Goal: Information Seeking & Learning: Find specific page/section

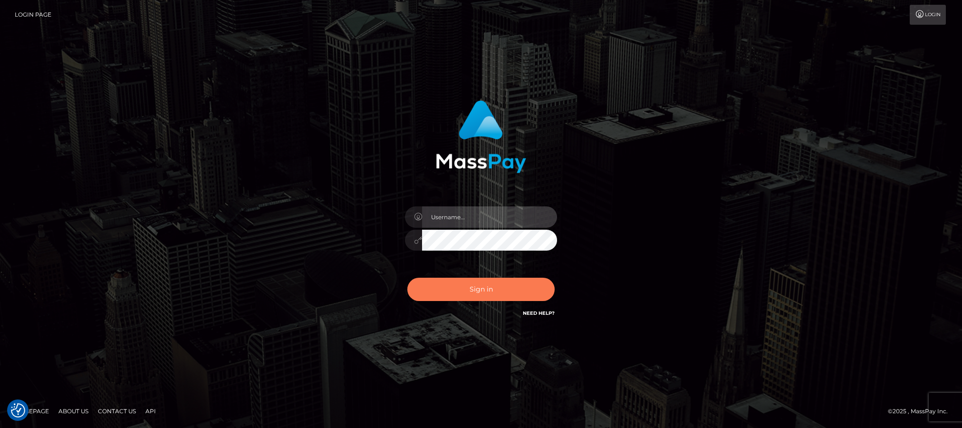
type input "Jiecel"
click at [479, 281] on button "Sign in" at bounding box center [480, 289] width 147 height 23
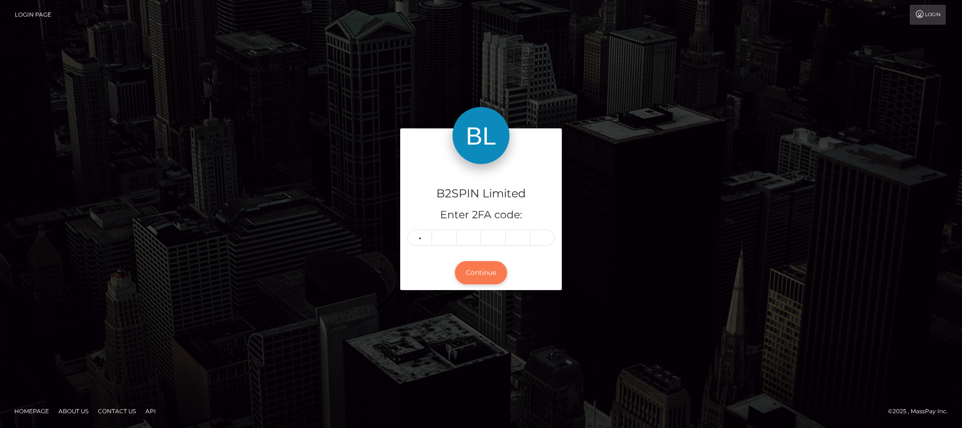
type input "2"
type input "0"
type input "1"
type input "0"
type input "1"
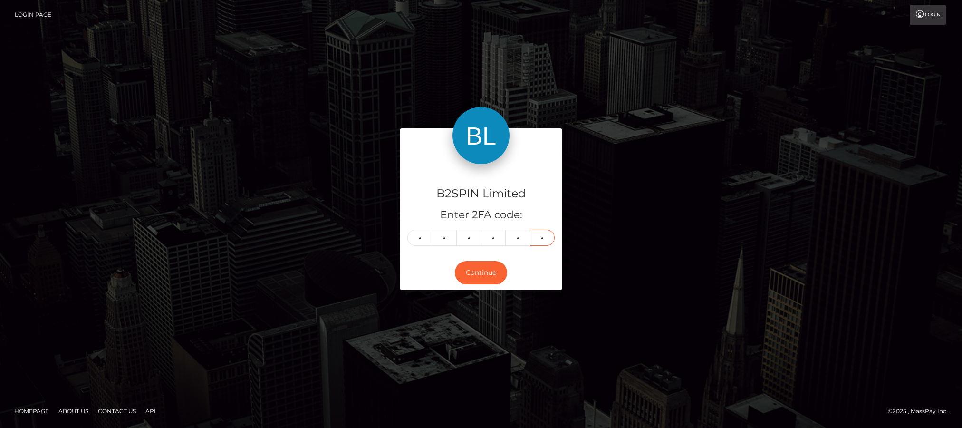
type input "9"
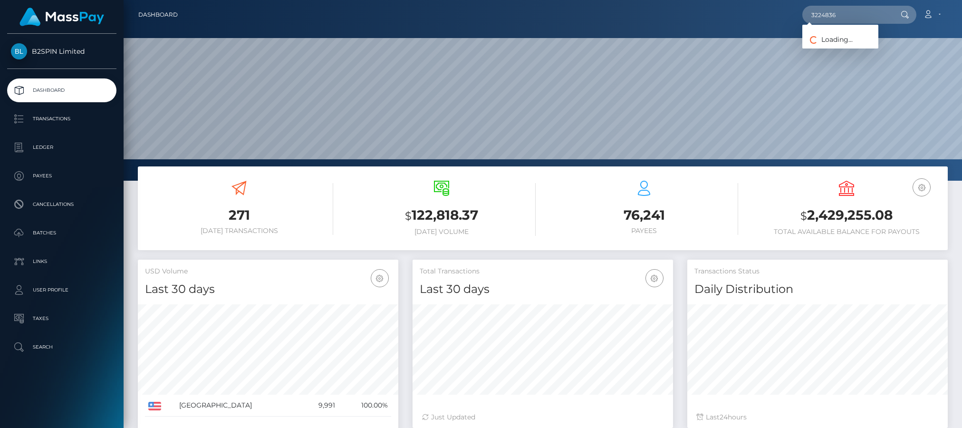
scroll to position [168, 260]
drag, startPoint x: 871, startPoint y: 14, endPoint x: 745, endPoint y: 14, distance: 125.4
click at [745, 14] on div "3224836 Loading... Loading... Account Edit Profile Logout" at bounding box center [566, 15] width 762 height 20
paste input "1794191381"
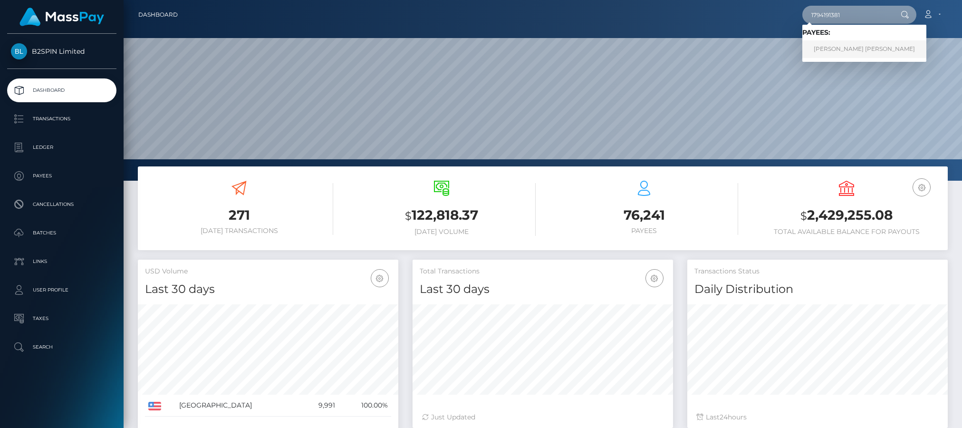
type input "1794191381"
click at [852, 50] on link "JUAN DIEGO MARTINES" at bounding box center [864, 49] width 124 height 18
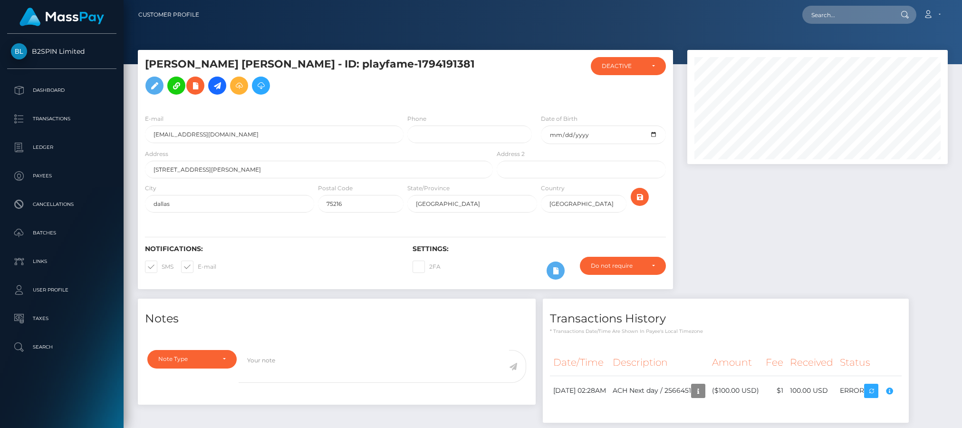
scroll to position [114, 260]
click at [870, 233] on div at bounding box center [817, 174] width 275 height 249
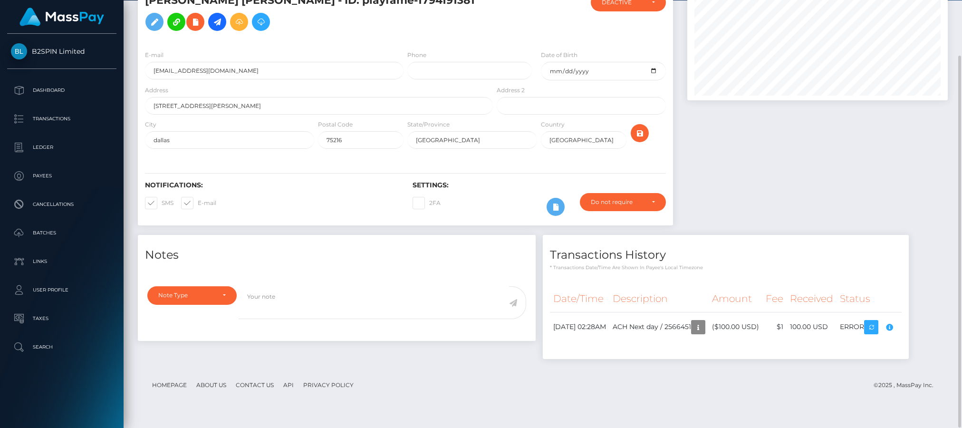
click at [823, 130] on div at bounding box center [817, 110] width 275 height 249
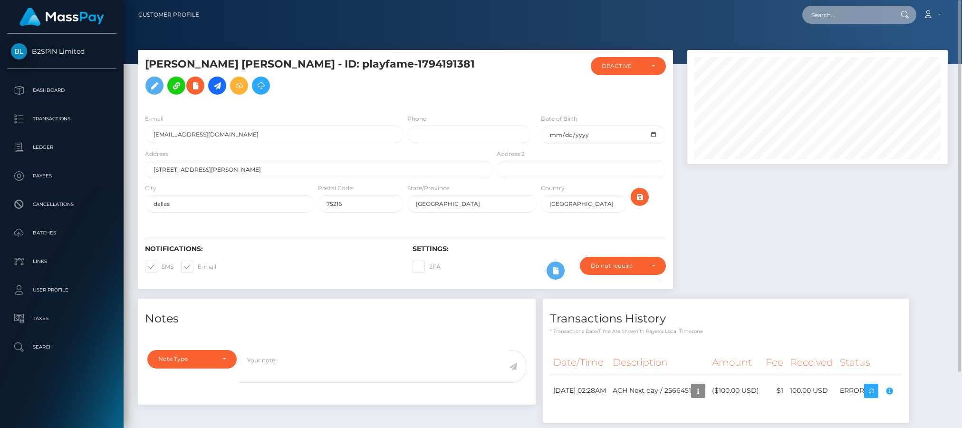
click at [842, 18] on input "text" at bounding box center [846, 15] width 89 height 18
paste input "3224808"
drag, startPoint x: 882, startPoint y: 17, endPoint x: 695, endPoint y: 10, distance: 187.8
click at [695, 10] on div "3224808 Loading... Loading... Account Edit Profile Logout" at bounding box center [577, 15] width 740 height 20
paste input "1787284875"
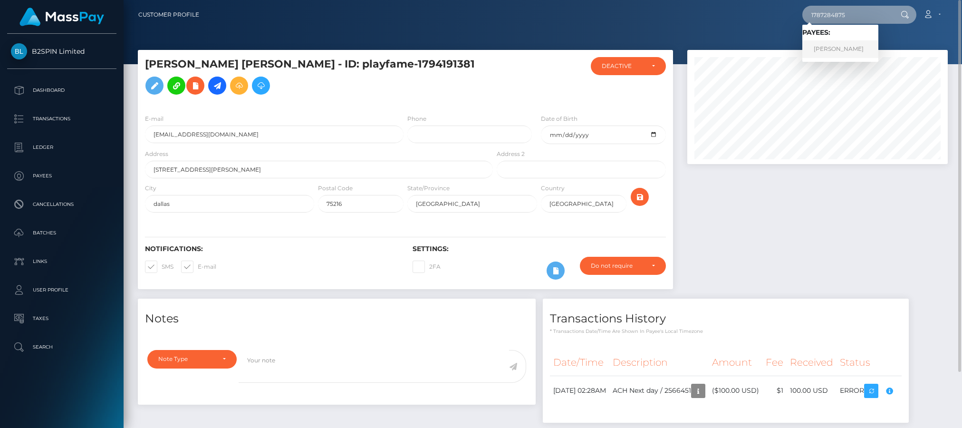
type input "1787284875"
click at [844, 50] on link "PATRICIA RAMIREZ RODRIGUEZ" at bounding box center [840, 49] width 76 height 18
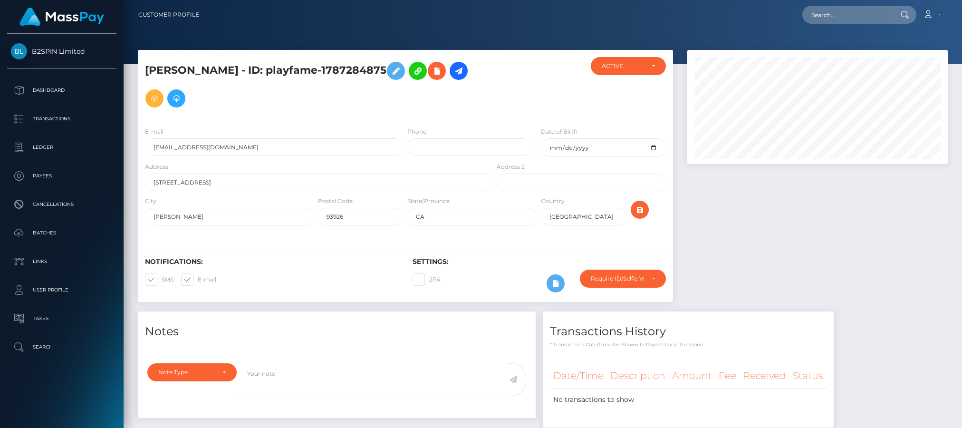
scroll to position [114, 260]
click at [864, 248] on div at bounding box center [817, 180] width 275 height 261
click at [831, 222] on div at bounding box center [817, 180] width 275 height 261
click at [842, 12] on input "text" at bounding box center [846, 15] width 89 height 18
paste input "3224297"
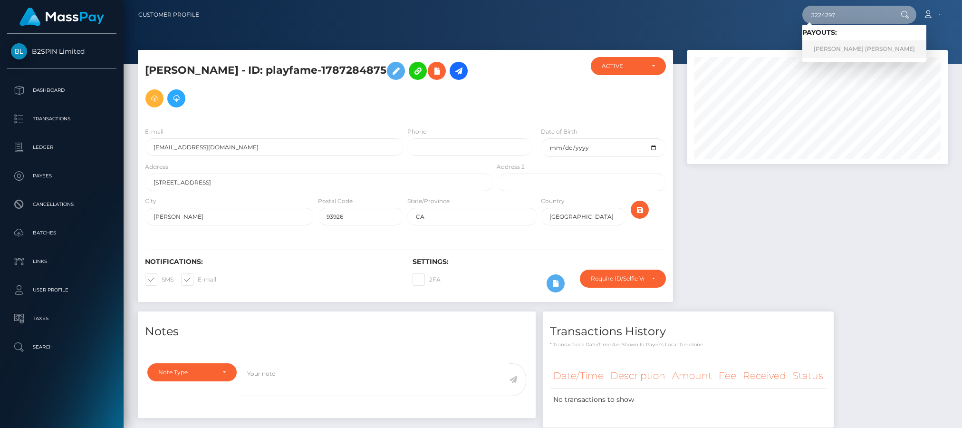
type input "3224297"
click at [832, 50] on link "[PERSON_NAME] [PERSON_NAME]" at bounding box center [864, 49] width 124 height 18
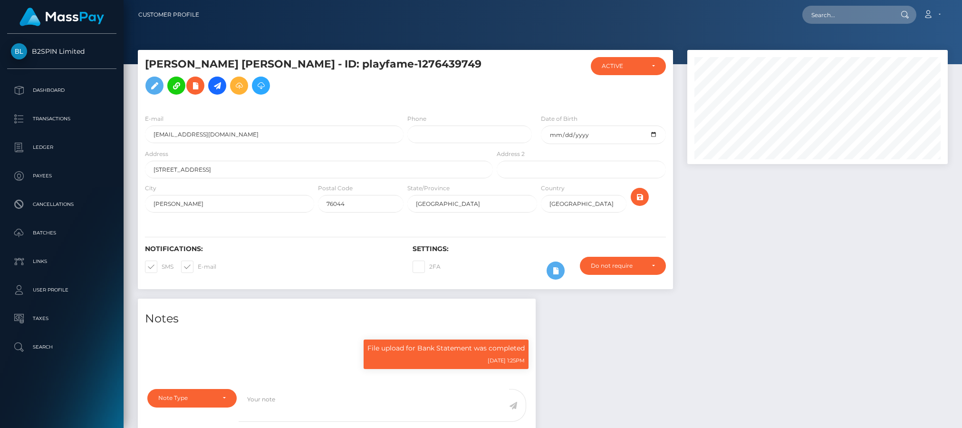
scroll to position [114, 260]
click at [783, 246] on div at bounding box center [817, 174] width 275 height 249
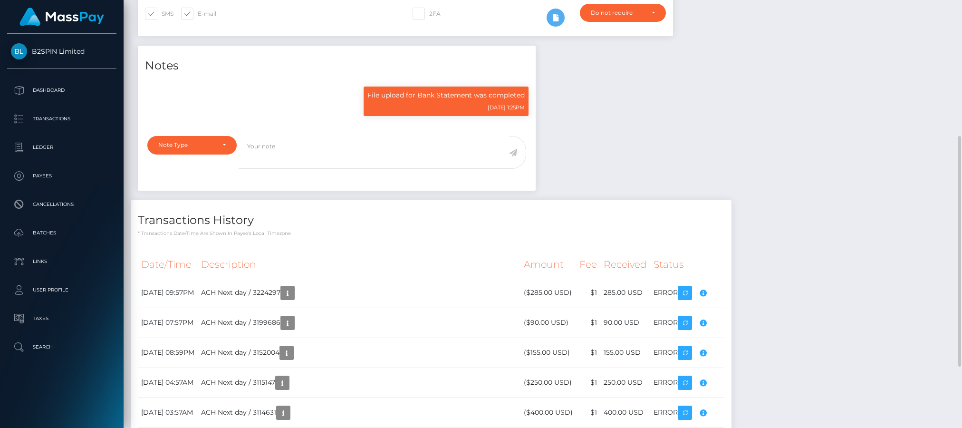
click at [837, 354] on div "Notes File upload for Bank Statement was completed 10/10/24 1:25PM" at bounding box center [543, 263] width 824 height 434
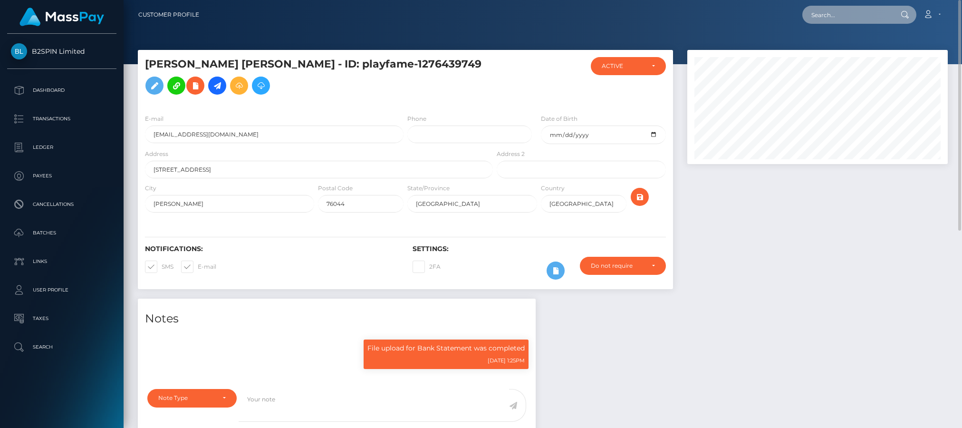
click at [836, 10] on input "text" at bounding box center [846, 15] width 89 height 18
paste input "3223880"
drag, startPoint x: 865, startPoint y: 11, endPoint x: 778, endPoint y: 17, distance: 86.7
click at [778, 17] on div "3223880 Loading... Loading... Account Edit Profile Logout" at bounding box center [577, 15] width 740 height 20
paste input "1317272247"
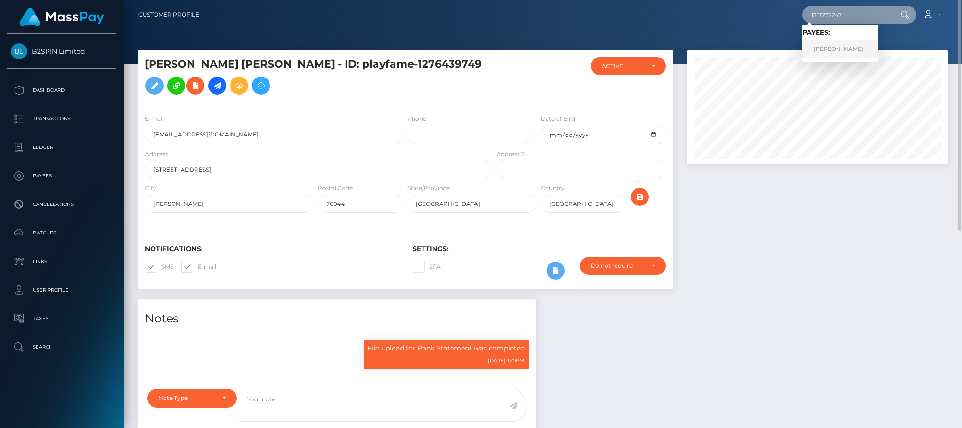
type input "1317272247"
click at [841, 48] on link "VĂN MINH PHAN" at bounding box center [840, 49] width 76 height 18
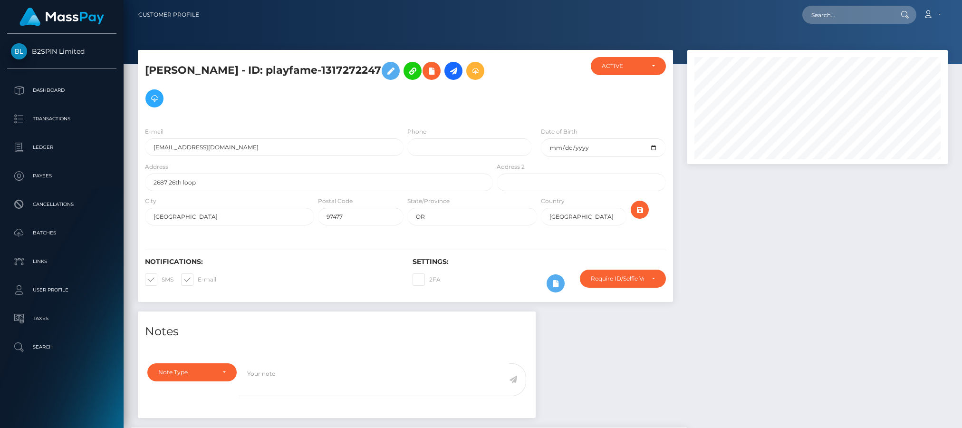
scroll to position [114, 260]
click at [842, 267] on div at bounding box center [817, 180] width 275 height 261
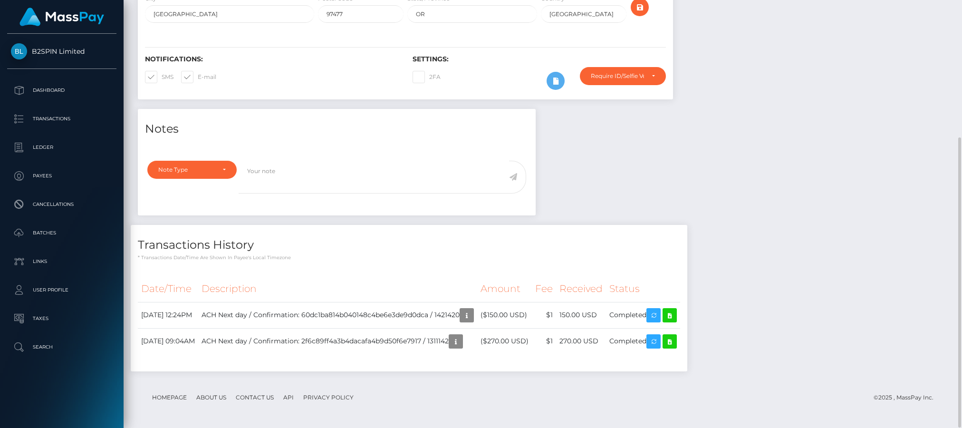
drag, startPoint x: 835, startPoint y: 371, endPoint x: 833, endPoint y: 365, distance: 6.8
click at [835, 371] on div "Notes Note Type Compliance Clear Compliance General Note Type" at bounding box center [543, 245] width 824 height 272
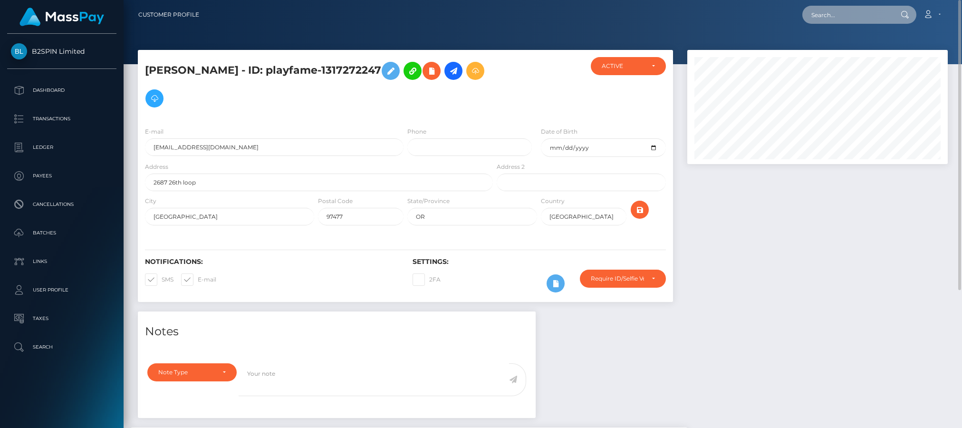
click at [840, 6] on input "text" at bounding box center [846, 15] width 89 height 18
paste input "3223441"
drag, startPoint x: 875, startPoint y: 10, endPoint x: 741, endPoint y: 16, distance: 133.6
click at [741, 16] on div "3223441 Loading... Loading... Account Edit Profile Logout" at bounding box center [577, 15] width 740 height 20
paste input "1652927539"
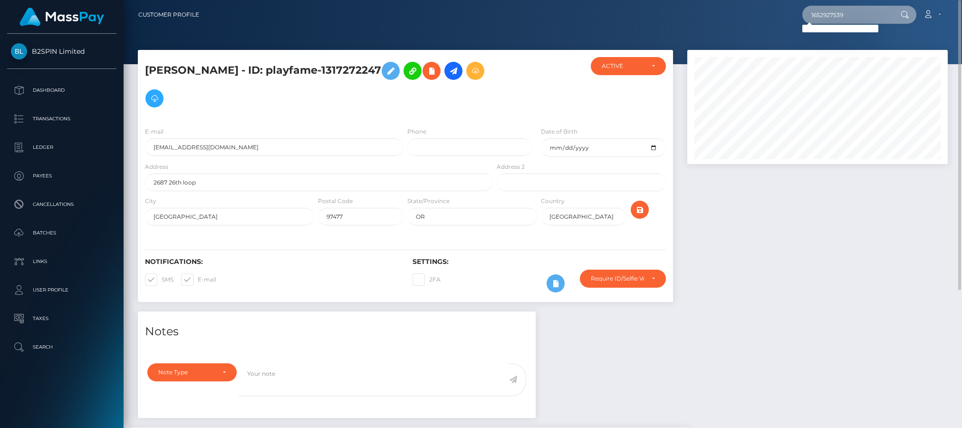
drag, startPoint x: 848, startPoint y: 14, endPoint x: 709, endPoint y: 14, distance: 138.8
click at [709, 14] on div "1652927539 Loading... Loading... Account Edit Profile Logout" at bounding box center [577, 15] width 740 height 20
paste input "3222095"
type input "3222095"
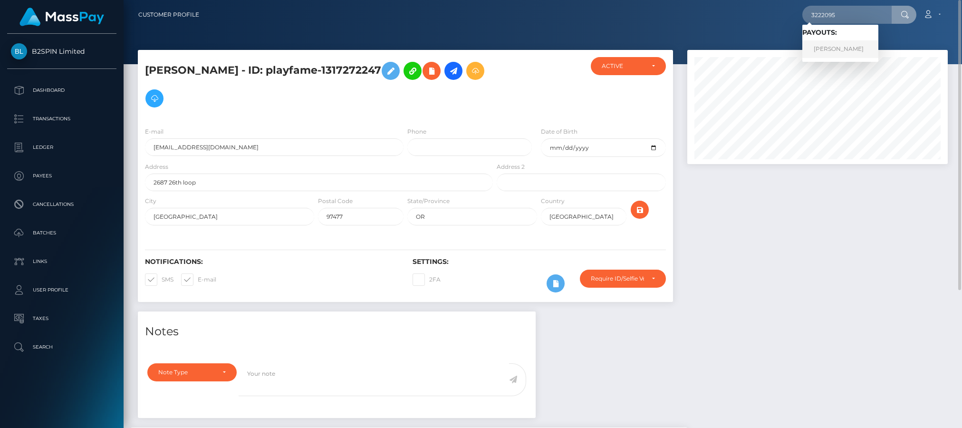
click at [835, 48] on link "TAYLOR SUE TUNNY" at bounding box center [840, 49] width 76 height 18
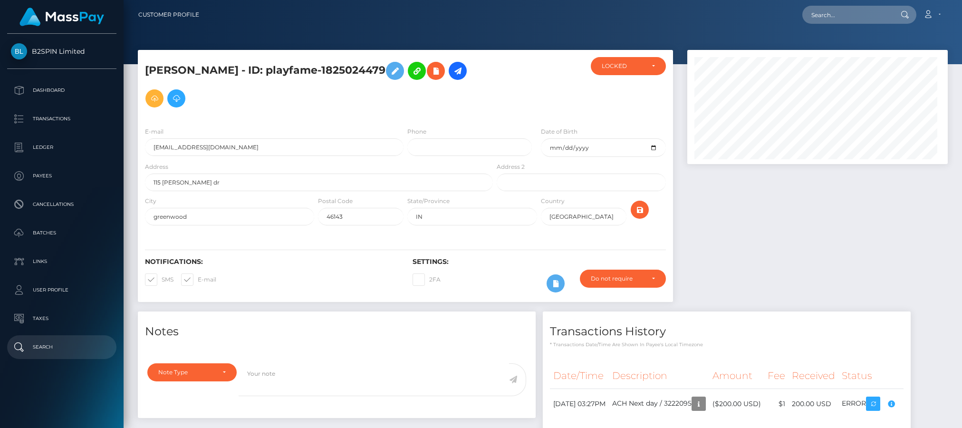
scroll to position [114, 260]
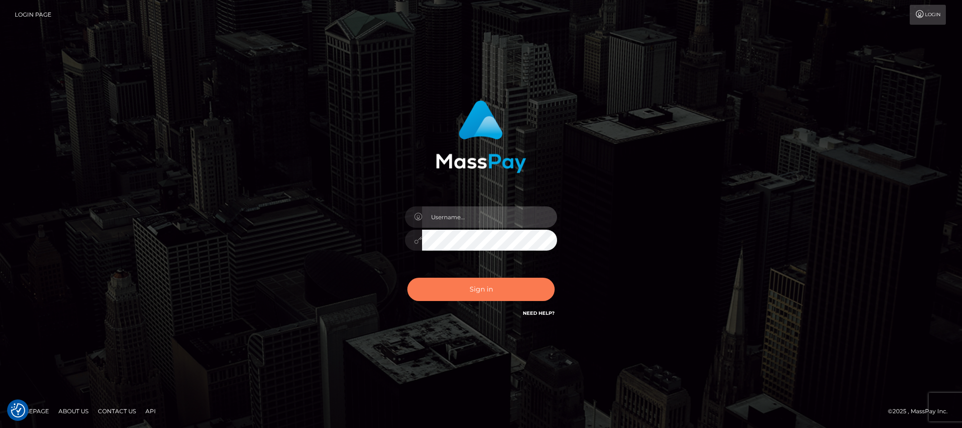
type input "Jiecel"
click at [503, 292] on button "Sign in" at bounding box center [480, 289] width 147 height 23
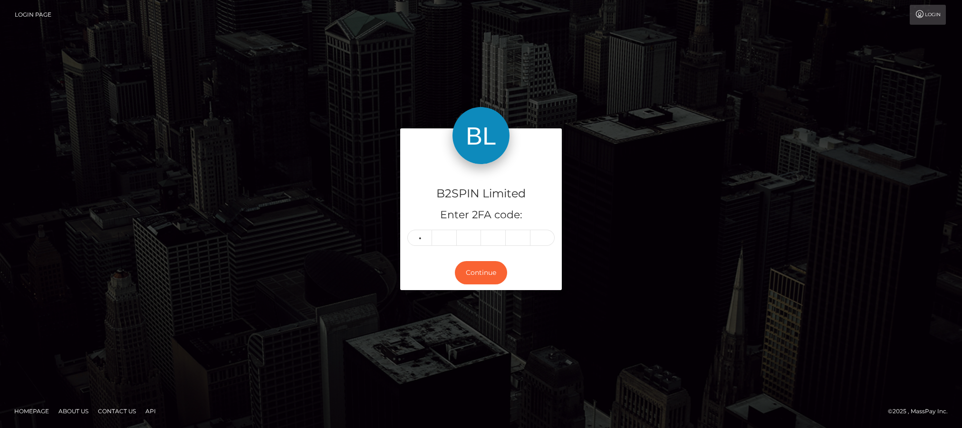
type input "2"
type input "1"
type input "0"
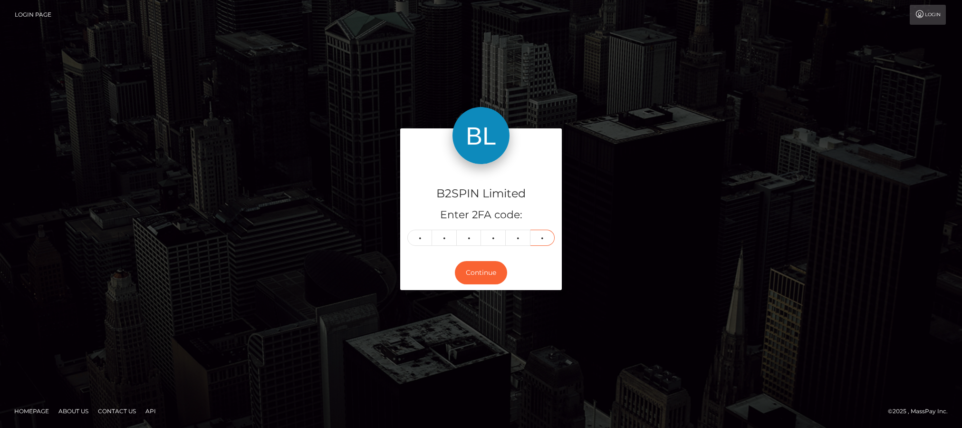
type input "5"
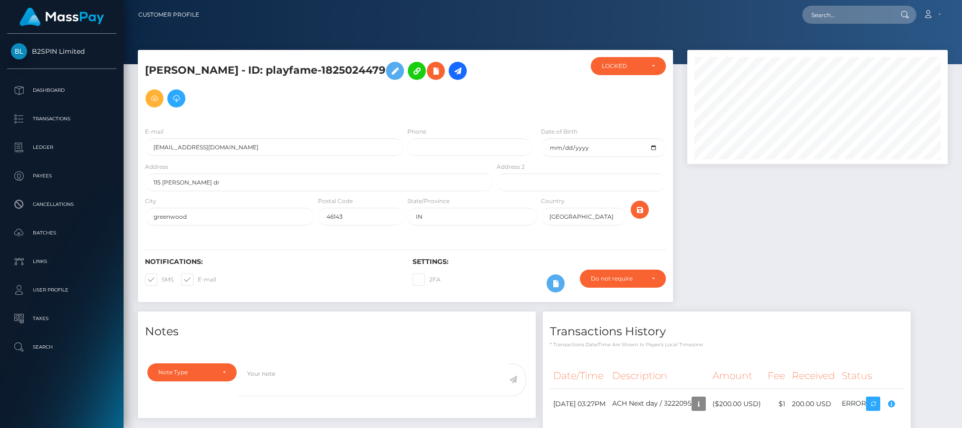
scroll to position [114, 260]
click at [852, 17] on input "text" at bounding box center [846, 15] width 89 height 18
paste input "3223441"
drag, startPoint x: 870, startPoint y: 15, endPoint x: 775, endPoint y: 14, distance: 94.1
click at [775, 14] on div "3223441 Loading... Loading... Account Edit Profile Logout" at bounding box center [577, 15] width 740 height 20
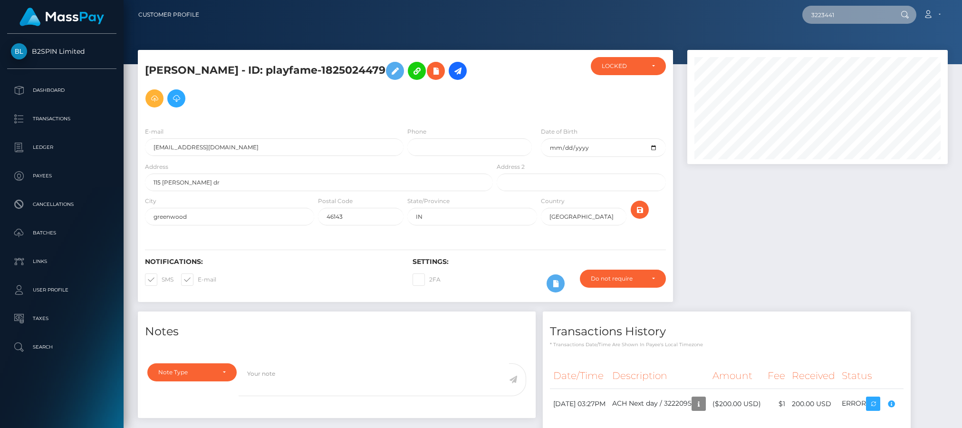
paste input "1652927539"
type input "1652927539"
click at [883, 239] on div at bounding box center [817, 180] width 275 height 261
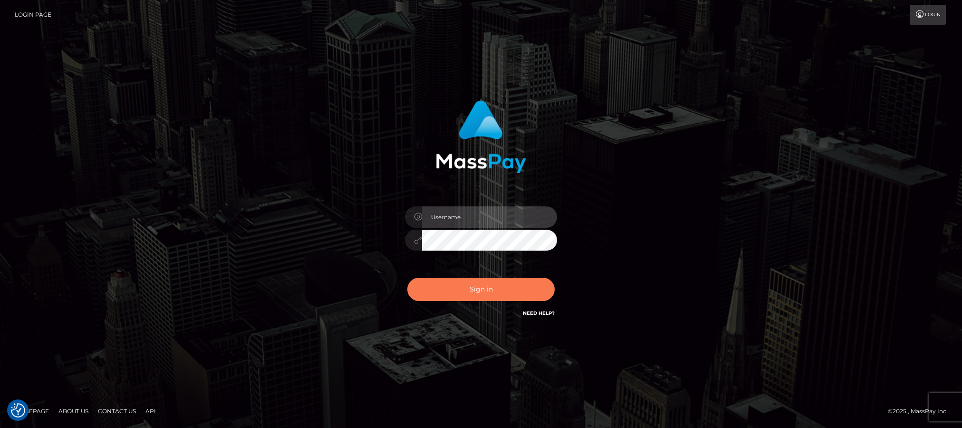
type input "Jiecel"
click at [487, 300] on button "Sign in" at bounding box center [480, 289] width 147 height 23
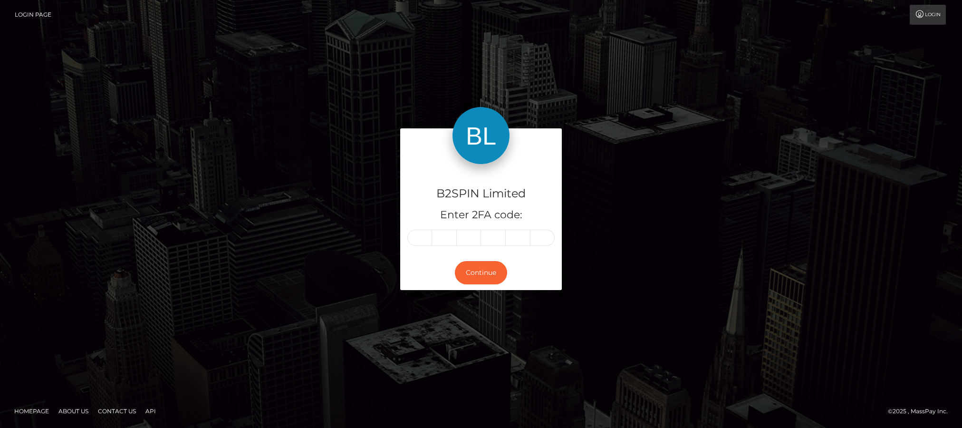
click at [861, 280] on div "B2SPIN Limited Enter 2FA code: Continue" at bounding box center [481, 213] width 962 height 313
click at [419, 232] on input "text" at bounding box center [419, 238] width 25 height 16
type input "7"
type input "1"
type input "3"
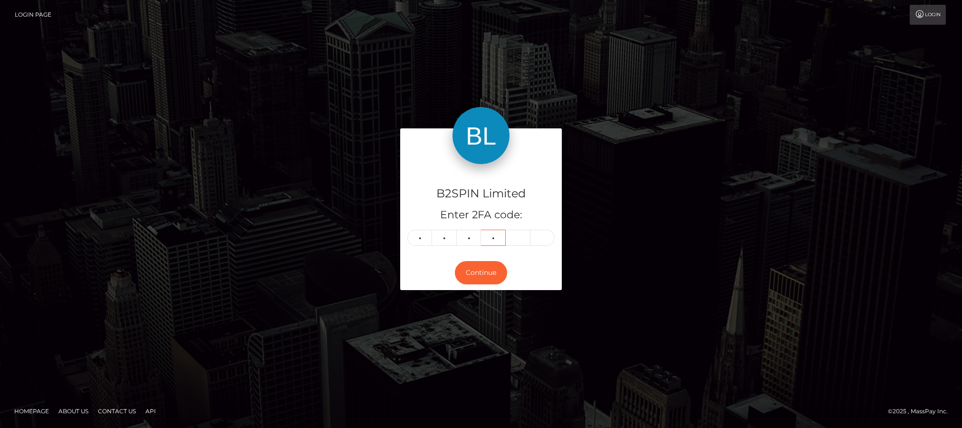
type input "2"
type input "0"
type input "9"
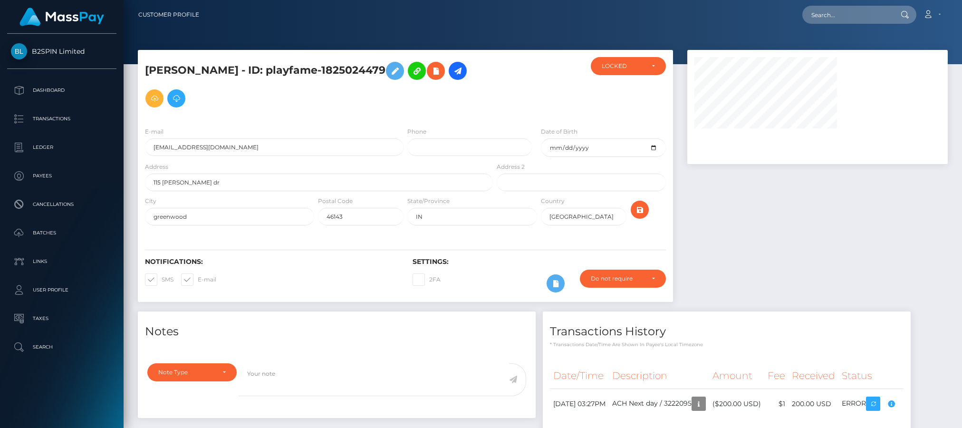
drag, startPoint x: 916, startPoint y: 255, endPoint x: 914, endPoint y: 246, distance: 9.2
click at [916, 255] on div at bounding box center [817, 180] width 275 height 261
click at [850, 16] on input "text" at bounding box center [846, 15] width 89 height 18
paste input "3224297"
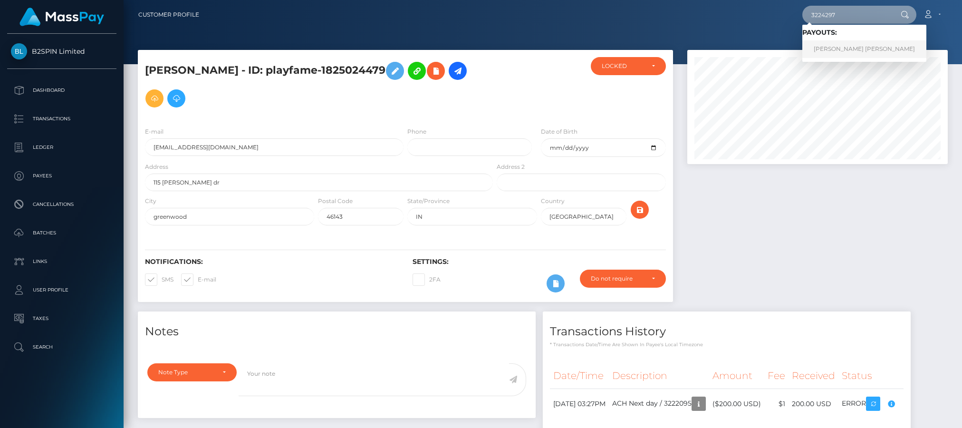
type input "3224297"
click at [846, 40] on link "[PERSON_NAME] [PERSON_NAME]" at bounding box center [864, 49] width 124 height 18
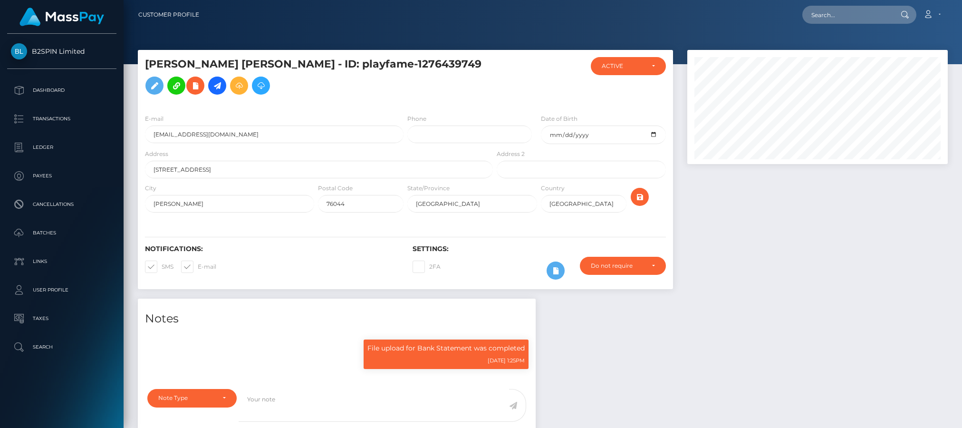
scroll to position [114, 260]
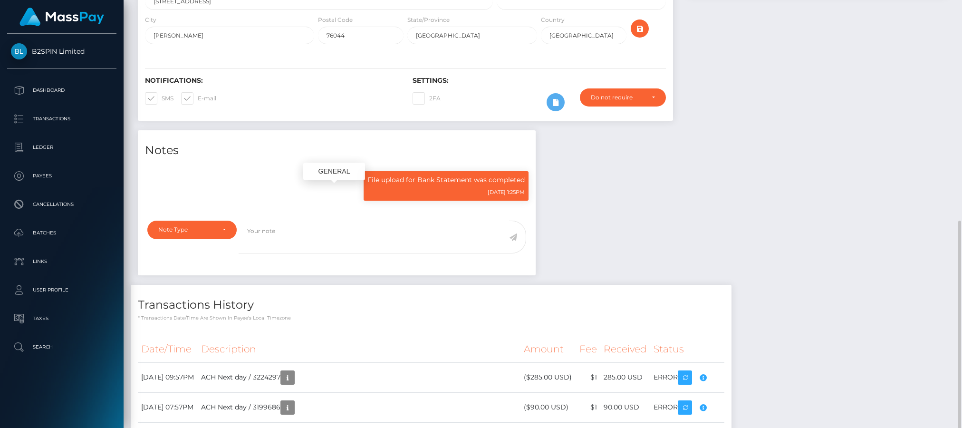
scroll to position [0, 0]
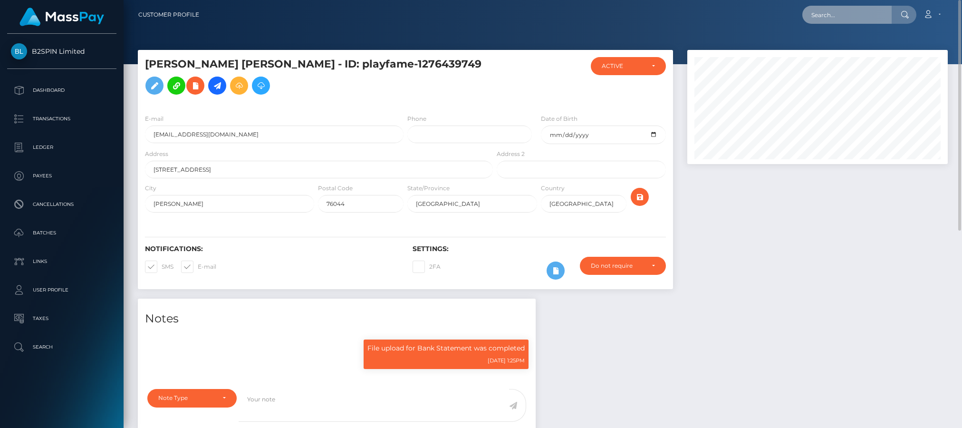
click at [869, 16] on input "text" at bounding box center [846, 15] width 89 height 18
paste input "3222095"
type input "3222095"
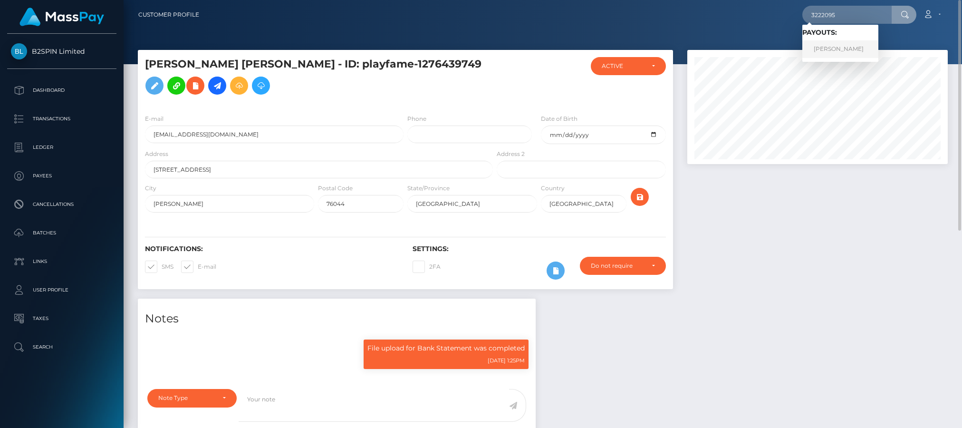
click at [830, 46] on link "TAYLOR SUE TUNNY" at bounding box center [840, 49] width 76 height 18
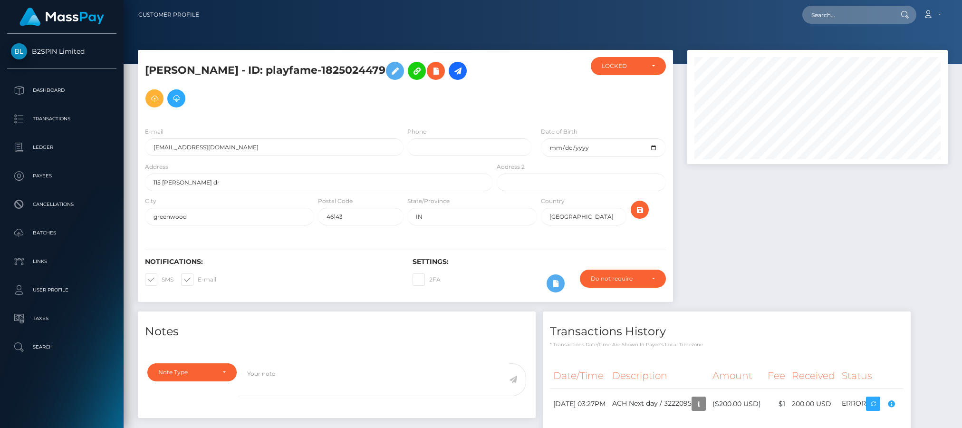
click at [831, 270] on div at bounding box center [817, 180] width 275 height 261
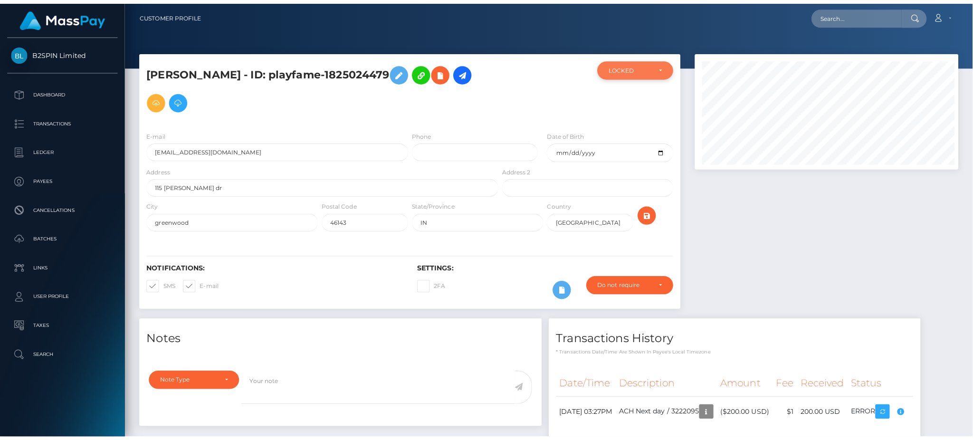
scroll to position [114, 264]
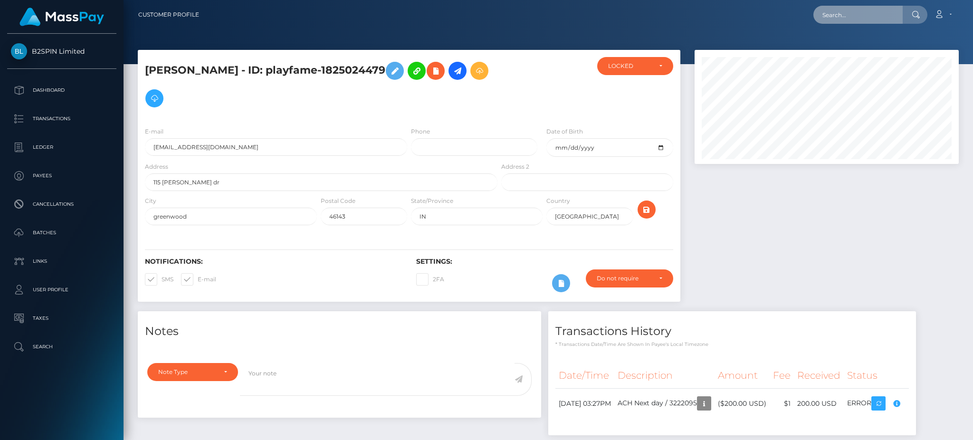
click at [867, 18] on input "text" at bounding box center [857, 15] width 89 height 18
paste input "3214968"
paste input "1874743987"
drag, startPoint x: 871, startPoint y: 8, endPoint x: 639, endPoint y: 10, distance: 232.4
click at [639, 10] on div "3214968 Loading... Loading... Account Edit Profile Logout" at bounding box center [583, 15] width 752 height 20
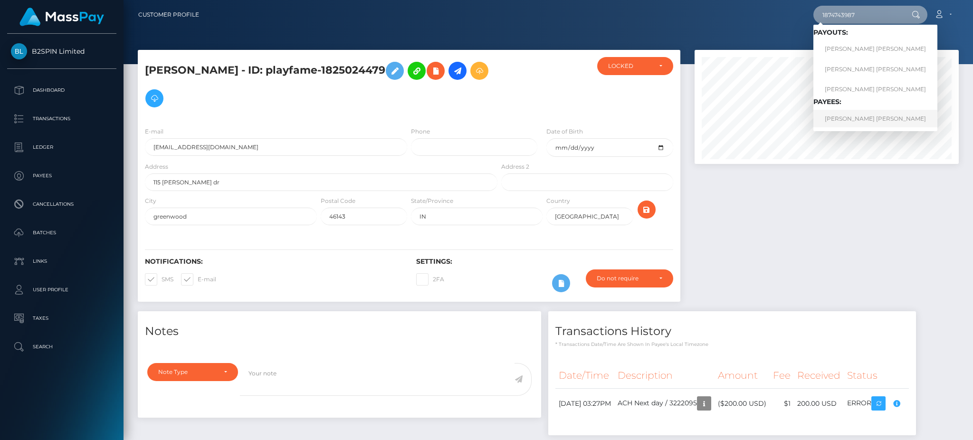
type input "1874743987"
click at [853, 118] on link "TITUS TIMOTHY THOMAS" at bounding box center [875, 119] width 124 height 18
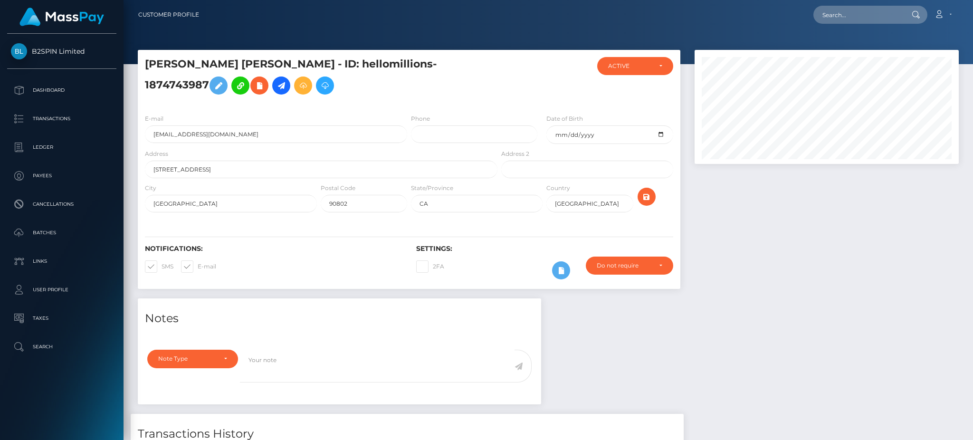
scroll to position [114, 264]
click at [786, 262] on div at bounding box center [827, 174] width 278 height 249
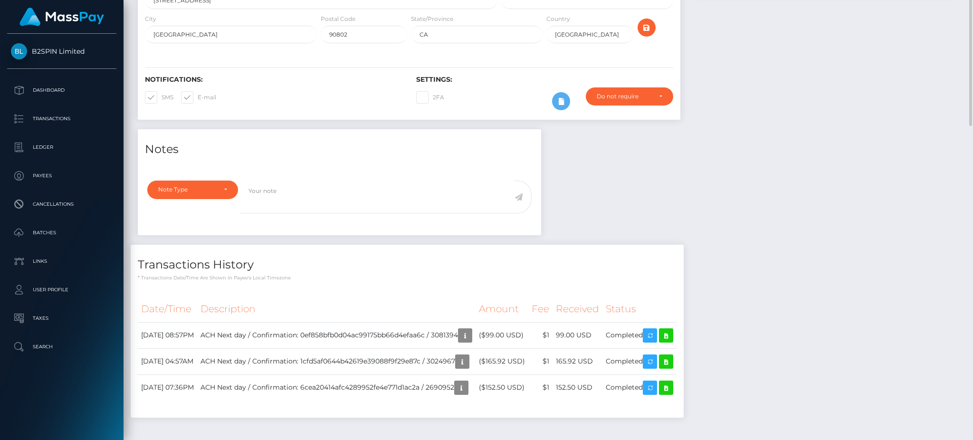
scroll to position [0, 0]
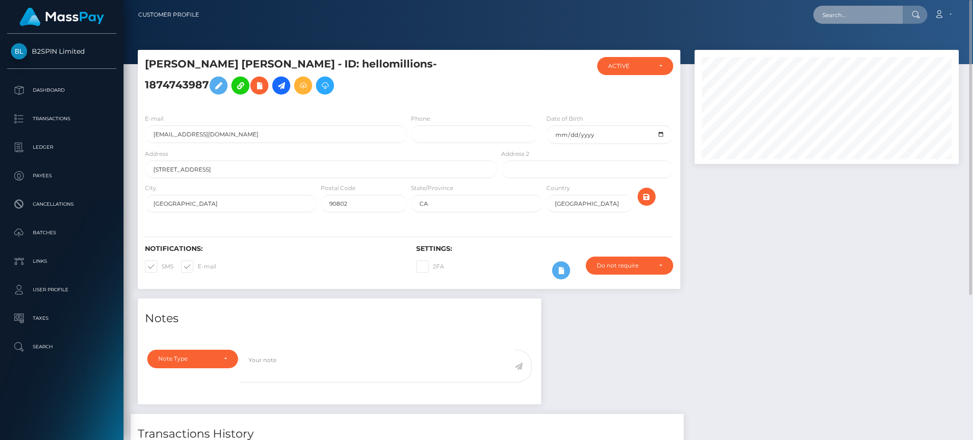
click at [883, 14] on input "text" at bounding box center [857, 15] width 89 height 18
paste input "3214952"
click at [853, 12] on input "3214952" at bounding box center [857, 15] width 89 height 18
paste input "1327901021"
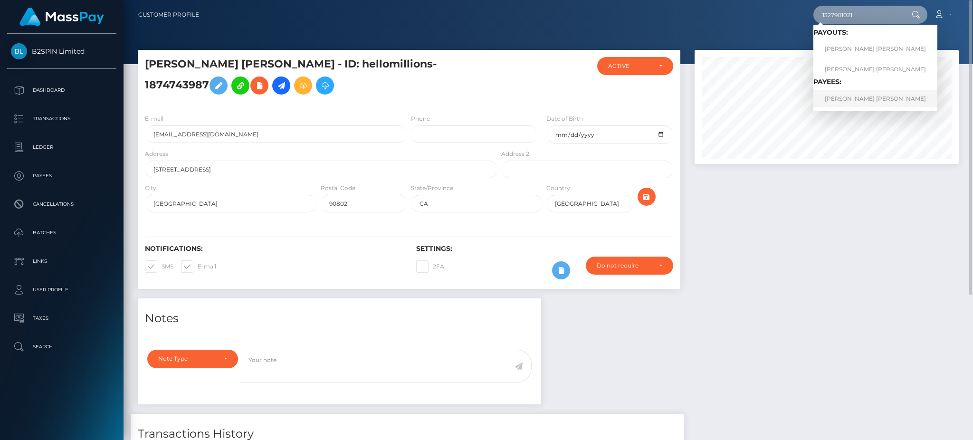
type input "1327901021"
click at [849, 96] on link "GARY LEROY SMITH" at bounding box center [875, 99] width 124 height 18
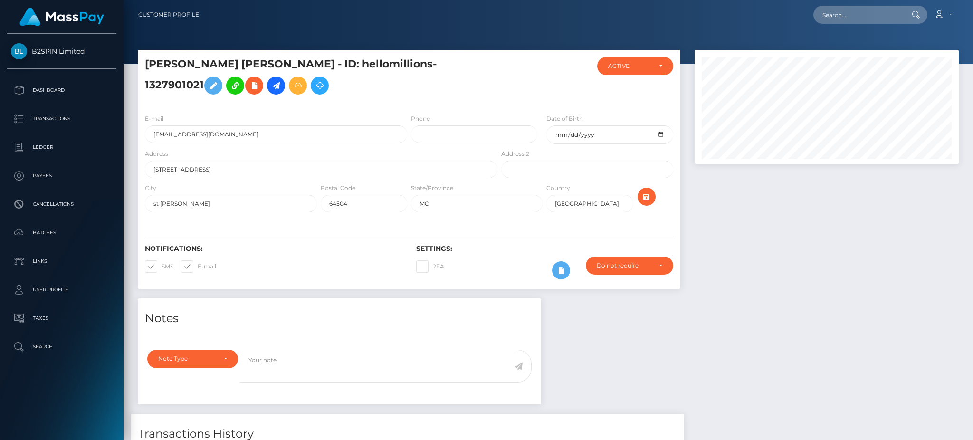
scroll to position [169, 0]
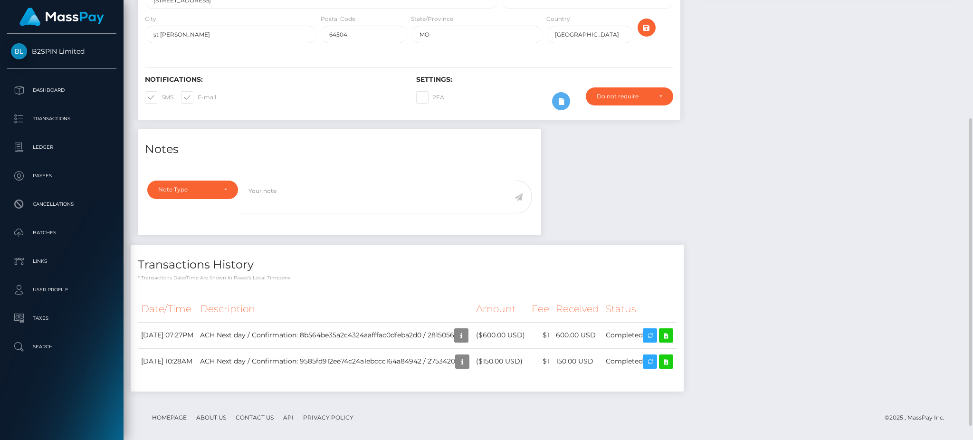
click at [808, 229] on div "Notes Note Type Compliance Clear Compliance General Note Type" at bounding box center [548, 265] width 835 height 272
click at [813, 214] on div "Notes Note Type Compliance Clear Compliance General Note Type" at bounding box center [548, 265] width 835 height 272
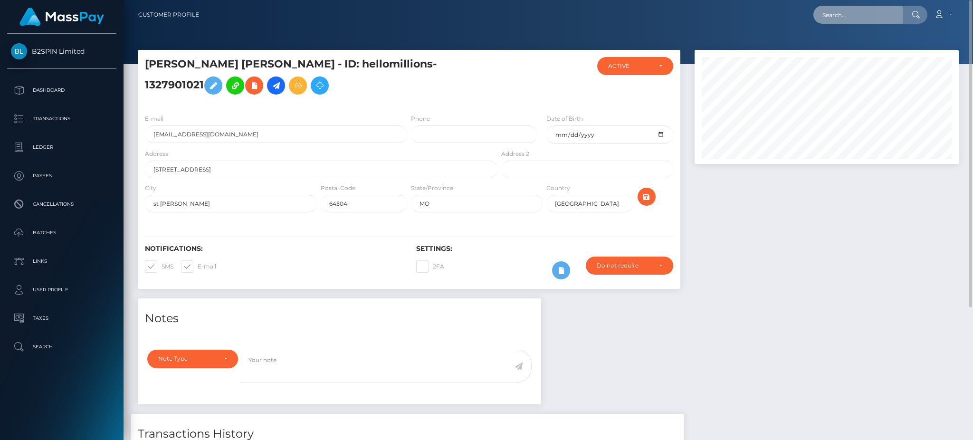
click at [847, 15] on input "text" at bounding box center [857, 15] width 89 height 18
paste input "3214934"
click at [854, 15] on input "3214934" at bounding box center [857, 15] width 89 height 18
paste input "1818993007"
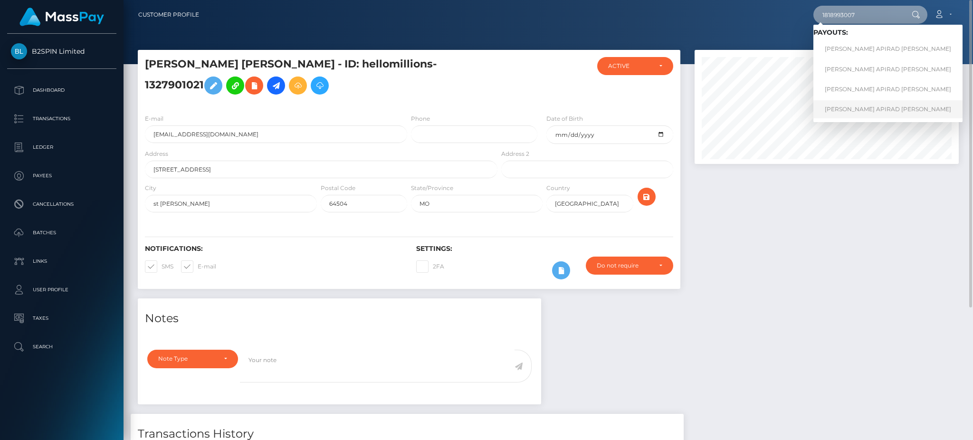
type input "1818993007"
click at [856, 103] on link "JAMES APIRAD GILLMER" at bounding box center [887, 109] width 149 height 18
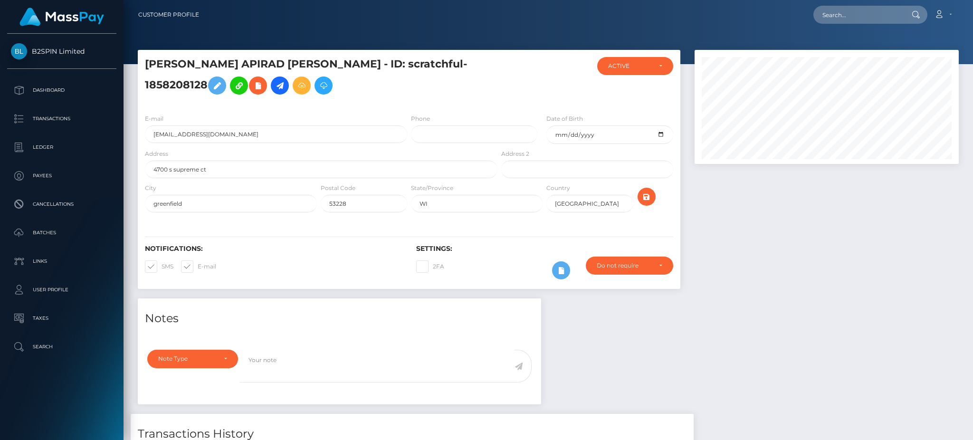
scroll to position [114, 264]
click at [821, 231] on div at bounding box center [827, 174] width 278 height 249
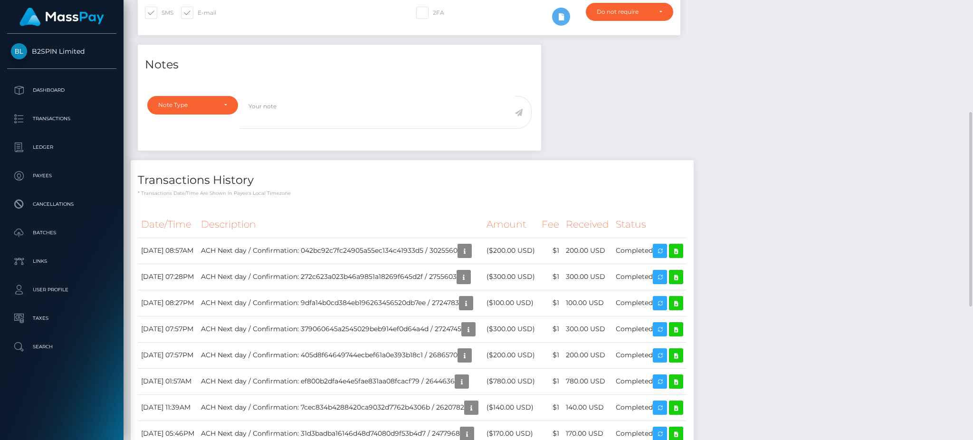
click at [806, 100] on div "Notes Note Type Compliance Clear Compliance General Note Type" at bounding box center [548, 364] width 835 height 638
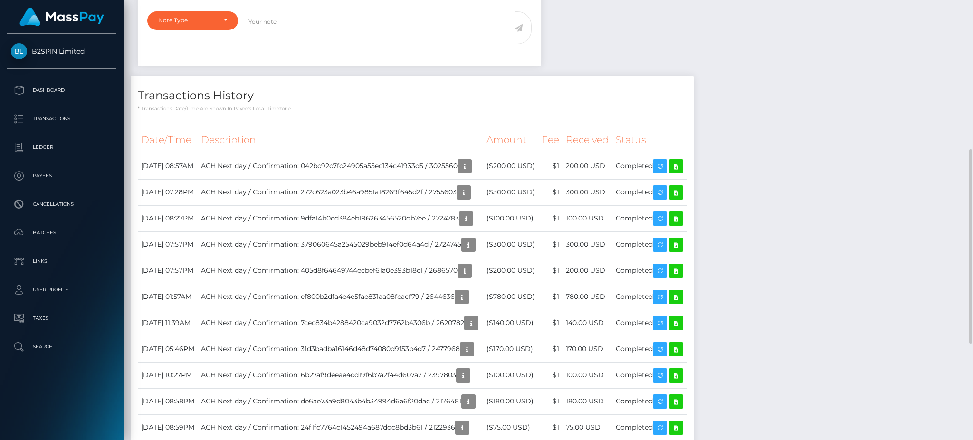
scroll to position [0, 0]
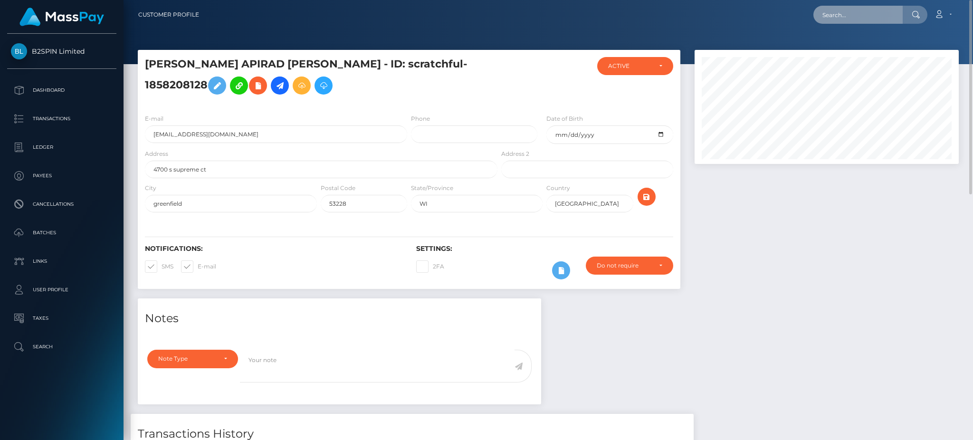
click at [843, 14] on input "text" at bounding box center [857, 15] width 89 height 18
paste input "3214920"
drag, startPoint x: 858, startPoint y: 7, endPoint x: 785, endPoint y: 27, distance: 75.5
click at [785, 27] on nav "Customer Profile 3214920 Loading... Loading... Account" at bounding box center [549, 14] width 850 height 29
paste input "1227261558"
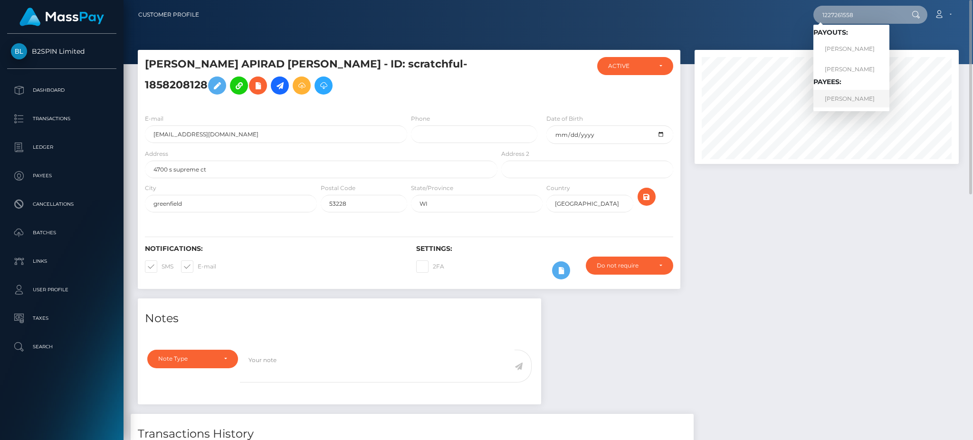
type input "1227261558"
click at [844, 102] on link "ERICK D ESTRADA" at bounding box center [851, 99] width 76 height 18
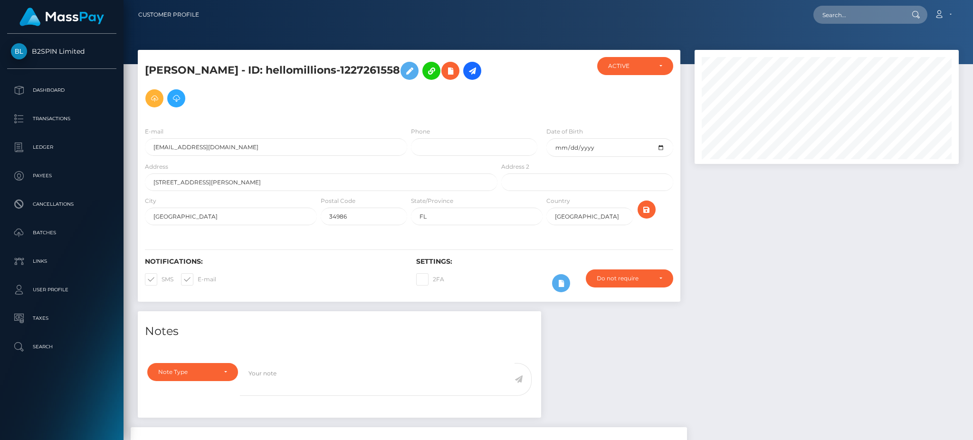
scroll to position [114, 264]
click at [780, 238] on div at bounding box center [827, 180] width 278 height 261
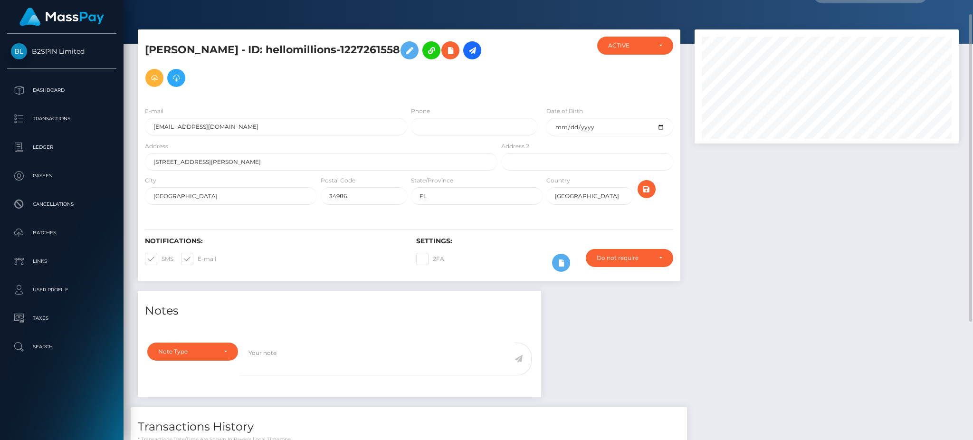
scroll to position [0, 0]
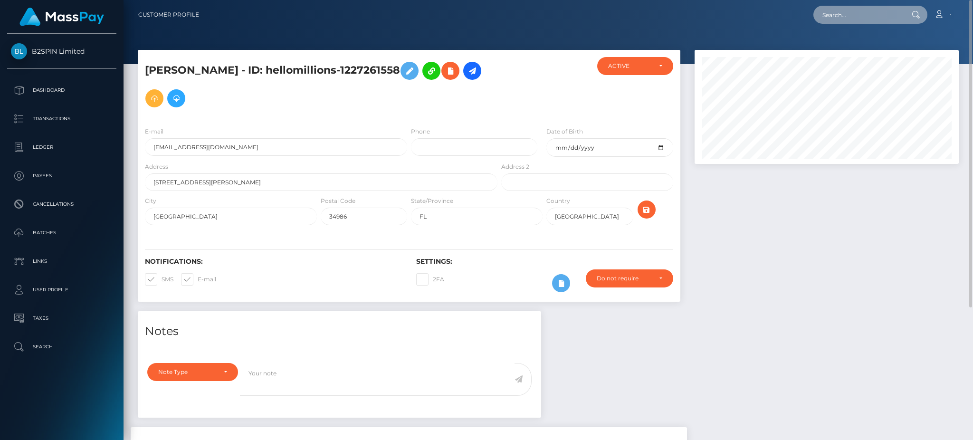
click at [871, 20] on input "text" at bounding box center [857, 15] width 89 height 18
paste input "3214916"
click at [847, 18] on input "3214916" at bounding box center [857, 15] width 89 height 18
paste input "1943604215"
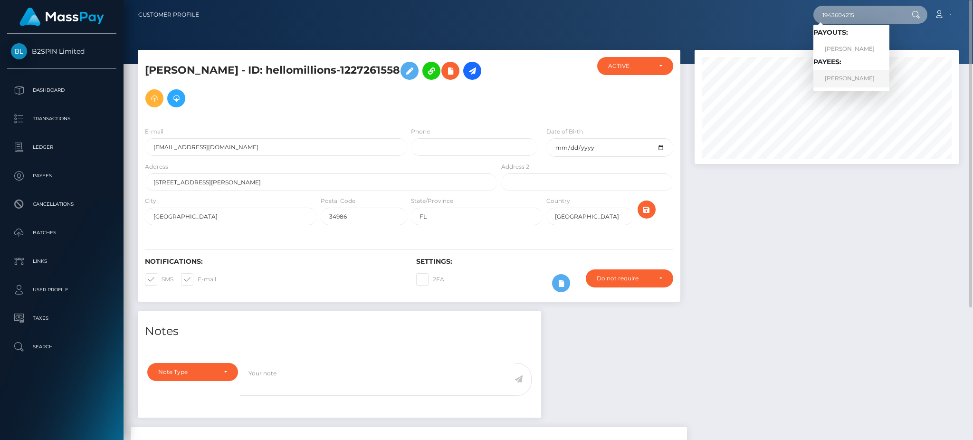
type input "1943604215"
click at [842, 71] on link "LINDA LEE DINGELDIEN" at bounding box center [851, 79] width 76 height 18
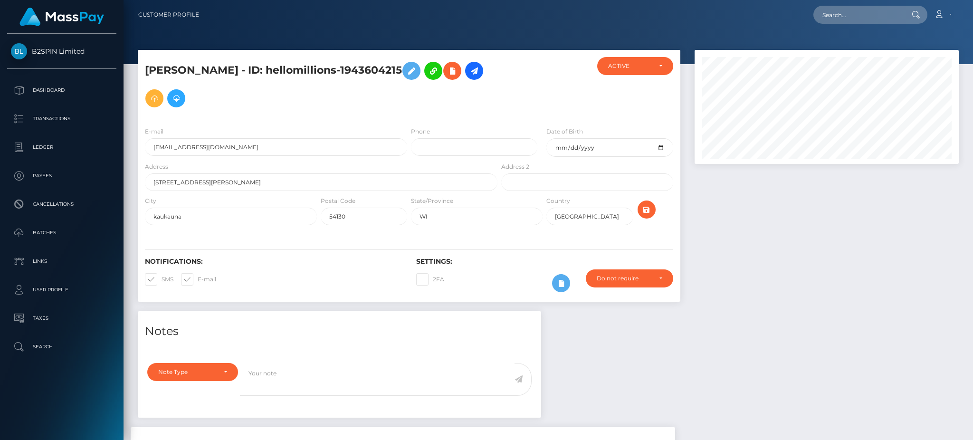
scroll to position [114, 264]
drag, startPoint x: 0, startPoint y: 0, endPoint x: 840, endPoint y: 257, distance: 878.1
click at [841, 257] on div at bounding box center [827, 180] width 278 height 261
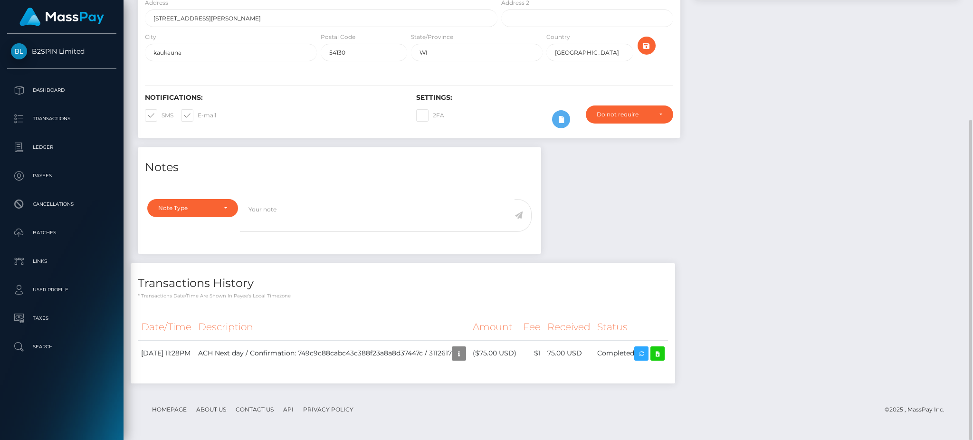
scroll to position [0, 0]
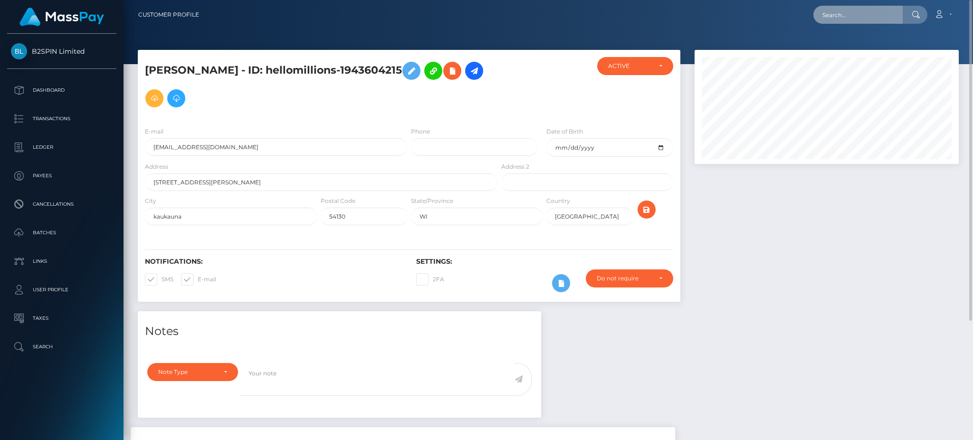
click at [861, 21] on input "text" at bounding box center [857, 15] width 89 height 18
paste input "3214915"
paste input "1803337891"
drag, startPoint x: 868, startPoint y: 12, endPoint x: 777, endPoint y: 12, distance: 91.2
click at [777, 12] on div "3214915 Loading... Loading... Account Edit Profile Logout" at bounding box center [583, 15] width 752 height 20
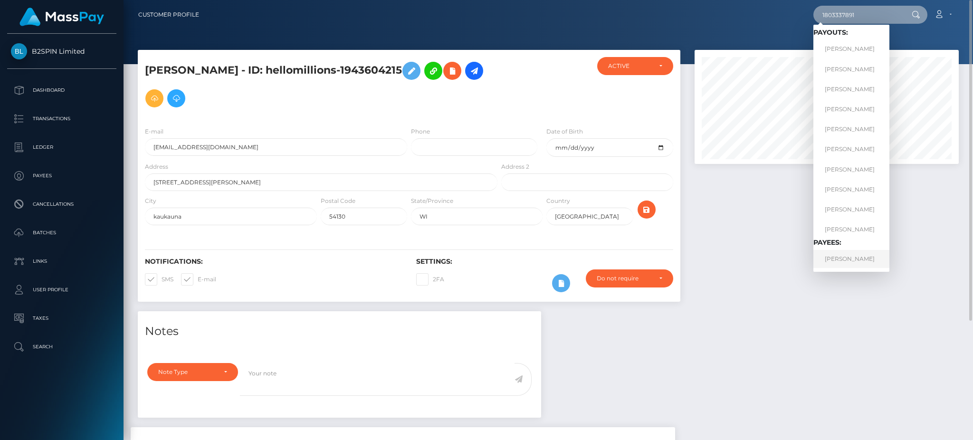
type input "1803337891"
click at [854, 258] on link "RICHARD JOSEPH TRIPP" at bounding box center [851, 259] width 76 height 18
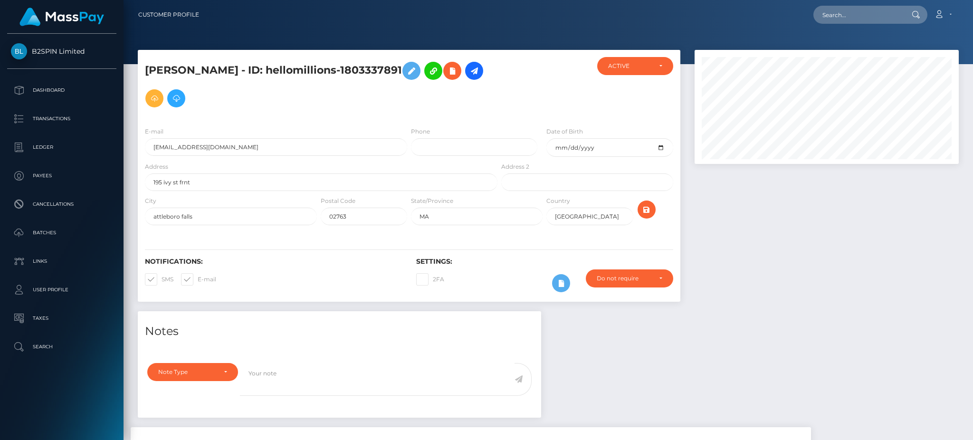
drag, startPoint x: 0, startPoint y: 0, endPoint x: 797, endPoint y: 274, distance: 843.2
click at [797, 274] on div at bounding box center [827, 180] width 278 height 261
click at [846, 22] on input "text" at bounding box center [857, 15] width 89 height 18
paste input "3214902"
drag, startPoint x: 867, startPoint y: 18, endPoint x: 720, endPoint y: 12, distance: 146.5
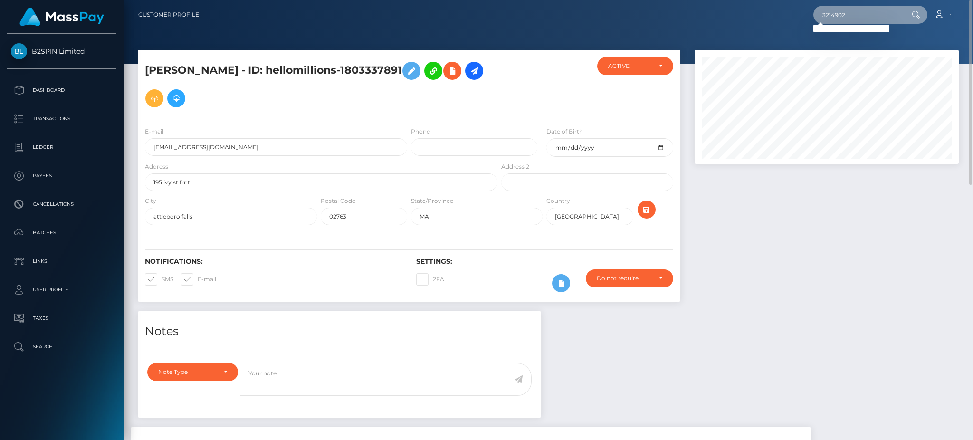
click at [720, 12] on div "3214902 Loading... Loading... Account Edit Profile Logout" at bounding box center [583, 15] width 752 height 20
paste input "1392623435"
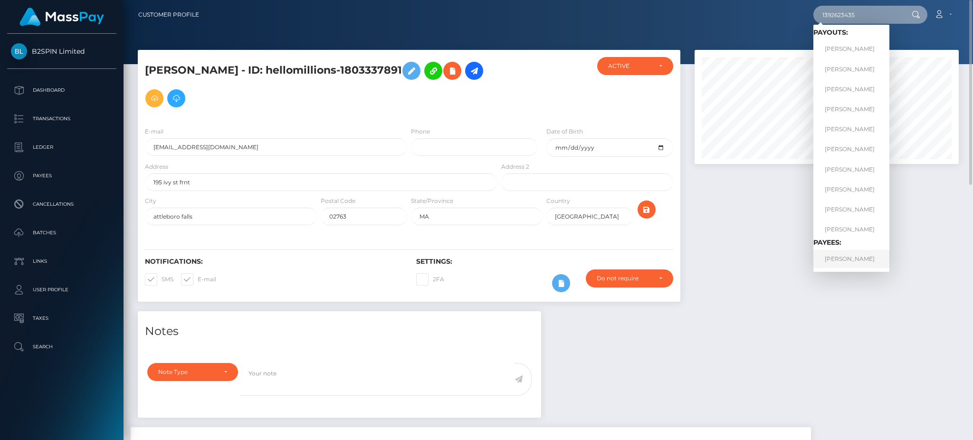
type input "1392623435"
click at [840, 265] on link "[PERSON_NAME]" at bounding box center [851, 259] width 76 height 18
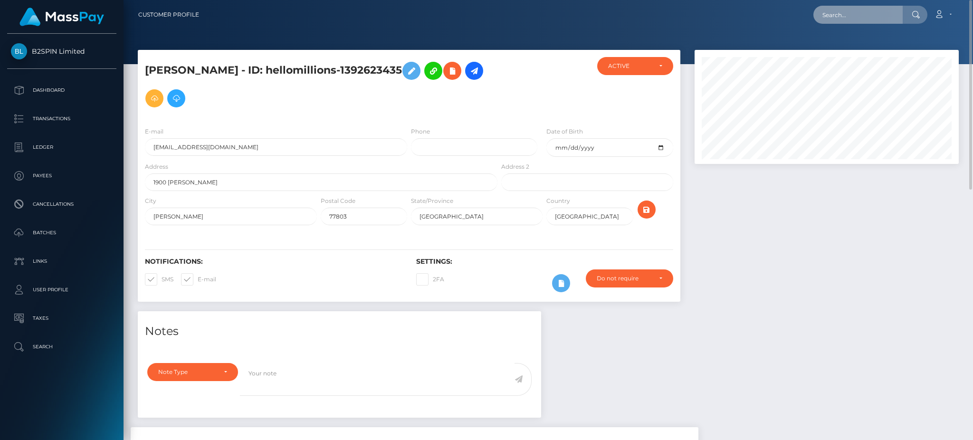
click at [856, 16] on input "text" at bounding box center [857, 15] width 89 height 18
paste input "3214895"
drag, startPoint x: 869, startPoint y: 8, endPoint x: 745, endPoint y: 15, distance: 123.8
click at [745, 15] on div "3214895 Loading... Loading... Account Edit Profile Logout" at bounding box center [583, 15] width 752 height 20
paste input "1394558613"
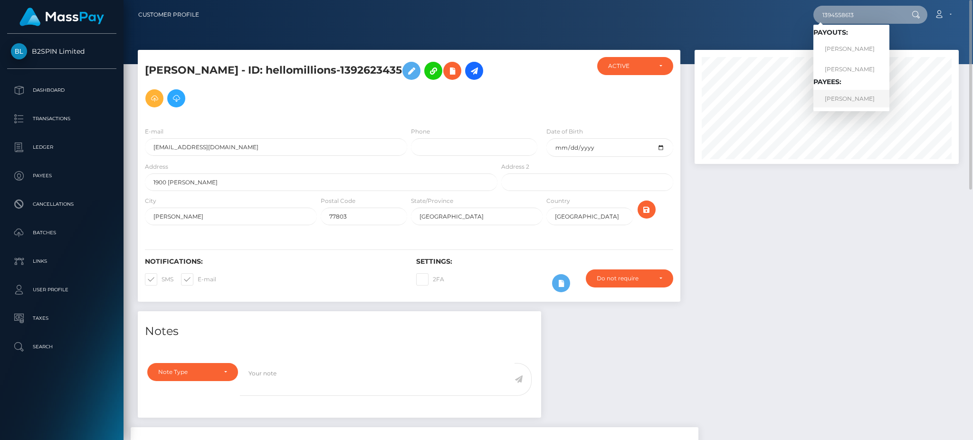
type input "1394558613"
click at [854, 99] on link "[PERSON_NAME]" at bounding box center [851, 99] width 76 height 18
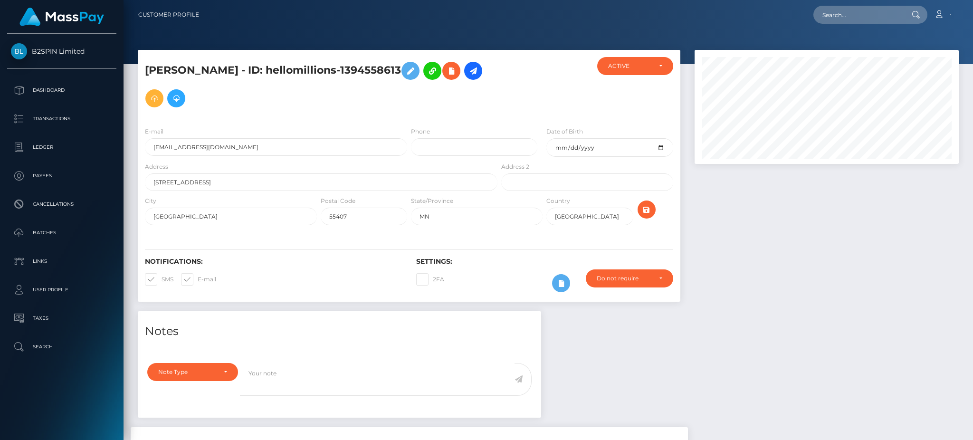
scroll to position [114, 264]
click at [804, 236] on div at bounding box center [827, 180] width 278 height 261
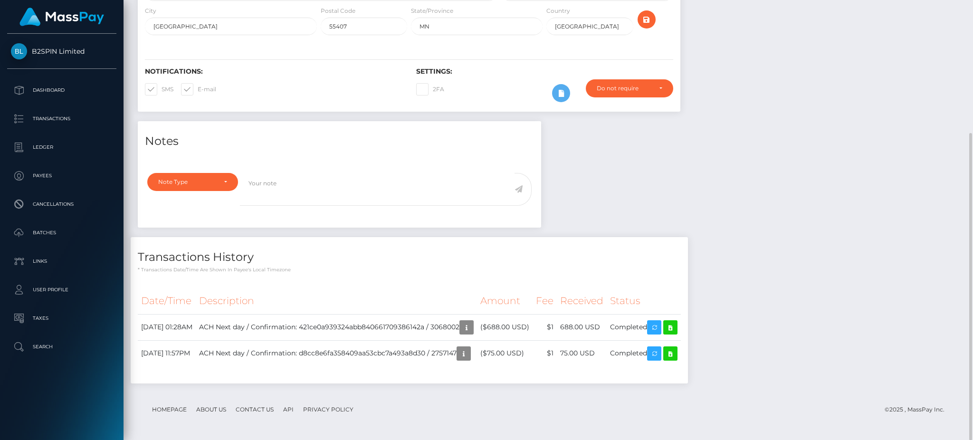
scroll to position [0, 0]
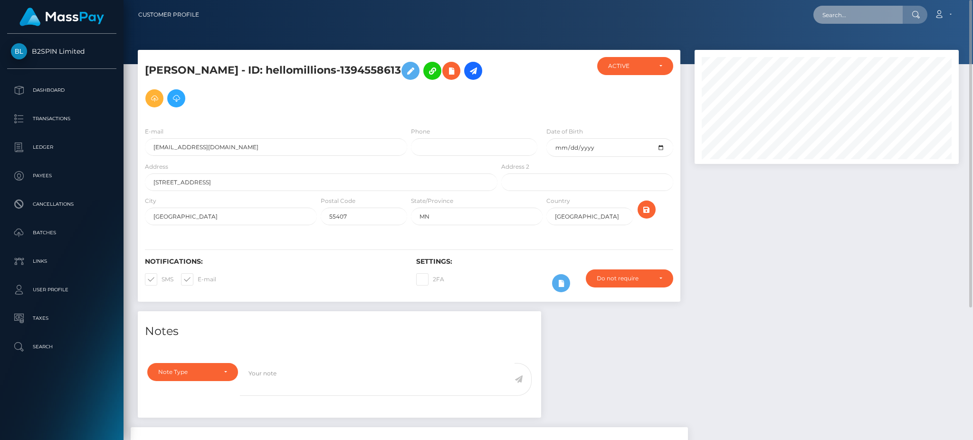
click at [877, 12] on input "text" at bounding box center [857, 15] width 89 height 18
paste input "3214886"
click at [860, 14] on input "3214886" at bounding box center [857, 15] width 89 height 18
paste input "1392623435"
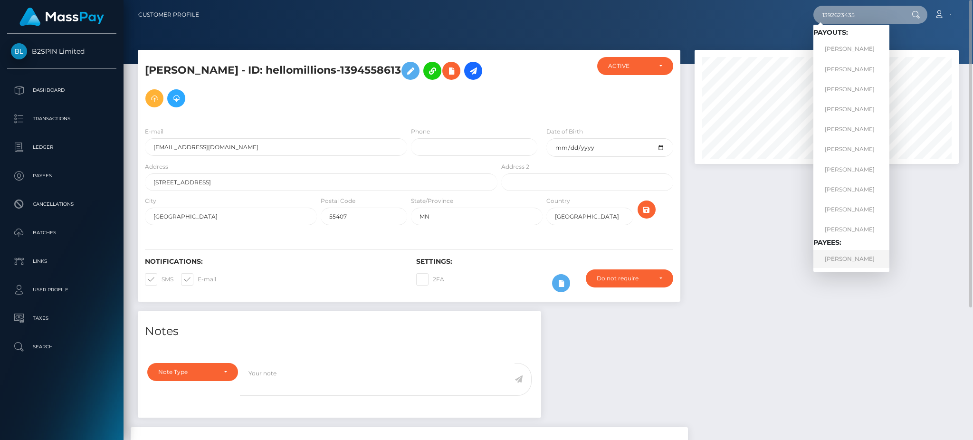
type input "1392623435"
click at [850, 261] on link "[PERSON_NAME]" at bounding box center [851, 259] width 76 height 18
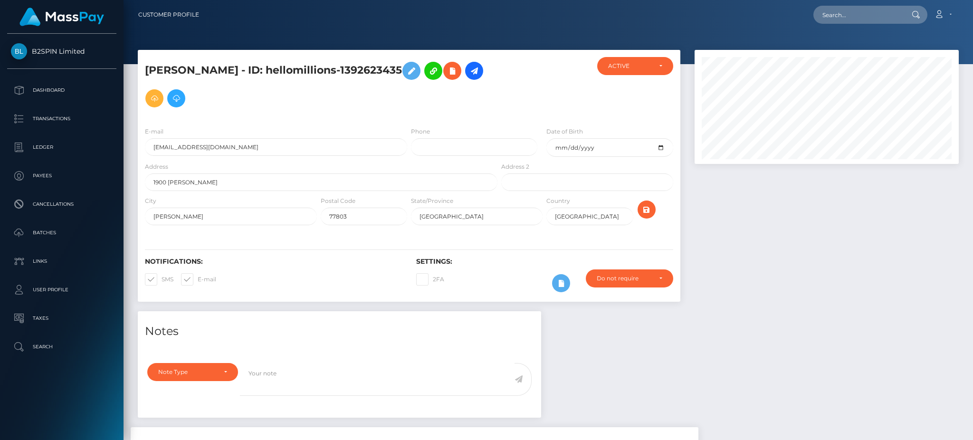
scroll to position [114, 264]
click at [826, 225] on div at bounding box center [827, 180] width 278 height 261
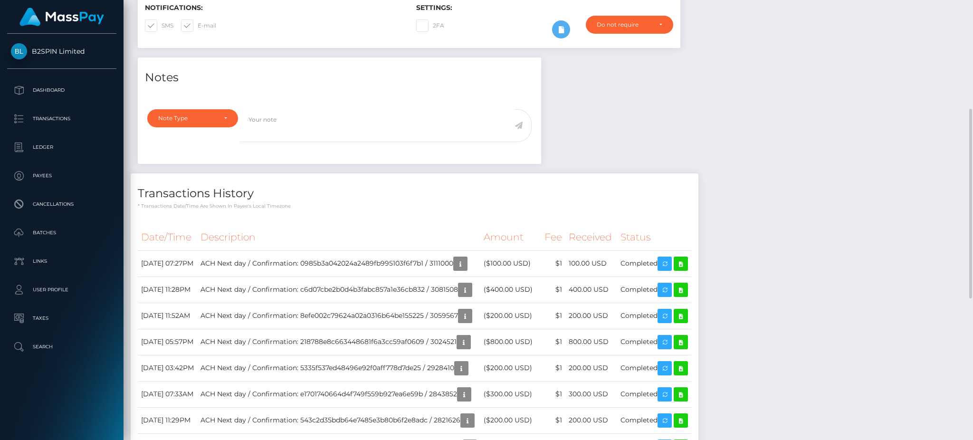
scroll to position [0, 0]
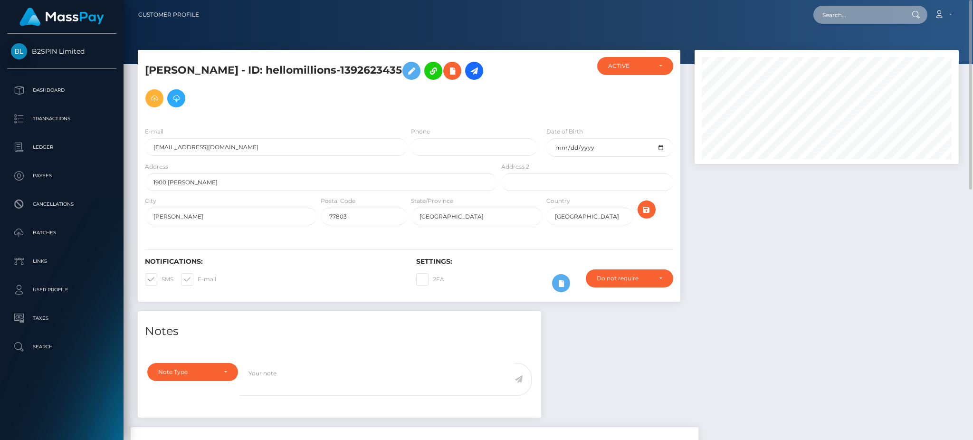
click at [829, 15] on input "text" at bounding box center [857, 15] width 89 height 18
paste input "3214884"
drag, startPoint x: 904, startPoint y: 15, endPoint x: 791, endPoint y: 7, distance: 112.9
click at [791, 7] on div "3214884 Loading... Loading... Account Edit Profile Logout" at bounding box center [583, 15] width 752 height 20
click at [860, 16] on input "3214884" at bounding box center [857, 15] width 89 height 18
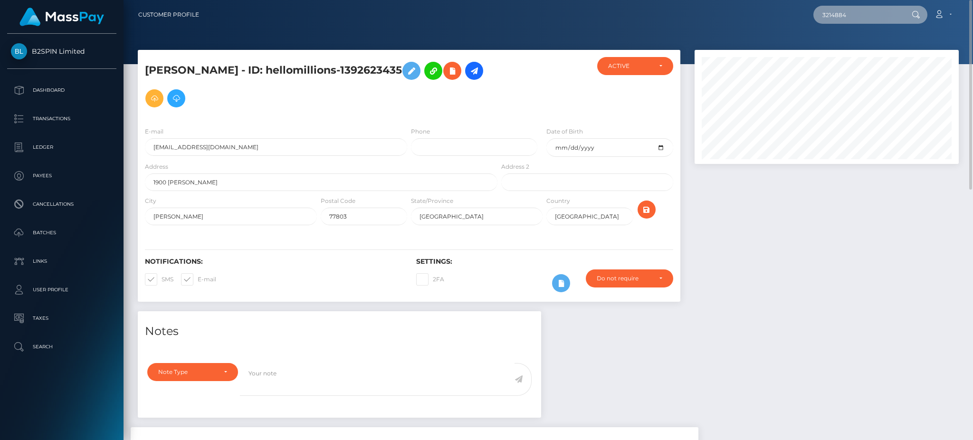
click at [860, 16] on input "3214884" at bounding box center [857, 15] width 89 height 18
paste input "1844723470"
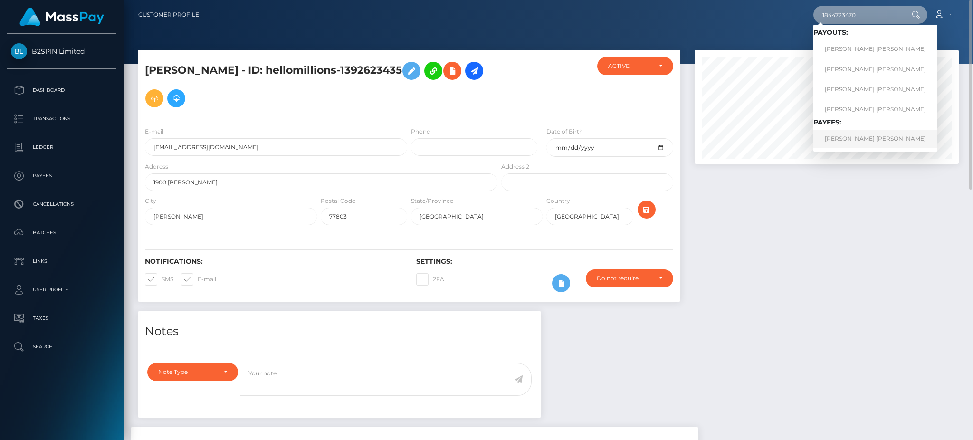
type input "1844723470"
click at [837, 136] on link "[PERSON_NAME] [PERSON_NAME]" at bounding box center [875, 139] width 124 height 18
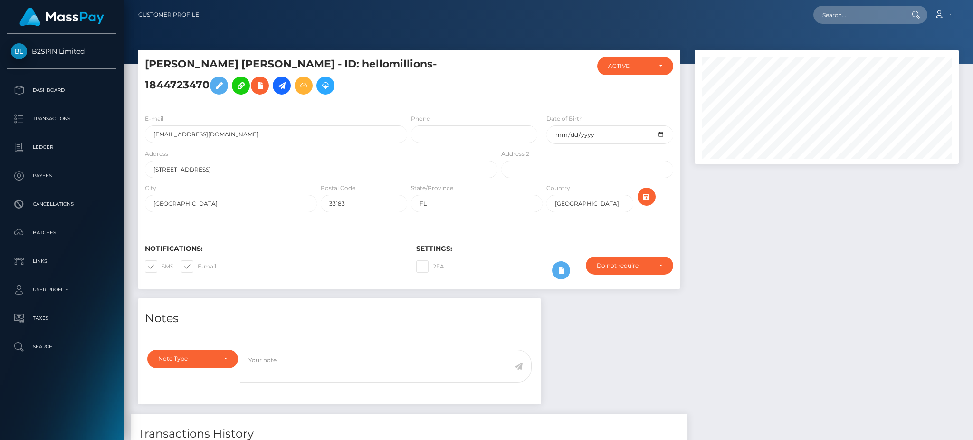
scroll to position [114, 264]
click at [812, 258] on div at bounding box center [827, 174] width 278 height 249
click at [852, 26] on nav "Customer Profile Loading... Loading... Account" at bounding box center [549, 14] width 850 height 29
click at [855, 22] on input "text" at bounding box center [857, 15] width 89 height 18
paste input "3214878"
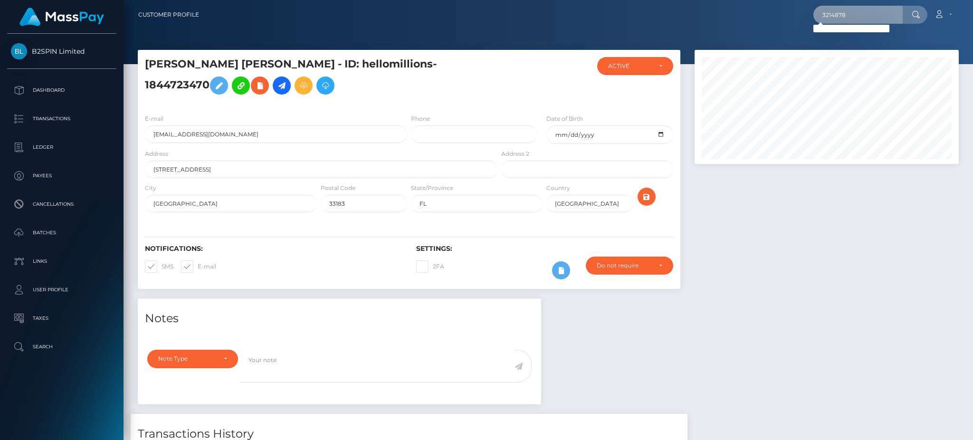
click at [861, 15] on input "3214878" at bounding box center [857, 15] width 89 height 18
paste input "1392623435"
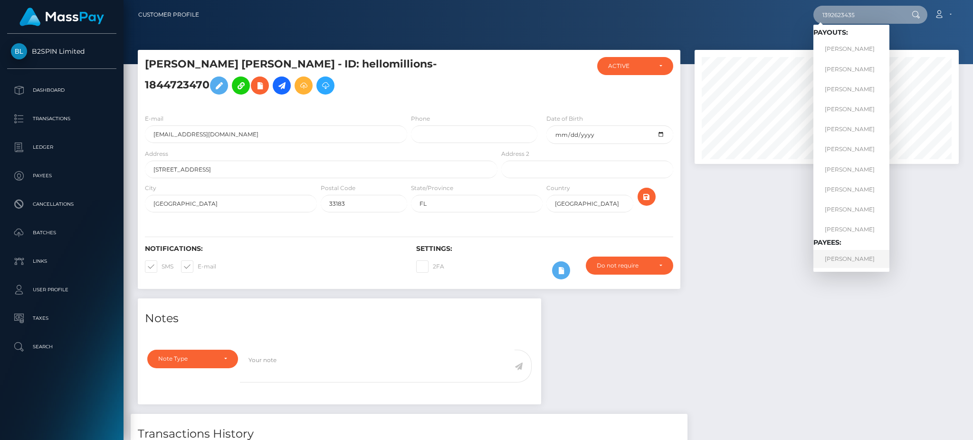
type input "1392623435"
click at [835, 256] on link "[PERSON_NAME]" at bounding box center [851, 259] width 76 height 18
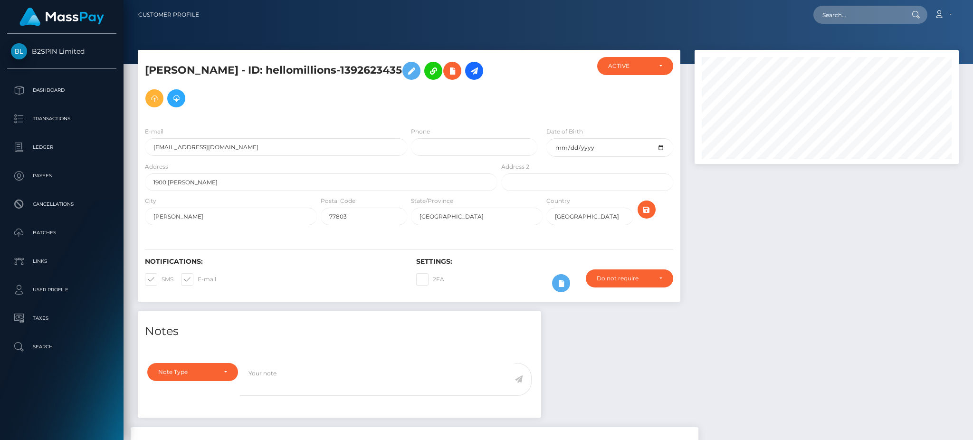
scroll to position [114, 264]
click at [800, 249] on div at bounding box center [827, 180] width 278 height 261
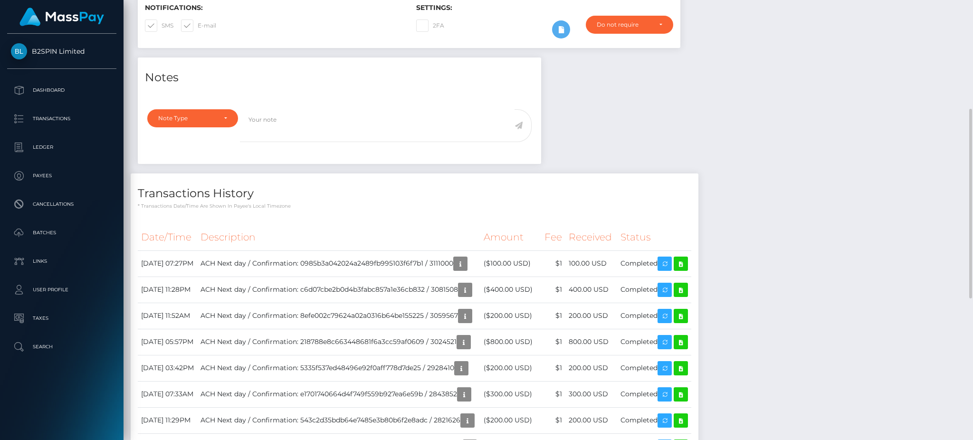
scroll to position [0, 0]
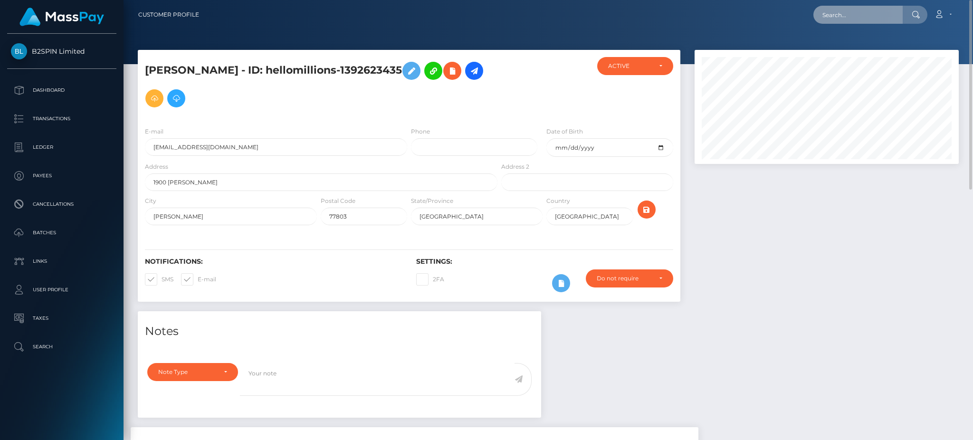
click at [837, 22] on input "text" at bounding box center [857, 15] width 89 height 18
paste input "3214874"
drag, startPoint x: 873, startPoint y: 14, endPoint x: 775, endPoint y: 48, distance: 104.6
click at [654, 11] on div "3214874 Loading... Loading... Account Edit Profile Logout" at bounding box center [583, 15] width 752 height 20
paste input "1736428757"
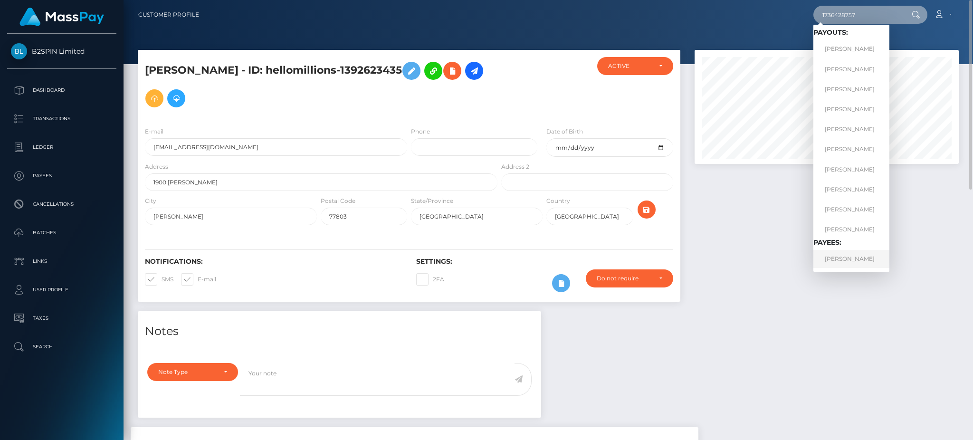
type input "1736428757"
click at [867, 254] on link "[PERSON_NAME]" at bounding box center [851, 259] width 76 height 18
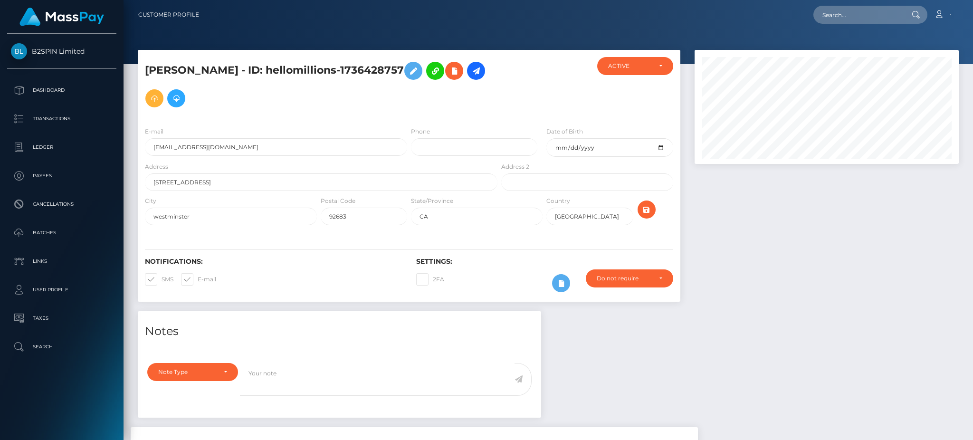
scroll to position [114, 264]
click at [826, 228] on div at bounding box center [827, 180] width 278 height 261
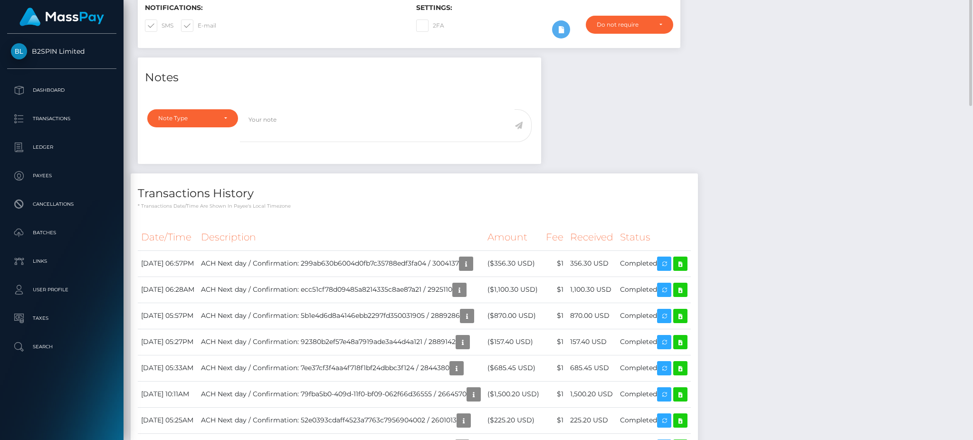
scroll to position [0, 0]
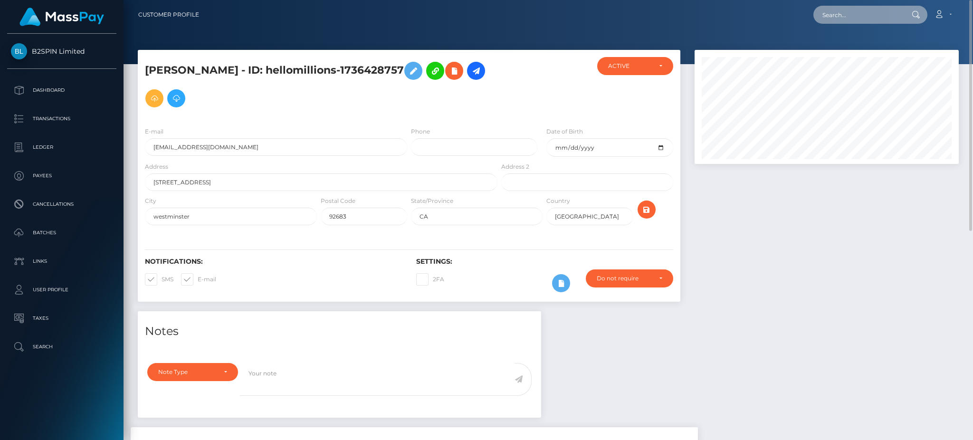
click at [861, 6] on input "text" at bounding box center [857, 15] width 89 height 18
paste input "3214858"
click at [867, 14] on input "3214858" at bounding box center [857, 15] width 89 height 18
paste input "1392623435"
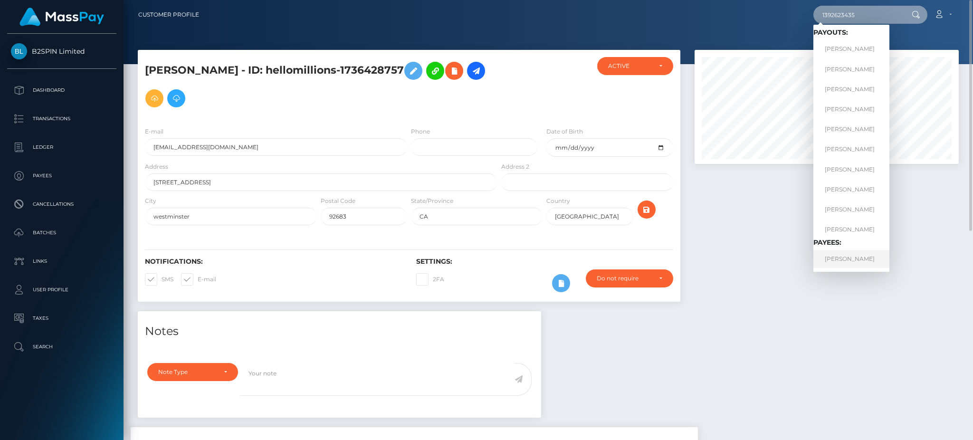
type input "1392623435"
click at [845, 250] on link "FELIPE JUAREZ" at bounding box center [851, 259] width 76 height 18
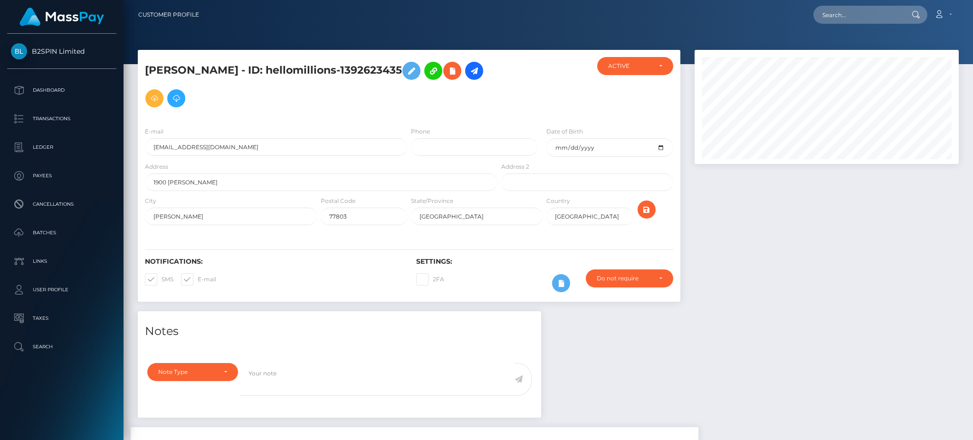
scroll to position [114, 264]
click at [833, 248] on div at bounding box center [827, 180] width 278 height 261
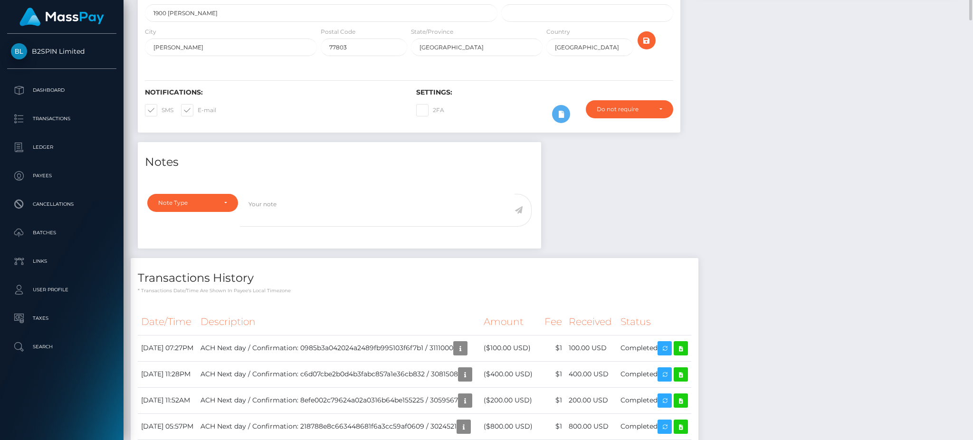
scroll to position [0, 0]
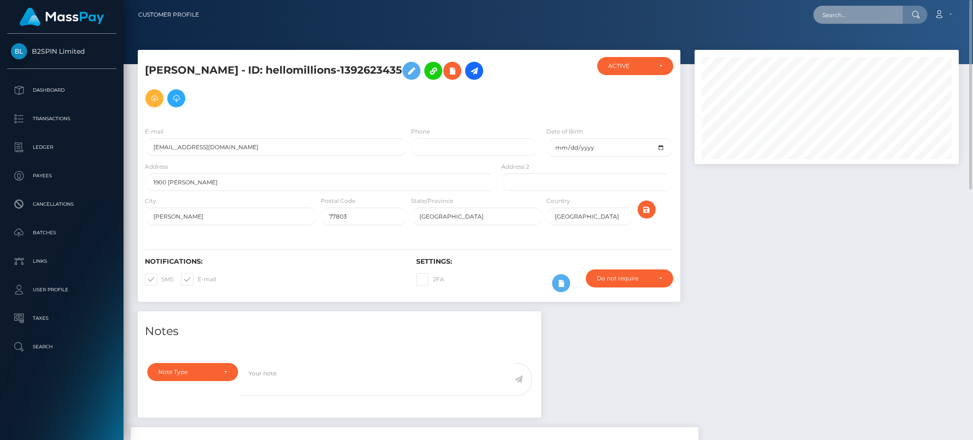
click at [870, 6] on input "text" at bounding box center [857, 15] width 89 height 18
paste input "3214854"
drag, startPoint x: 874, startPoint y: 15, endPoint x: 764, endPoint y: 19, distance: 110.8
click at [764, 19] on div "3214854 Loading... Loading... Account Edit Profile Logout" at bounding box center [583, 15] width 752 height 20
paste input "1943338141"
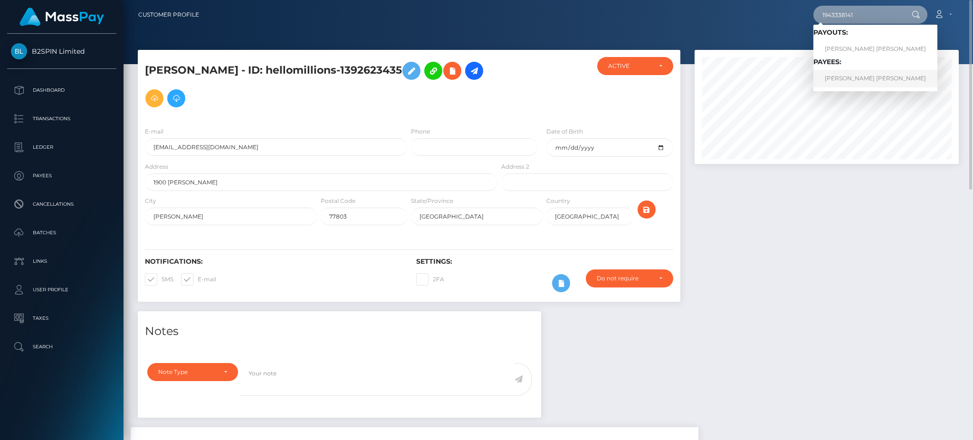
type input "1943338141"
click at [850, 79] on link "MIGUEL ANGEL RESENDEZ" at bounding box center [875, 79] width 124 height 18
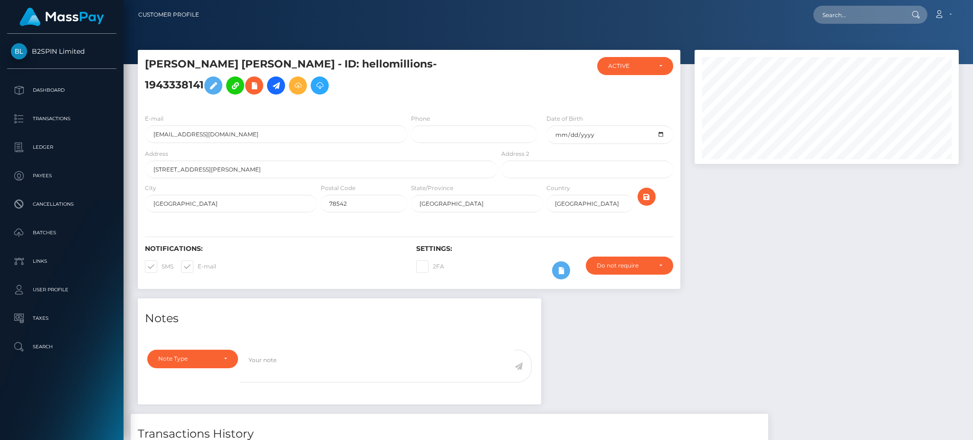
scroll to position [114, 264]
click at [849, 258] on div at bounding box center [827, 174] width 278 height 249
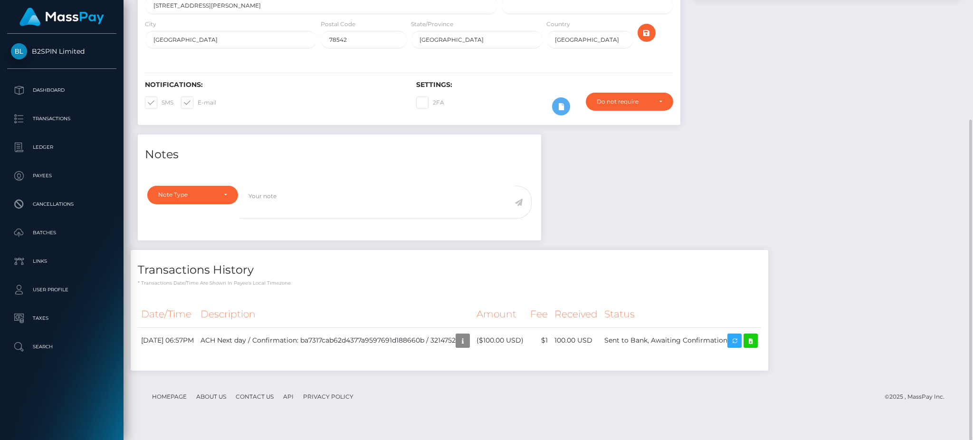
click at [818, 176] on div "Notes Note Type Compliance Clear Compliance General Note Type" at bounding box center [548, 257] width 835 height 246
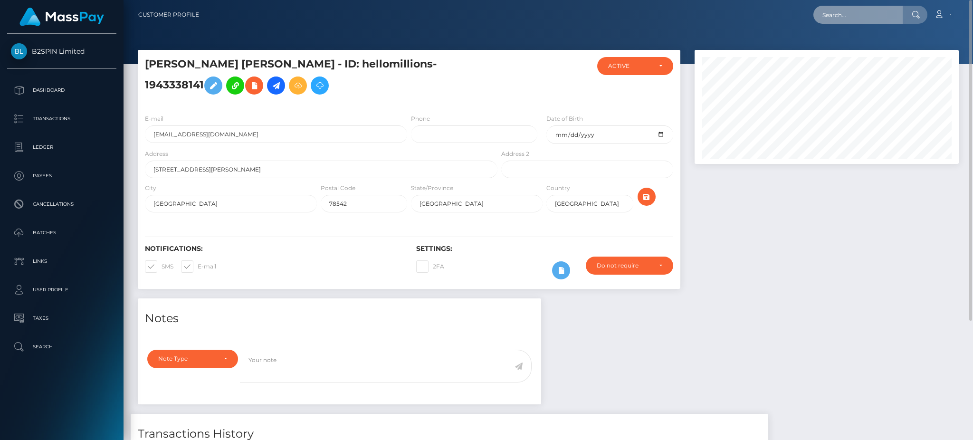
click at [856, 16] on input "text" at bounding box center [857, 15] width 89 height 18
paste input "3214853"
click at [855, 11] on input "3214853" at bounding box center [857, 15] width 89 height 18
paste input "139455861"
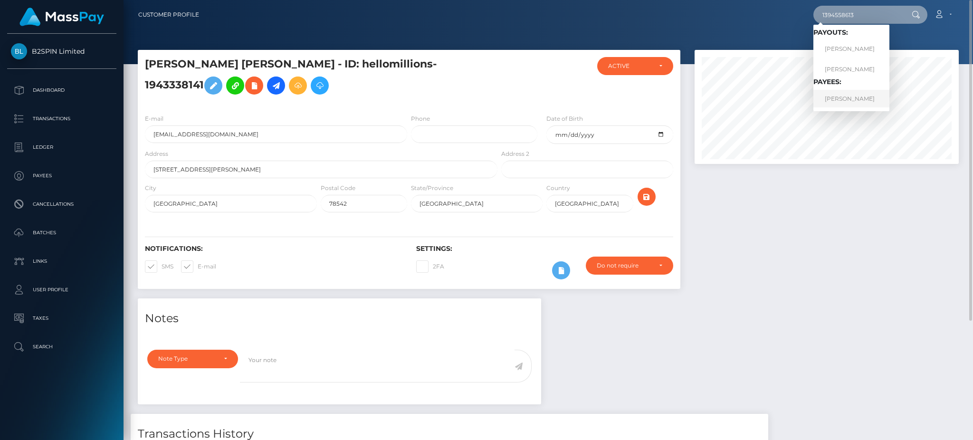
type input "1394558613"
click at [852, 99] on link "BREANNA MARIE KEALY" at bounding box center [851, 99] width 76 height 18
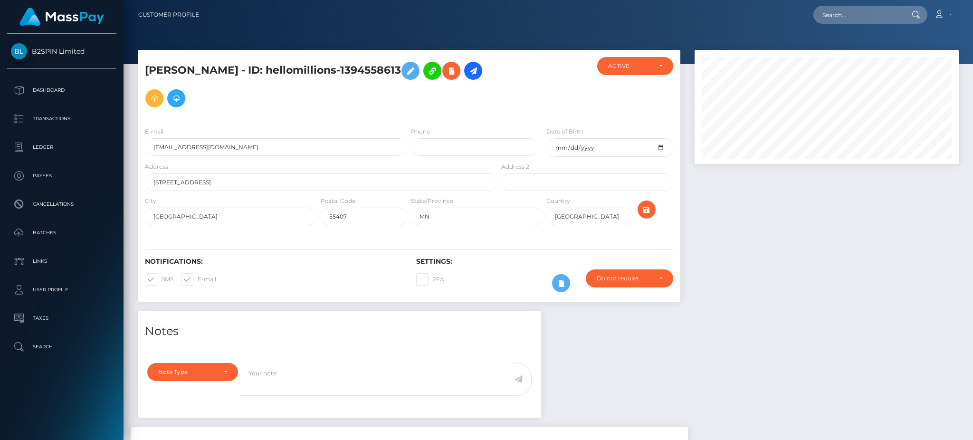
scroll to position [114, 264]
click at [853, 255] on div at bounding box center [827, 180] width 278 height 261
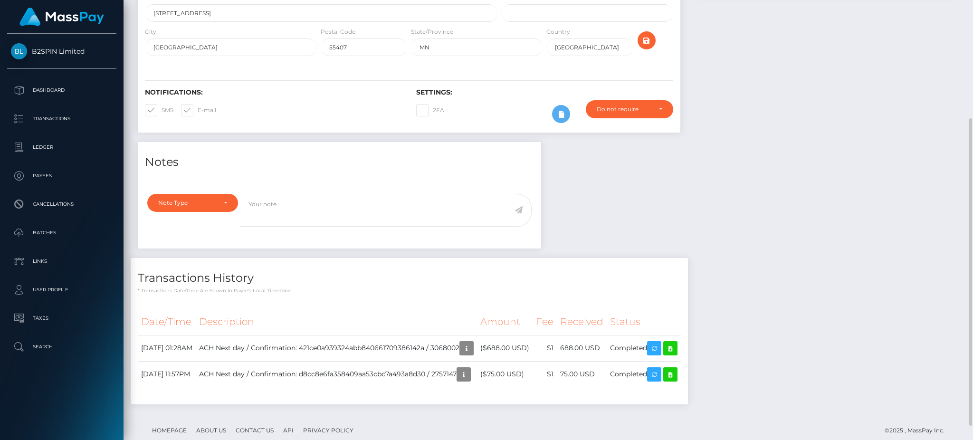
scroll to position [0, 0]
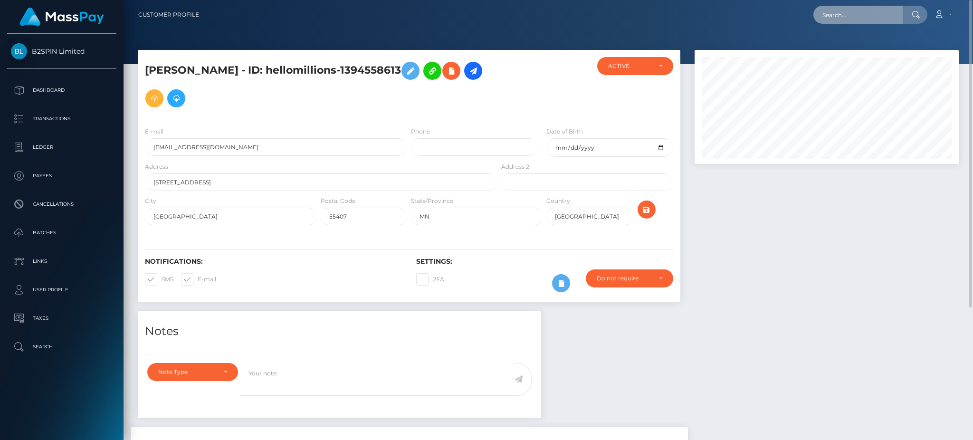
click at [841, 19] on input "text" at bounding box center [857, 15] width 89 height 18
paste input "3214969"
click at [840, 14] on input "3214969" at bounding box center [857, 15] width 89 height 18
paste input "1866238096"
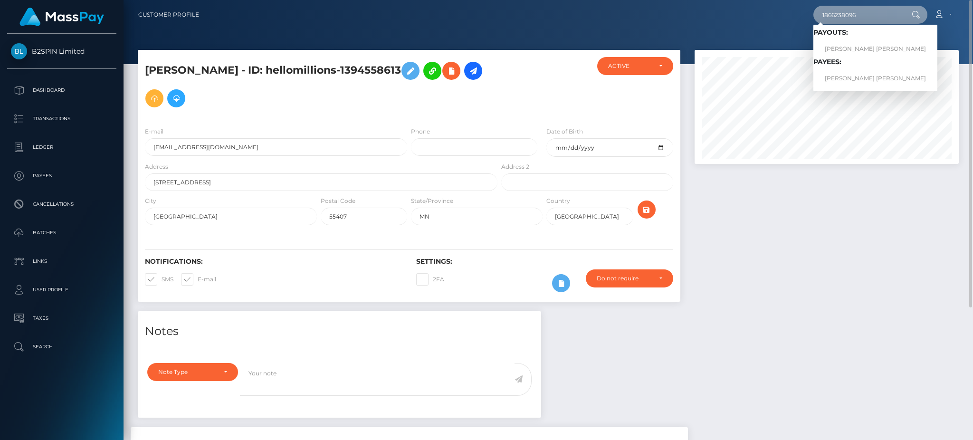
type input "1866238096"
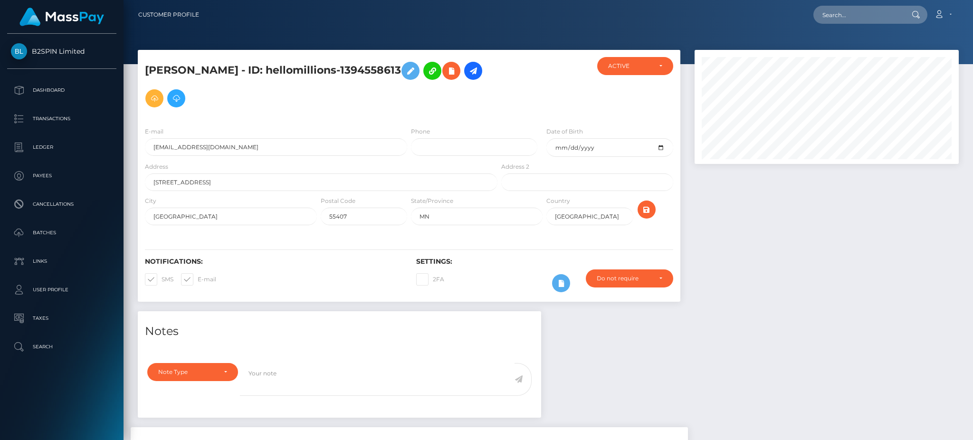
scroll to position [114, 264]
click at [848, 20] on input "text" at bounding box center [857, 15] width 89 height 18
paste input "3214969"
drag, startPoint x: 864, startPoint y: 12, endPoint x: 758, endPoint y: 20, distance: 105.8
click at [758, 20] on div "3214969 Loading... Loading... Account Edit Profile Logout" at bounding box center [583, 15] width 752 height 20
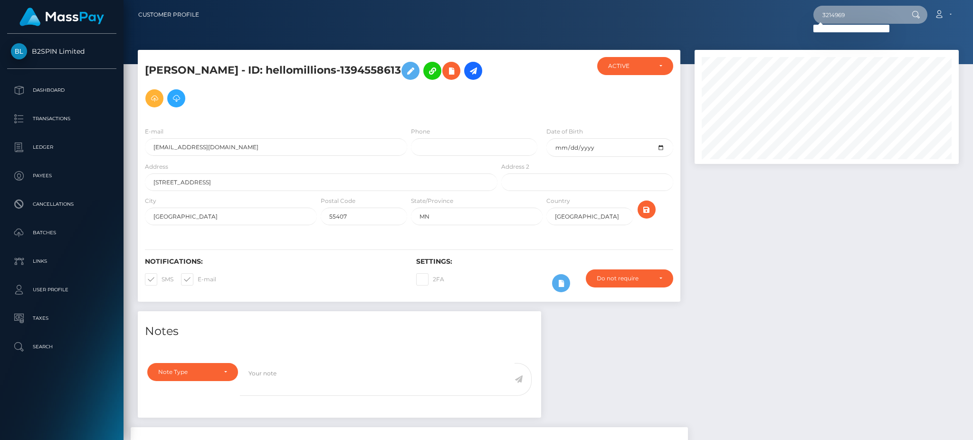
paste input "1866238096"
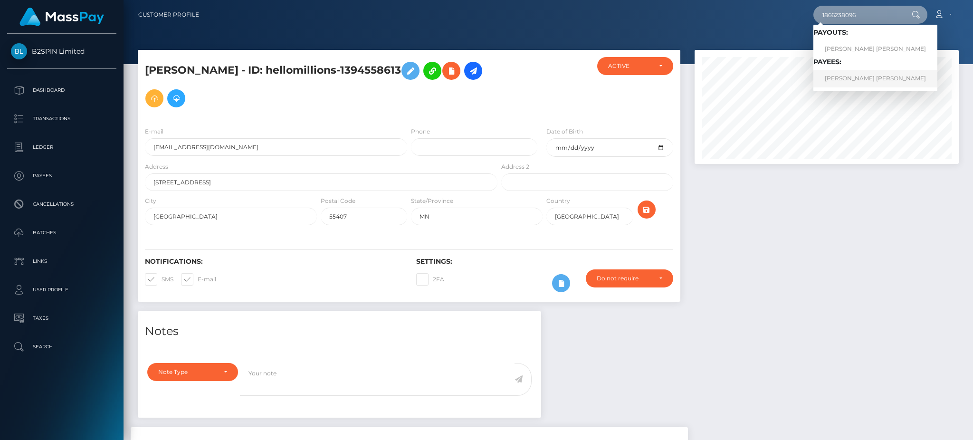
type input "1866238096"
click at [854, 78] on link "[PERSON_NAME] [PERSON_NAME]" at bounding box center [875, 79] width 124 height 18
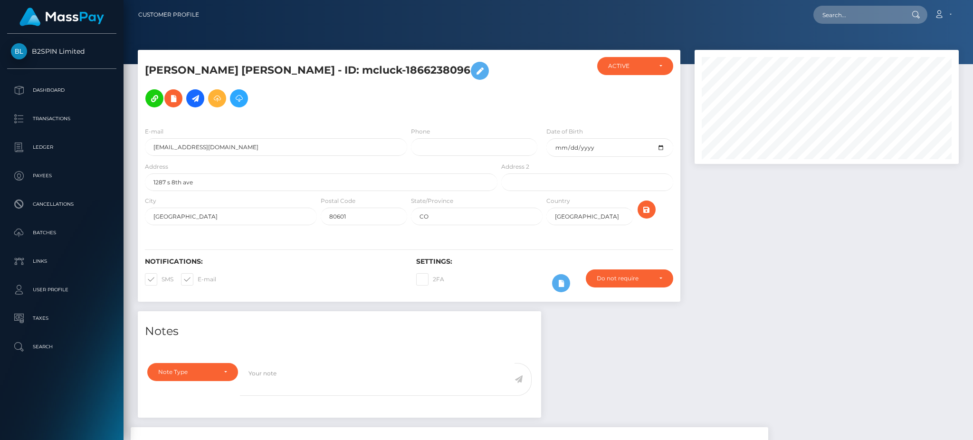
scroll to position [114, 264]
click at [732, 251] on div at bounding box center [827, 180] width 278 height 261
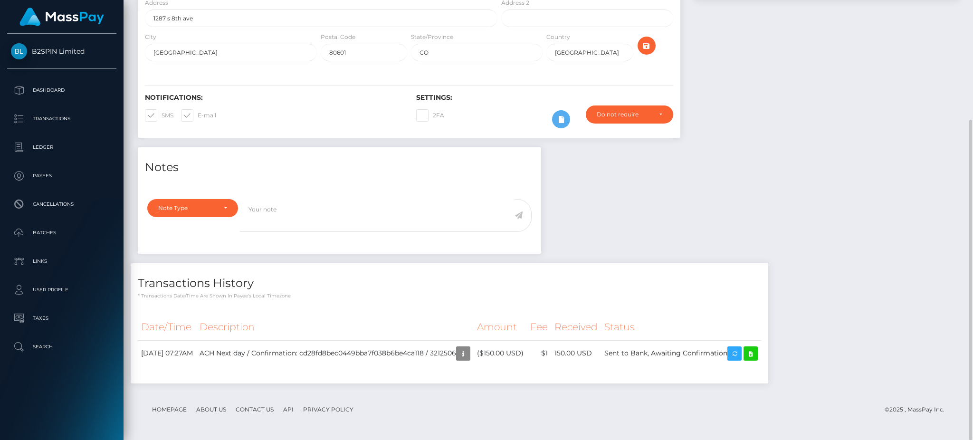
scroll to position [0, 0]
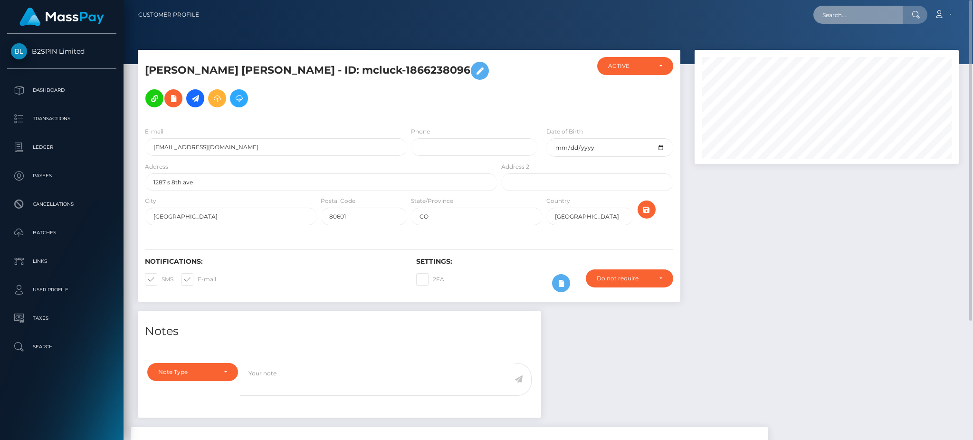
click at [856, 16] on input "text" at bounding box center [857, 15] width 89 height 18
paste input "3214960"
drag, startPoint x: 870, startPoint y: 13, endPoint x: 663, endPoint y: 13, distance: 206.7
click at [663, 13] on div "3214960 Loading... Loading... Account Edit Profile Logout" at bounding box center [583, 15] width 752 height 20
paste input "826374886"
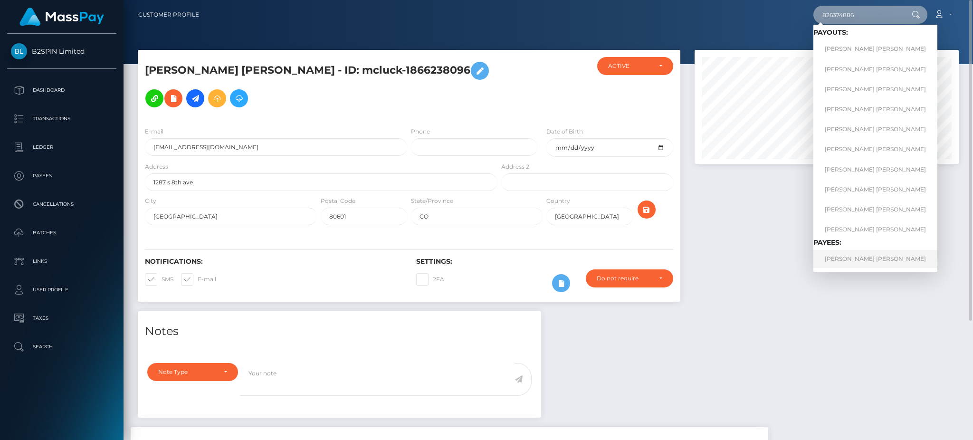
type input "826374886"
click at [861, 262] on link "DANIEL REED FAUST" at bounding box center [875, 259] width 124 height 18
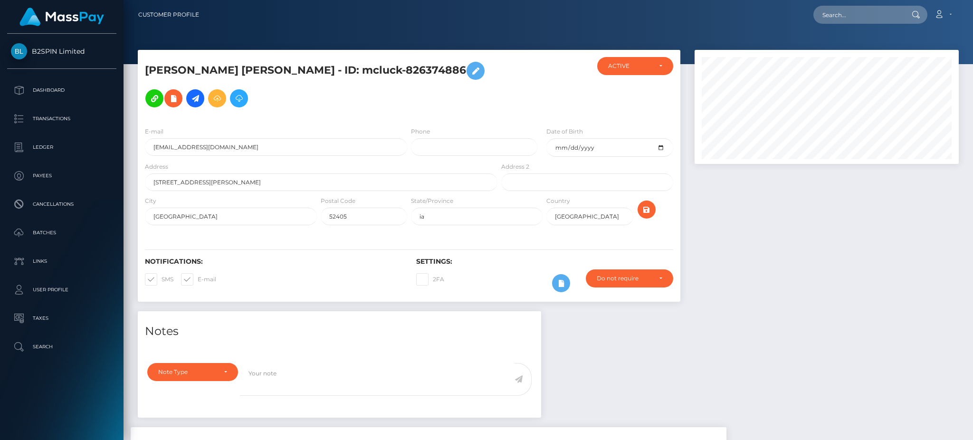
scroll to position [114, 264]
click at [807, 215] on div at bounding box center [827, 180] width 278 height 261
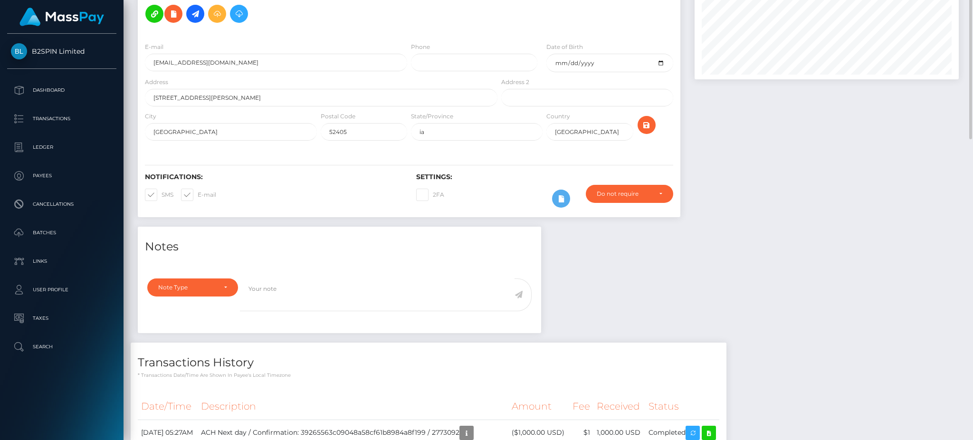
scroll to position [0, 0]
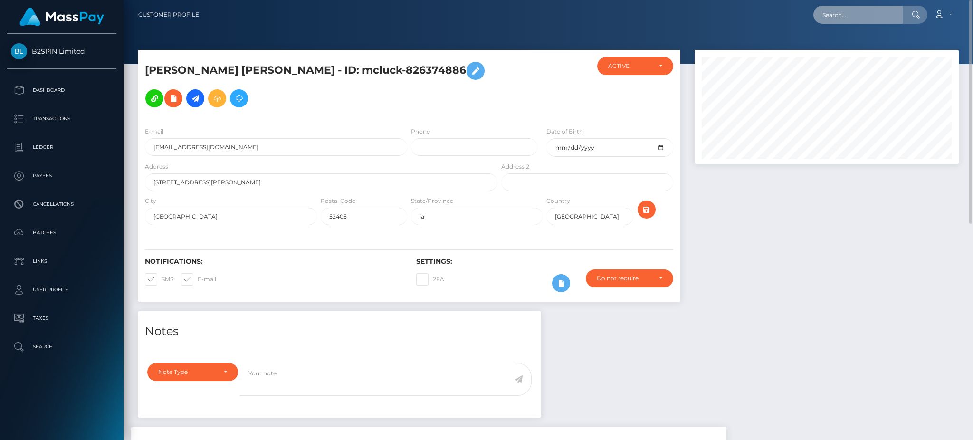
click at [869, 18] on input "text" at bounding box center [857, 15] width 89 height 18
paste input "3214955"
drag, startPoint x: 873, startPoint y: 14, endPoint x: 772, endPoint y: 19, distance: 101.8
click at [772, 19] on div "3214955 Loading... Loading... Account Edit Profile Logout" at bounding box center [583, 15] width 752 height 20
paste input "1265492828"
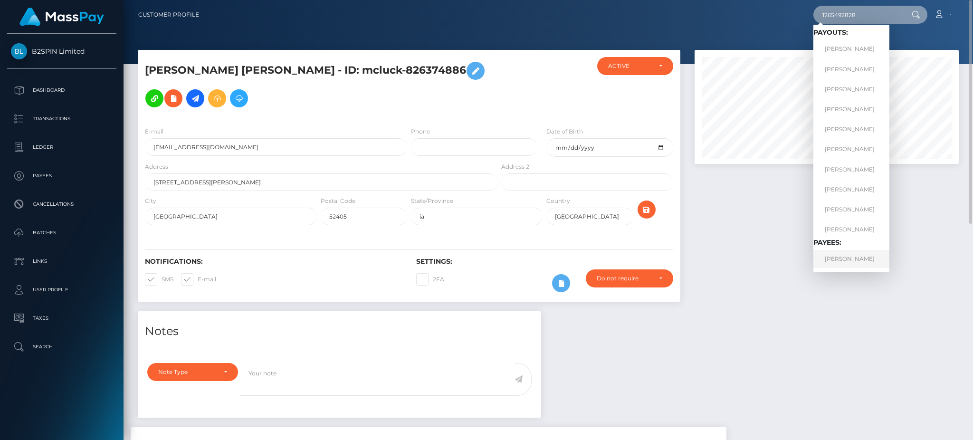
type input "1265492828"
click at [842, 265] on link "NICHOLAS JOE FELTZ" at bounding box center [851, 259] width 76 height 18
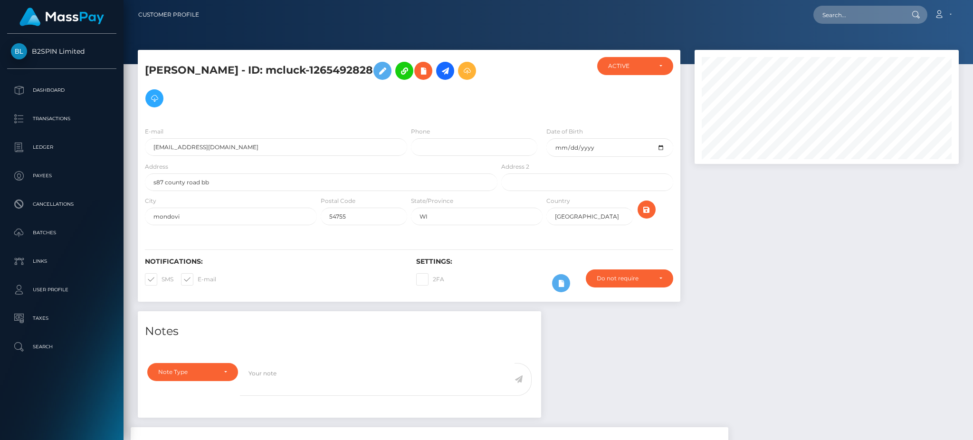
scroll to position [114, 264]
click at [812, 284] on div at bounding box center [827, 180] width 278 height 261
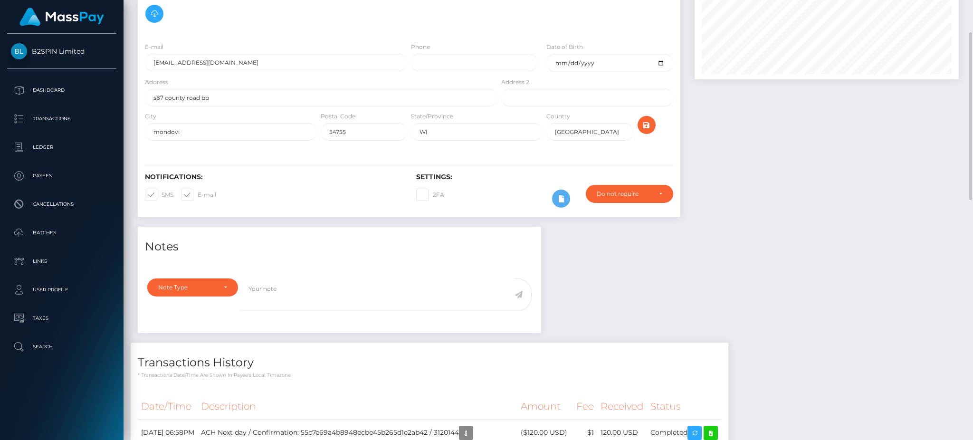
scroll to position [0, 0]
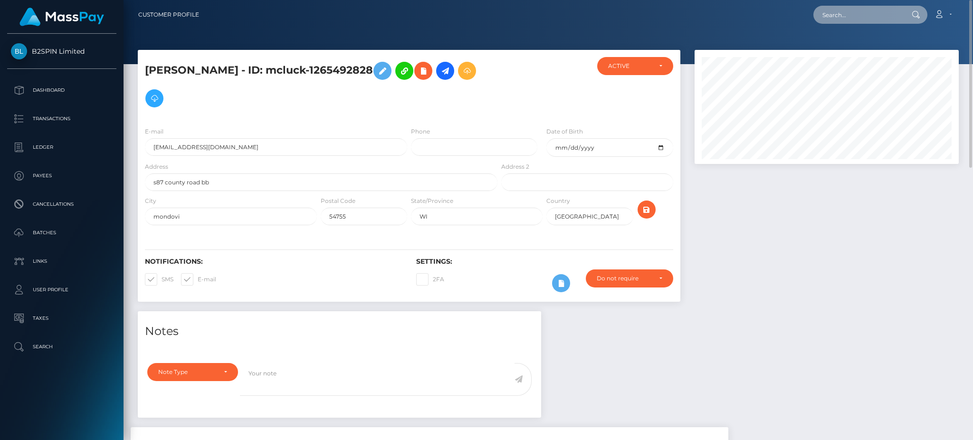
click at [862, 8] on input "text" at bounding box center [857, 15] width 89 height 18
paste input "3214949"
drag, startPoint x: 892, startPoint y: 18, endPoint x: 765, endPoint y: 19, distance: 127.8
click at [765, 19] on div "3214949 Loading... Loading... Account Edit Profile Logout" at bounding box center [583, 15] width 752 height 20
paste input "944680417"
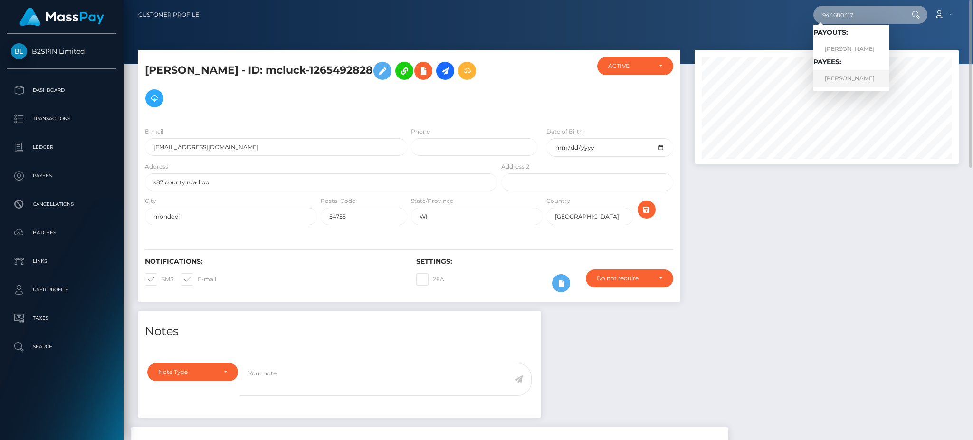
type input "944680417"
click at [855, 77] on link "[PERSON_NAME]" at bounding box center [851, 79] width 76 height 18
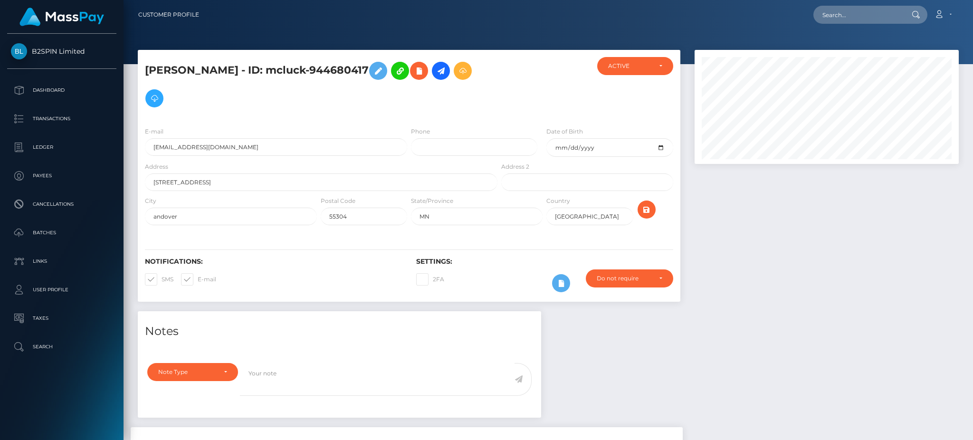
scroll to position [114, 264]
click at [821, 278] on div at bounding box center [827, 180] width 278 height 261
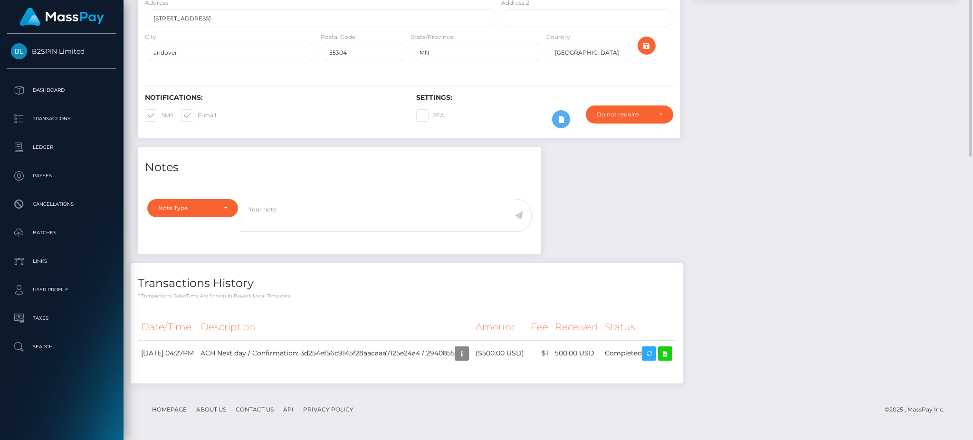
scroll to position [0, 0]
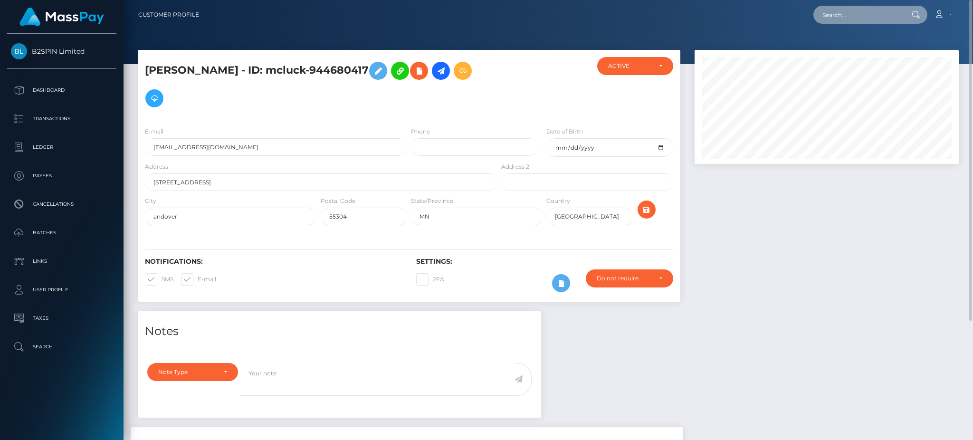
click at [852, 19] on input "text" at bounding box center [857, 15] width 89 height 18
paste input "3214947"
drag, startPoint x: 886, startPoint y: 17, endPoint x: 784, endPoint y: 17, distance: 102.6
click at [784, 17] on div "3214947 Loading... Loading... Account Edit Profile Logout" at bounding box center [583, 15] width 752 height 20
paste input "180822375"
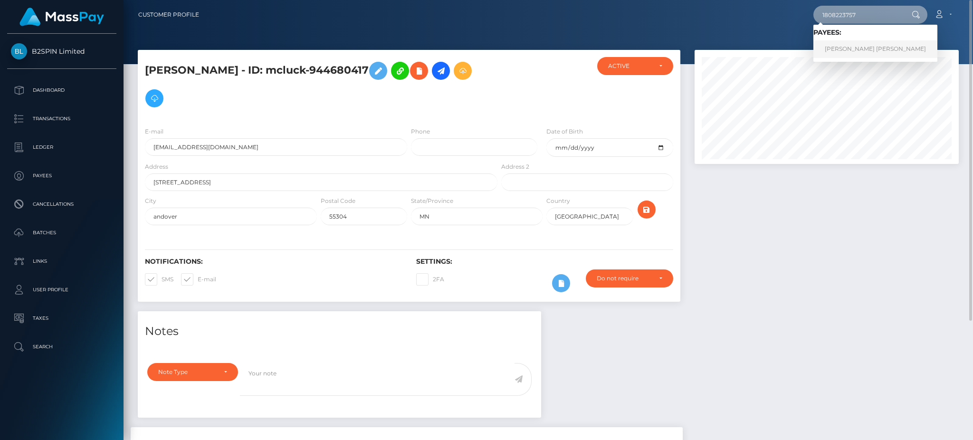
type input "1808223757"
click at [854, 48] on link "JOE ANGEL VALLIN" at bounding box center [875, 49] width 124 height 18
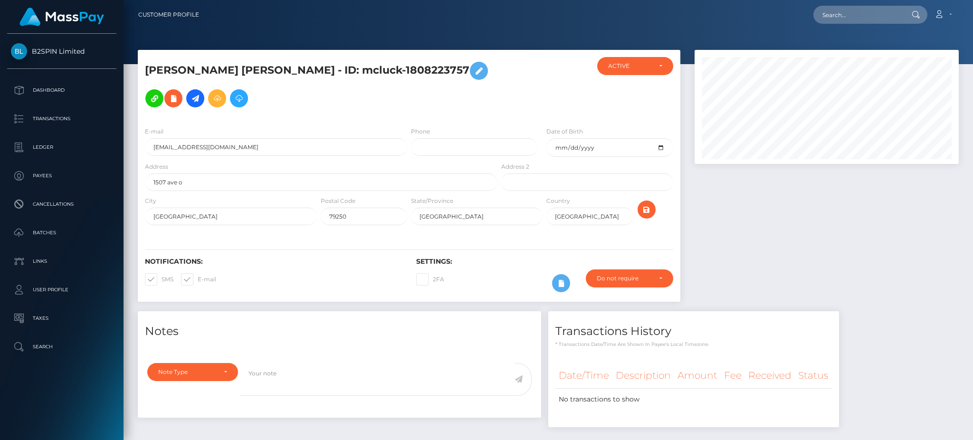
scroll to position [114, 264]
click at [763, 202] on div at bounding box center [827, 180] width 278 height 261
click at [848, 15] on input "text" at bounding box center [857, 15] width 89 height 18
paste input "3214935"
drag, startPoint x: 870, startPoint y: 10, endPoint x: 781, endPoint y: 15, distance: 88.5
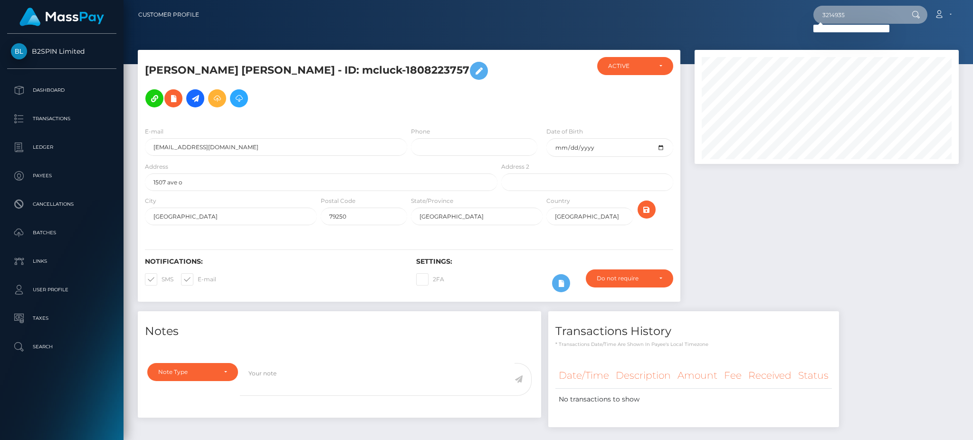
click at [781, 15] on div "3214935 Loading... Loading... Account Edit Profile Logout" at bounding box center [583, 15] width 752 height 20
paste input "873268958"
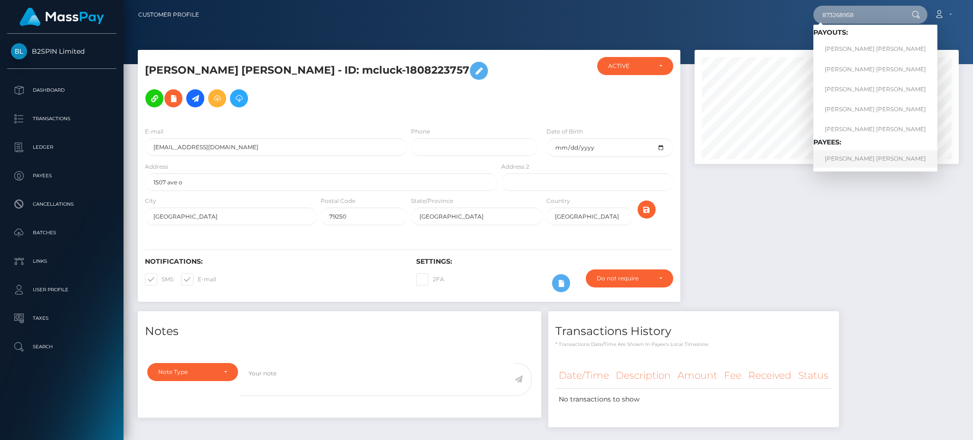
type input "873268958"
click at [842, 163] on link "MARIO JAVIER CAMACHO" at bounding box center [875, 159] width 124 height 18
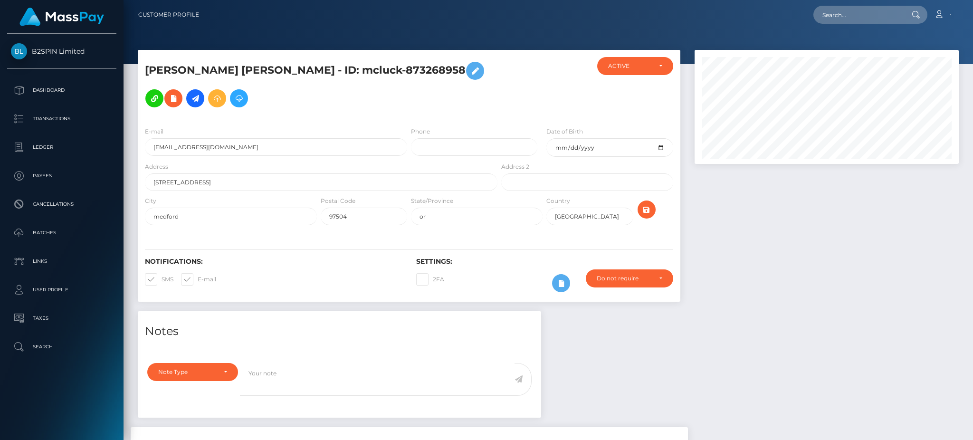
scroll to position [114, 264]
click at [752, 229] on div at bounding box center [827, 180] width 278 height 261
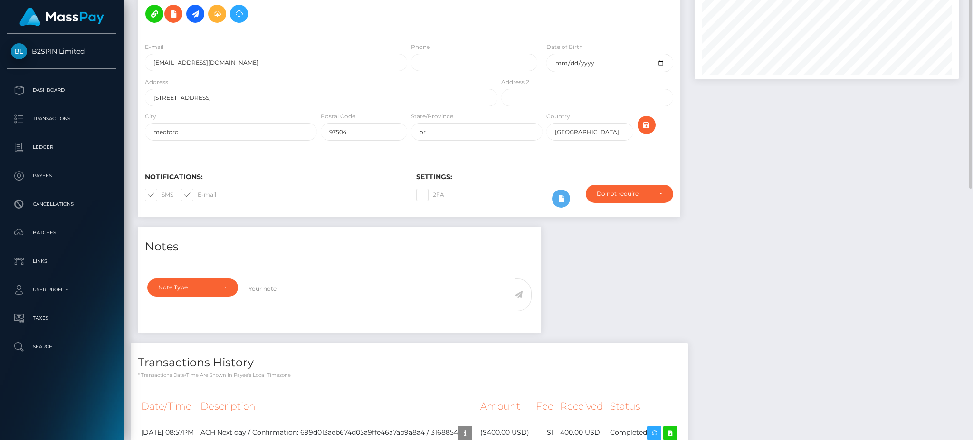
scroll to position [0, 0]
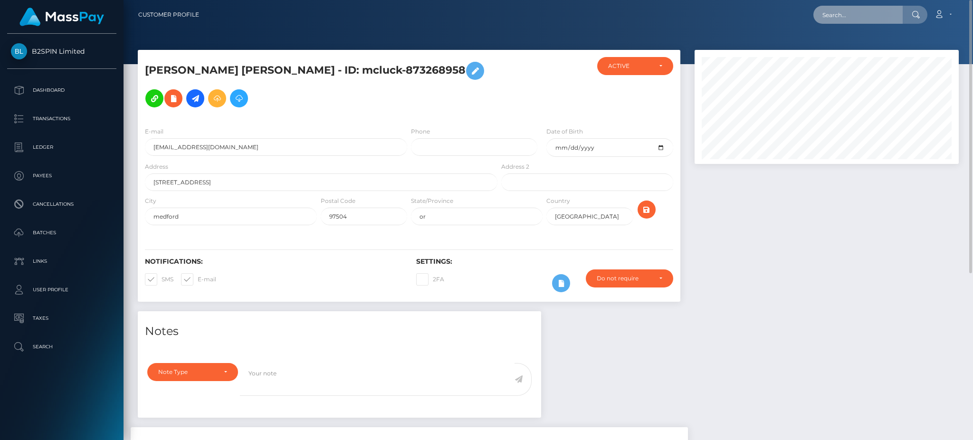
click at [865, 18] on input "text" at bounding box center [857, 15] width 89 height 18
paste input "3214930"
click at [855, 14] on input "3214930" at bounding box center [857, 15] width 89 height 18
paste input "1828291"
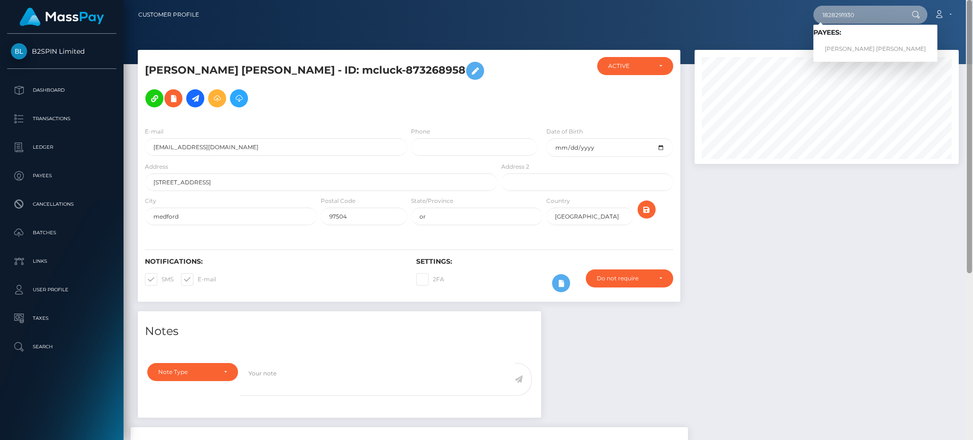
type input "1828291930"
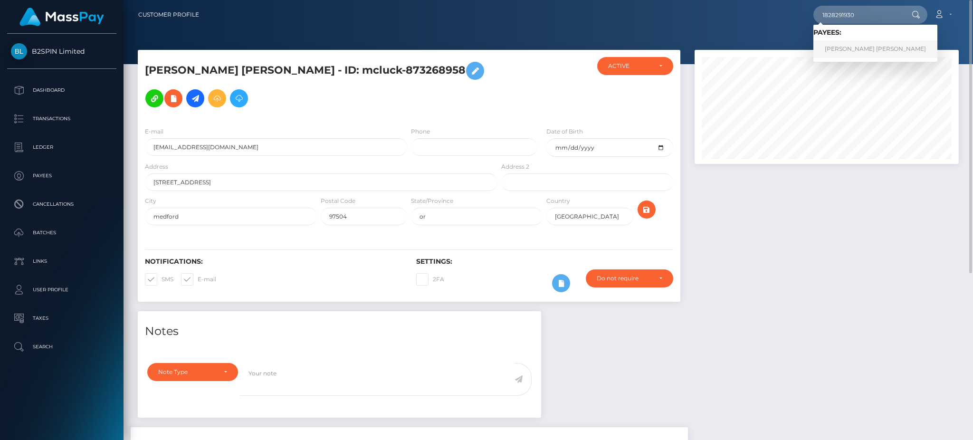
click at [828, 53] on link "JOSE E BENITEZ TREVINO" at bounding box center [875, 49] width 124 height 18
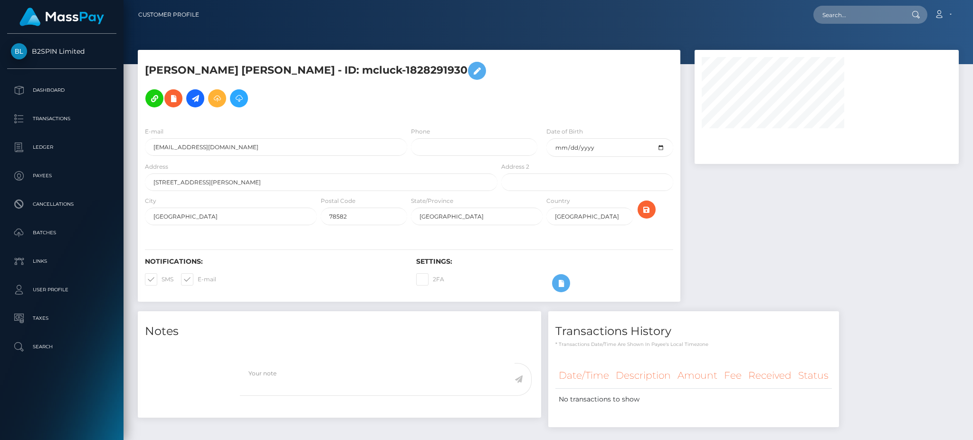
click at [855, 209] on div at bounding box center [827, 180] width 278 height 261
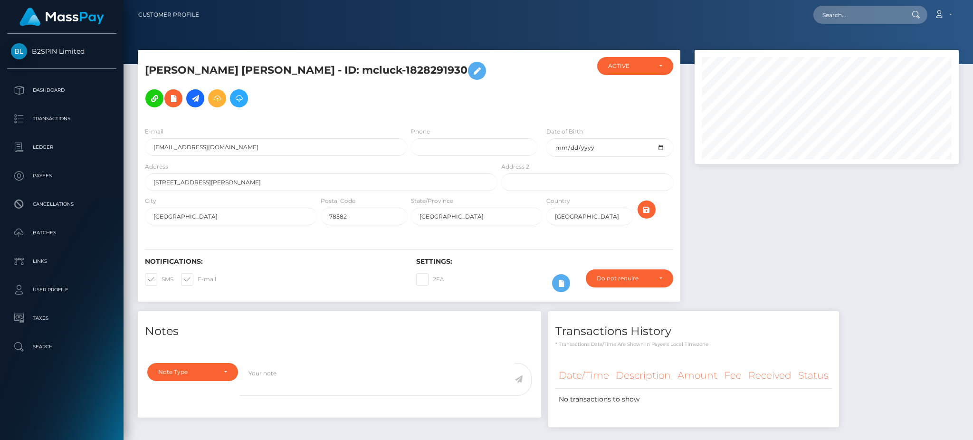
scroll to position [114, 264]
click at [870, 16] on input "text" at bounding box center [857, 15] width 89 height 18
paste input "3214926"
click at [856, 15] on input "3214926" at bounding box center [857, 15] width 89 height 18
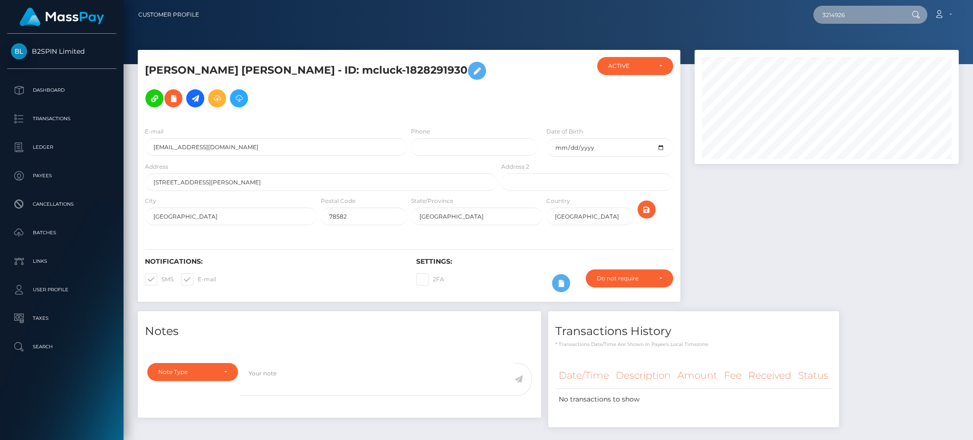
click at [856, 15] on input "3214926" at bounding box center [857, 15] width 89 height 18
paste input "1588207201"
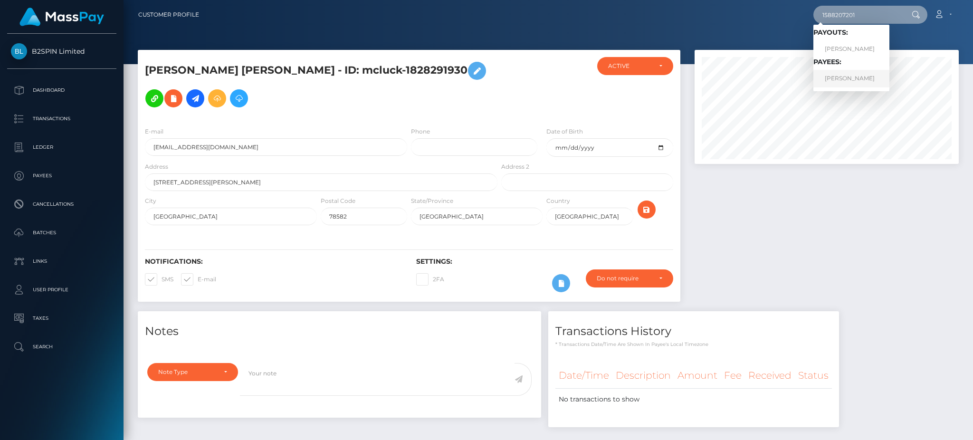
type input "1588207201"
click at [831, 79] on link "DONNA NOREEN MILLER" at bounding box center [851, 79] width 76 height 18
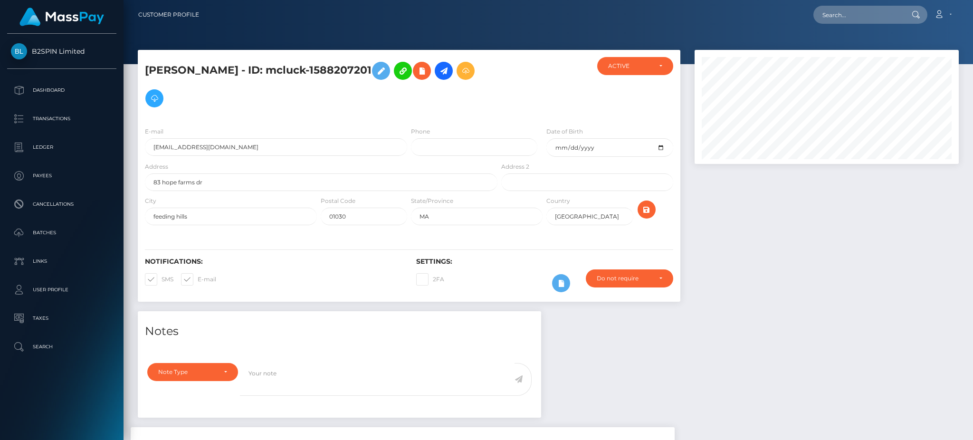
scroll to position [114, 264]
click at [746, 284] on div at bounding box center [827, 180] width 278 height 261
click at [882, 18] on input "text" at bounding box center [857, 15] width 89 height 18
paste input "3214925"
click at [857, 8] on input "3214925" at bounding box center [857, 15] width 89 height 18
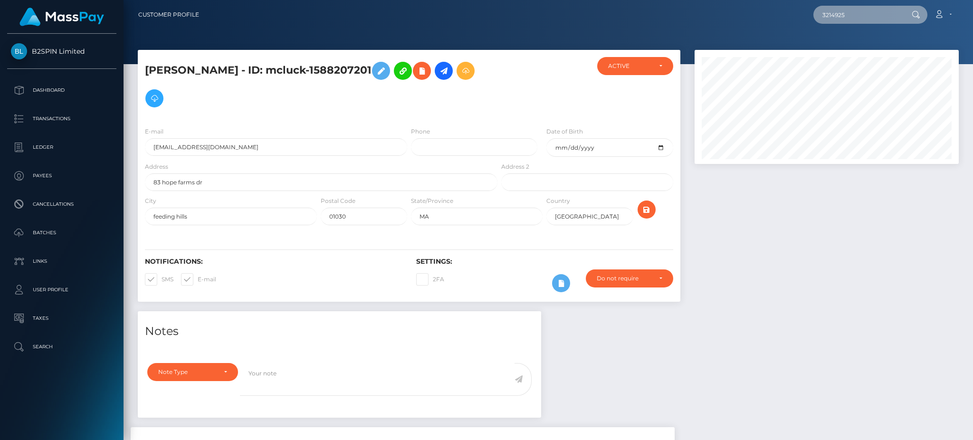
click at [857, 8] on input "3214925" at bounding box center [857, 15] width 89 height 18
paste input "1751020961"
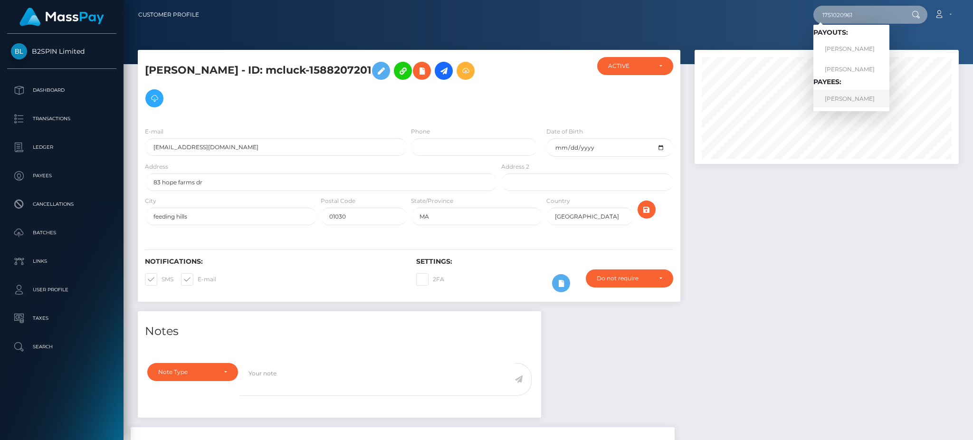
type input "1751020961"
click at [835, 97] on link "JANELLE MARIE THELEN" at bounding box center [851, 99] width 76 height 18
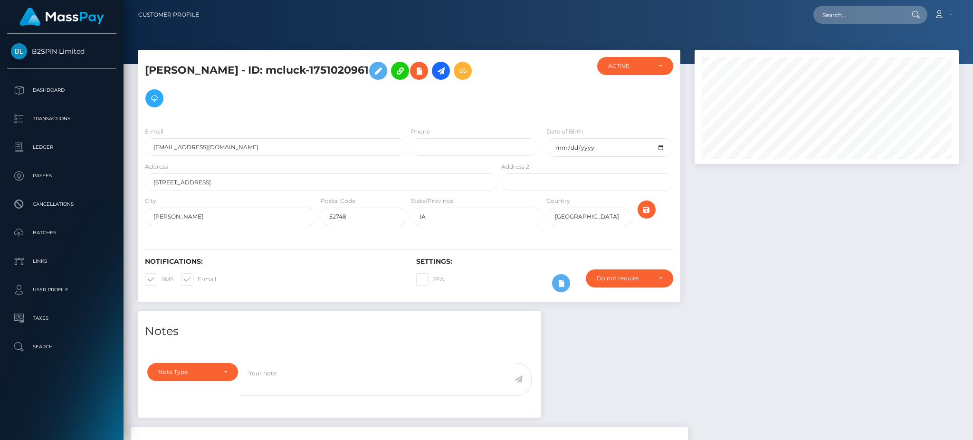
scroll to position [114, 264]
click at [782, 246] on div at bounding box center [827, 180] width 278 height 261
click at [845, 14] on input "text" at bounding box center [857, 15] width 89 height 18
paste input "3214909"
click at [856, 12] on input "3214909" at bounding box center [857, 15] width 89 height 18
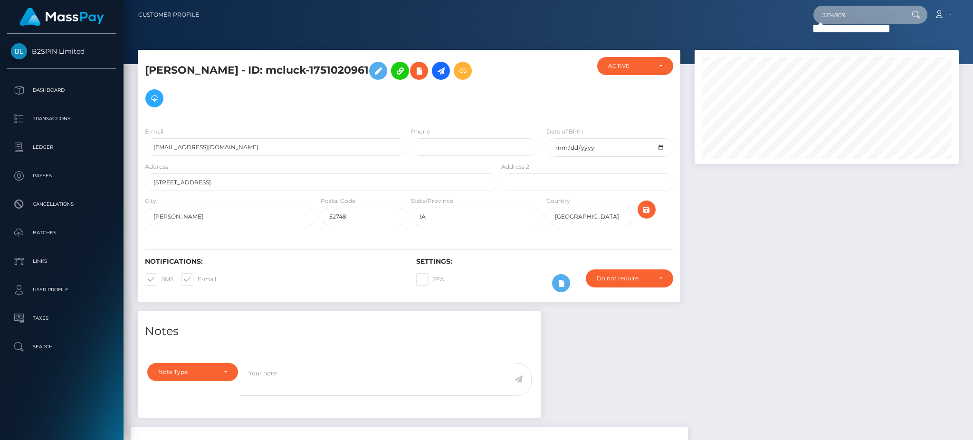
click at [856, 12] on input "3214909" at bounding box center [857, 15] width 89 height 18
paste input "1129082674"
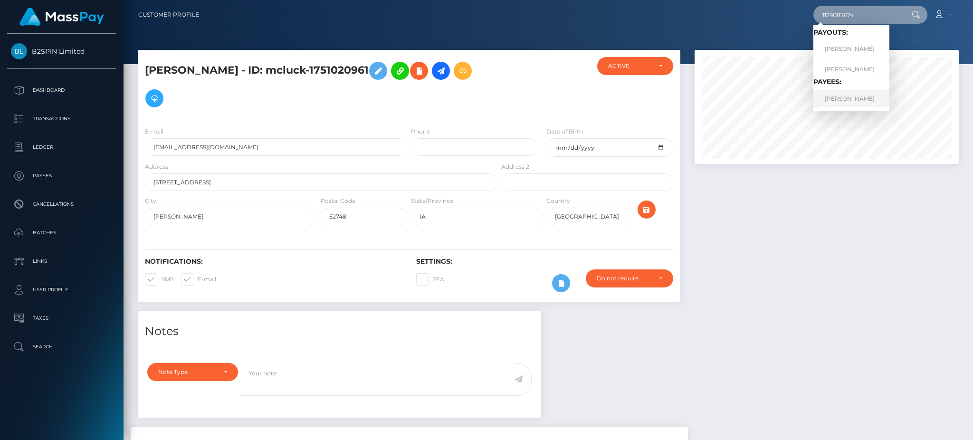
type input "1129082674"
click at [835, 102] on link "[PERSON_NAME]" at bounding box center [851, 99] width 76 height 18
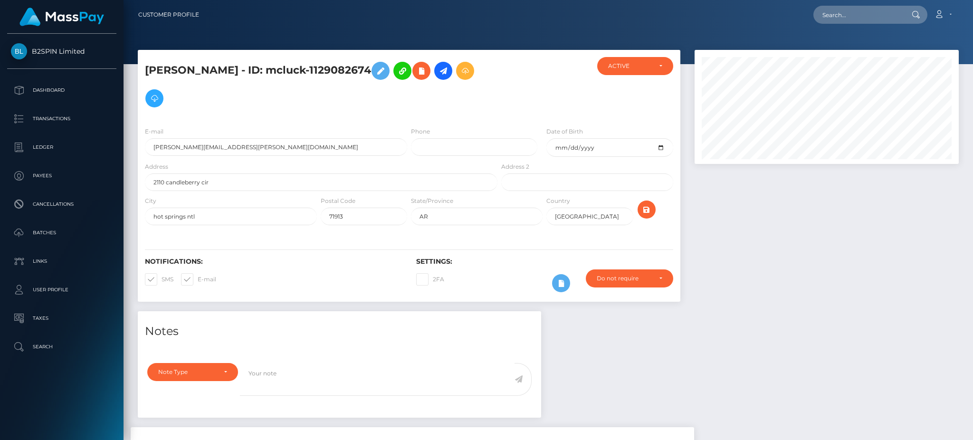
scroll to position [114, 264]
click at [836, 272] on div at bounding box center [827, 180] width 278 height 261
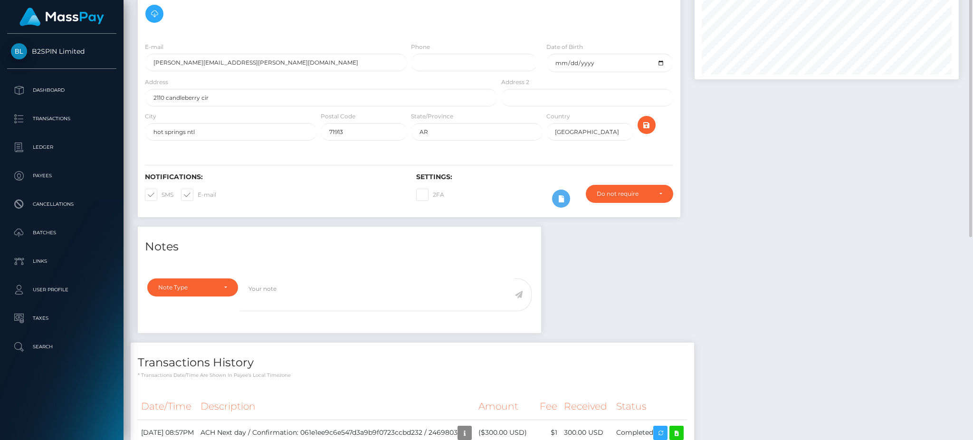
scroll to position [0, 0]
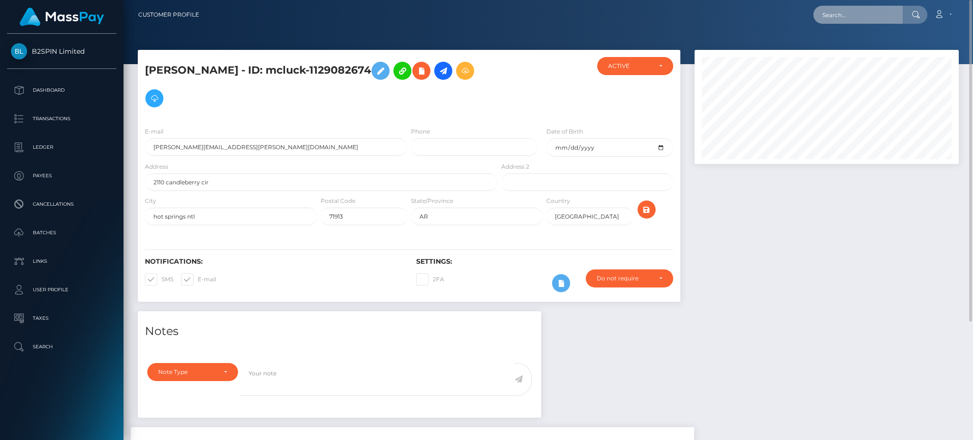
click at [870, 19] on input "text" at bounding box center [857, 15] width 89 height 18
paste input "3214905"
click at [870, 13] on input "3214905" at bounding box center [857, 15] width 89 height 18
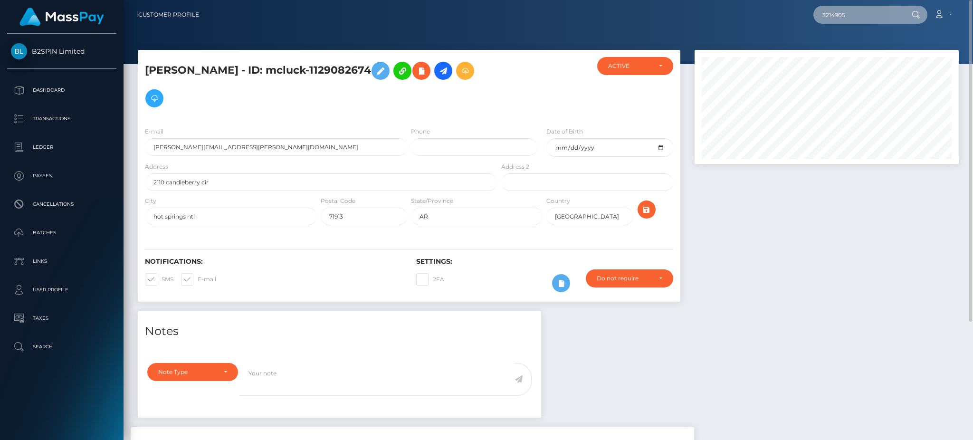
paste input "1383149263"
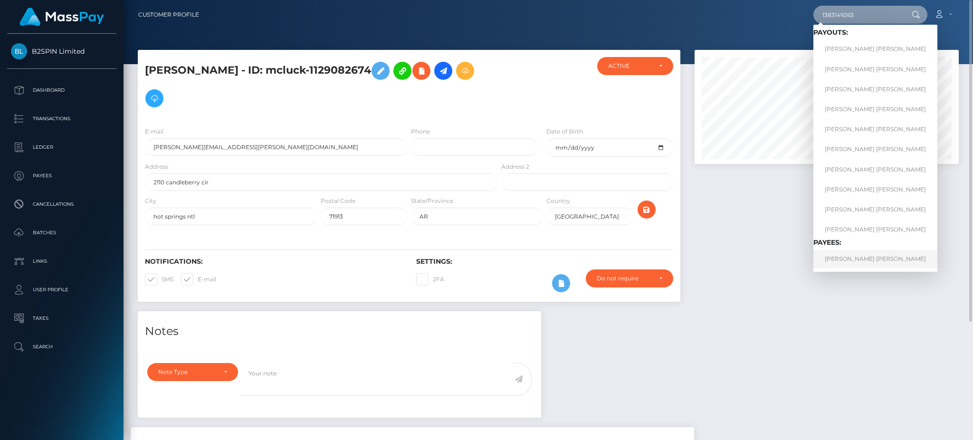
type input "1383149263"
click at [826, 258] on link "BRANDON ROBERT MCCALLUM" at bounding box center [875, 259] width 124 height 18
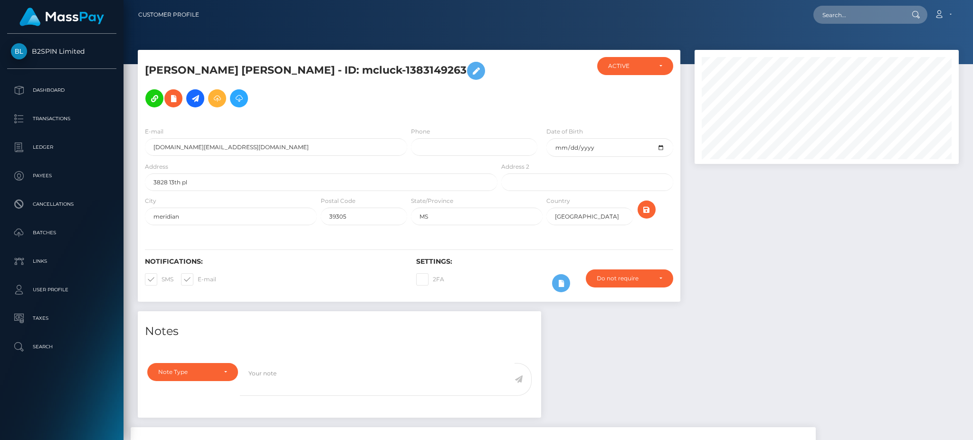
drag, startPoint x: 0, startPoint y: 0, endPoint x: 873, endPoint y: 241, distance: 906.1
click at [873, 241] on div at bounding box center [827, 180] width 278 height 261
click at [860, 19] on input "text" at bounding box center [857, 15] width 89 height 18
paste input "3214900"
drag, startPoint x: 873, startPoint y: 11, endPoint x: 804, endPoint y: 13, distance: 68.9
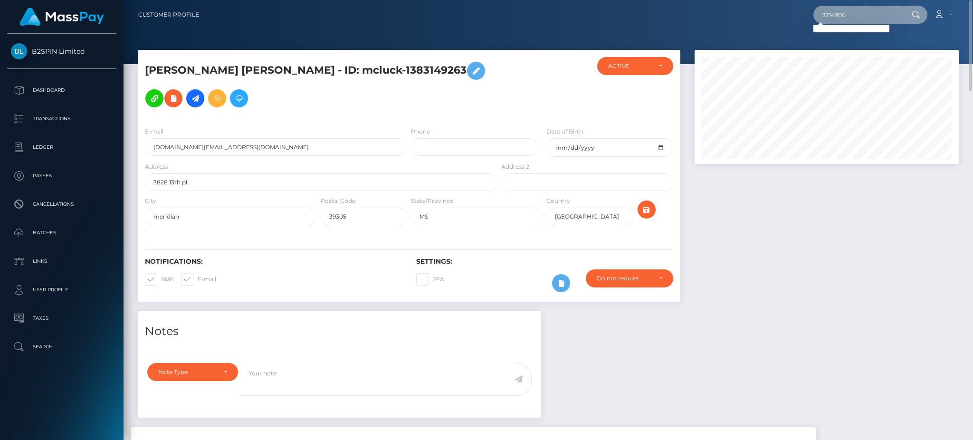
click at [804, 13] on div "3214900 Loading... Loading... Account Edit Profile Logout" at bounding box center [583, 15] width 752 height 20
paste input "1459163906"
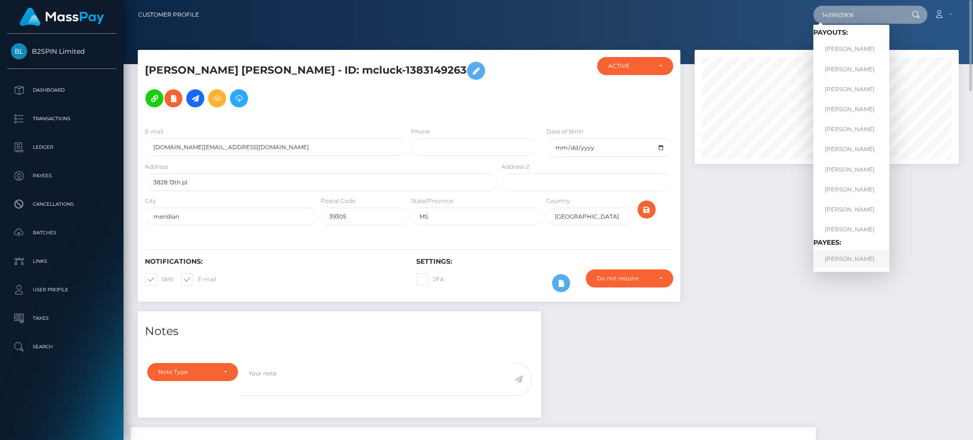
type input "1459163906"
drag, startPoint x: 854, startPoint y: 255, endPoint x: 867, endPoint y: 249, distance: 13.9
click at [854, 255] on link "DANIEL C INGRAM" at bounding box center [851, 259] width 76 height 18
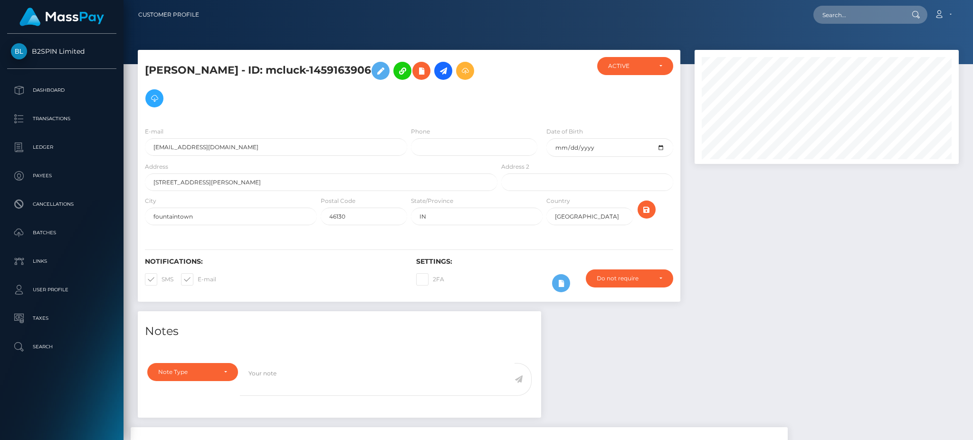
scroll to position [114, 264]
click at [767, 258] on div at bounding box center [827, 180] width 278 height 261
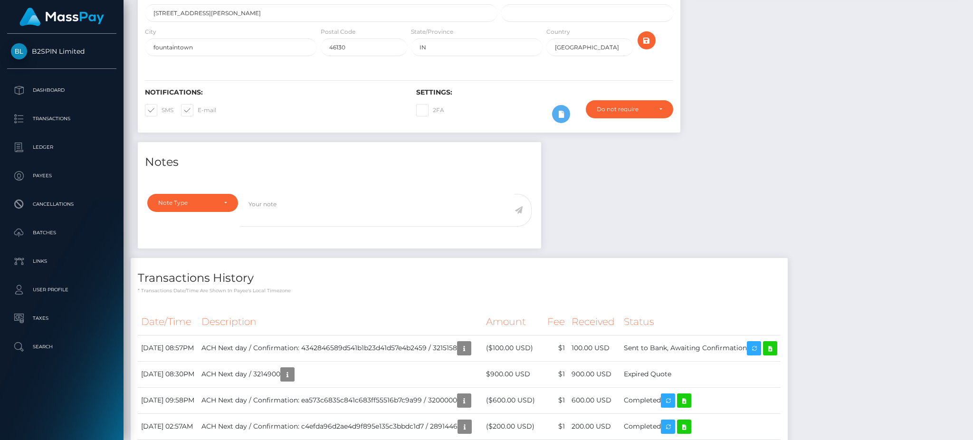
scroll to position [0, 0]
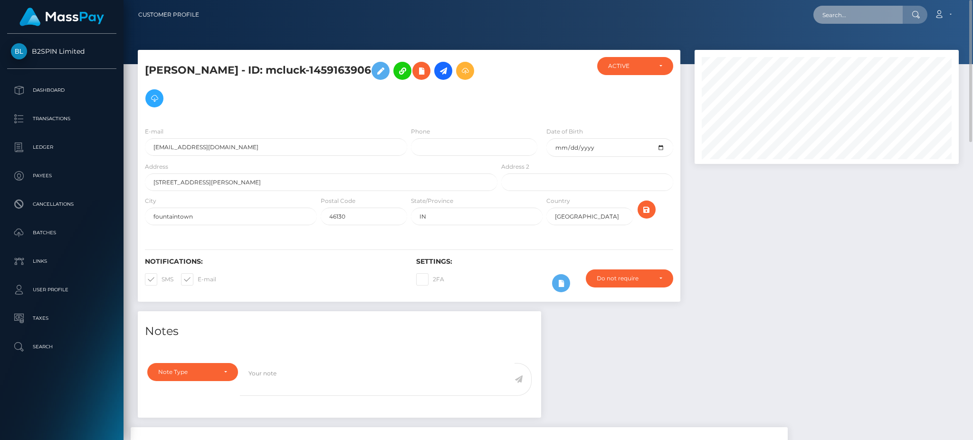
click at [858, 21] on input "text" at bounding box center [857, 15] width 89 height 18
paste input "3214897"
drag, startPoint x: 871, startPoint y: 12, endPoint x: 778, endPoint y: 16, distance: 92.8
click at [778, 16] on div "3214897 Loading... Loading... Account Edit Profile Logout" at bounding box center [583, 15] width 752 height 20
paste input "2019577684"
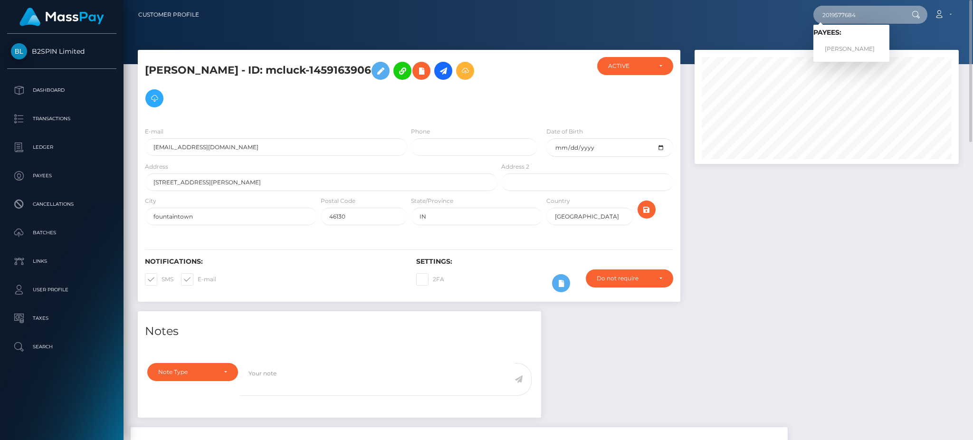
type input "2019577684"
drag, startPoint x: 878, startPoint y: 49, endPoint x: 848, endPoint y: 51, distance: 30.4
click at [848, 51] on link "JULIAN SCOTT FOGELTANZ" at bounding box center [851, 49] width 76 height 18
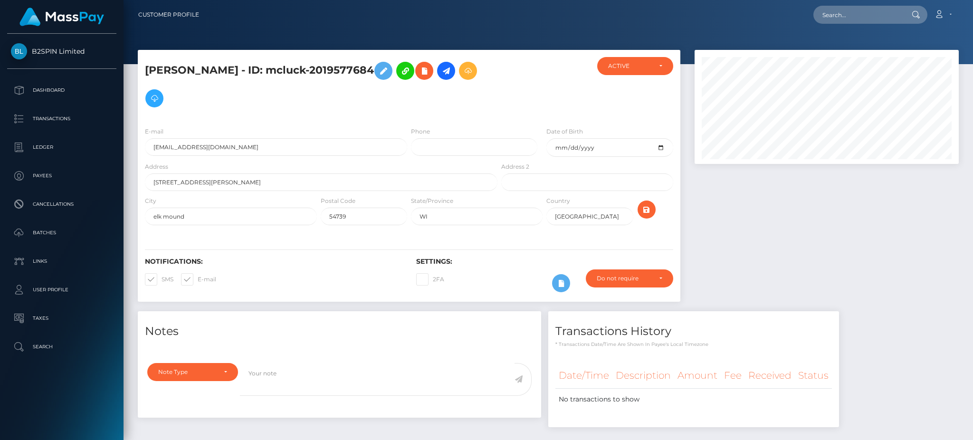
scroll to position [114, 264]
click at [813, 184] on div at bounding box center [827, 180] width 278 height 261
click at [856, 4] on nav "Customer Profile Loading... Loading... Account" at bounding box center [549, 14] width 850 height 29
click at [854, 14] on input "text" at bounding box center [857, 15] width 89 height 18
paste input "3214872"
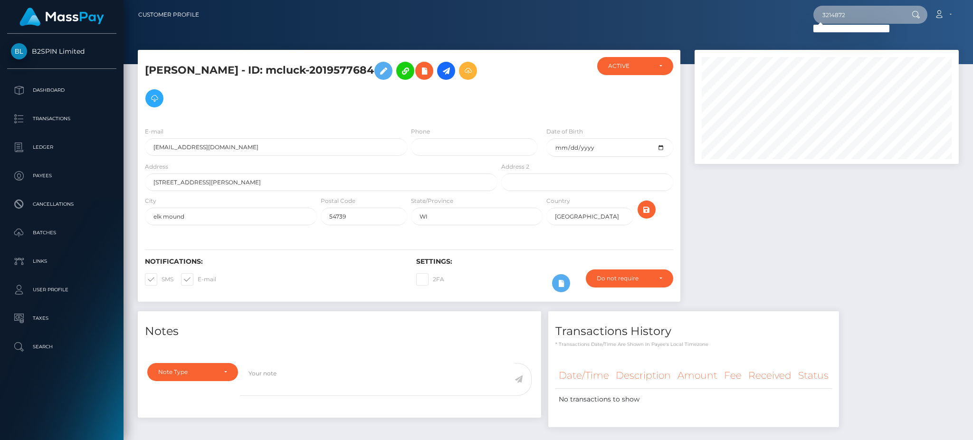
drag, startPoint x: 855, startPoint y: 20, endPoint x: 737, endPoint y: 19, distance: 117.8
click at [737, 19] on div "3214872 Loading... Loading... Account Edit Profile Logout" at bounding box center [583, 15] width 752 height 20
paste input "2009393001"
type input "2009393001"
click at [852, 52] on link "RICKY ESCAMILLA" at bounding box center [851, 49] width 76 height 18
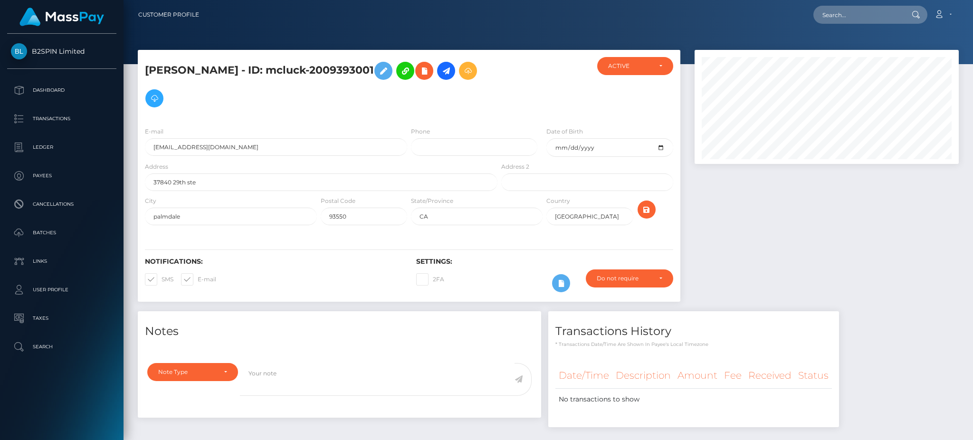
scroll to position [114, 264]
click at [826, 211] on div at bounding box center [827, 180] width 278 height 261
click at [854, 21] on input "text" at bounding box center [857, 15] width 89 height 18
paste input "3214861"
click at [839, 10] on input "3214861" at bounding box center [857, 15] width 89 height 18
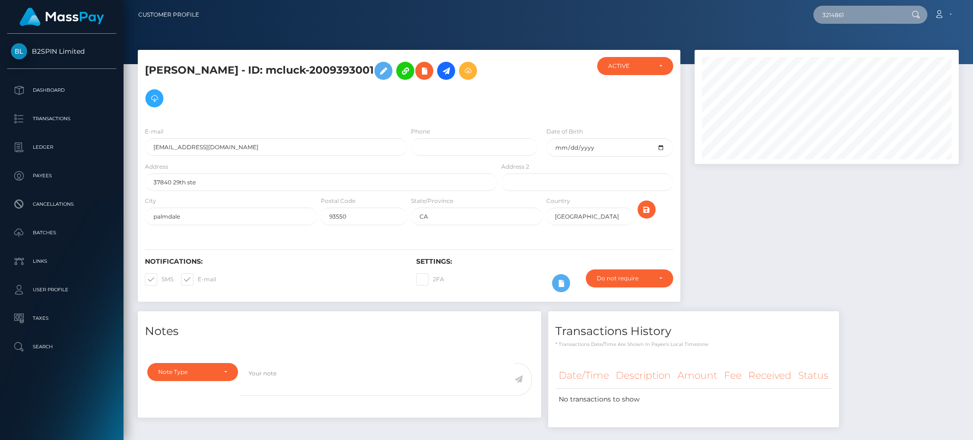
click at [839, 10] on input "3214861" at bounding box center [857, 15] width 89 height 18
paste input "1276606002"
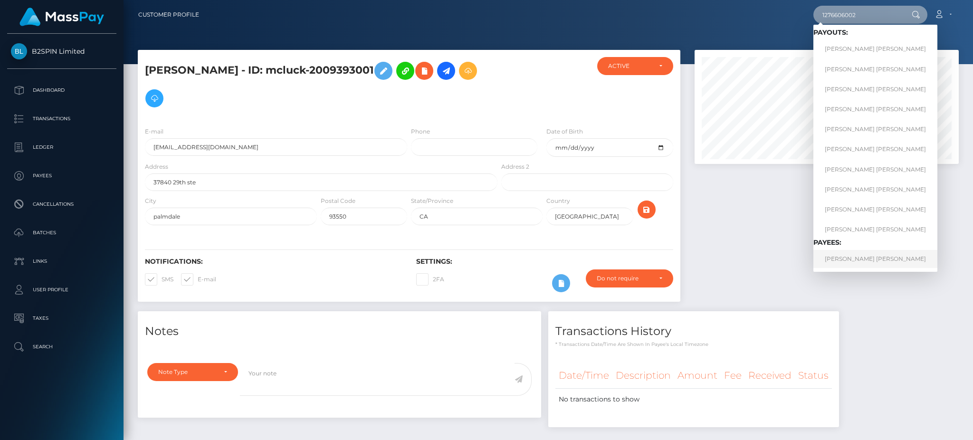
type input "1276606002"
click at [860, 264] on link "WHITNEY ANN WOOD" at bounding box center [875, 259] width 124 height 18
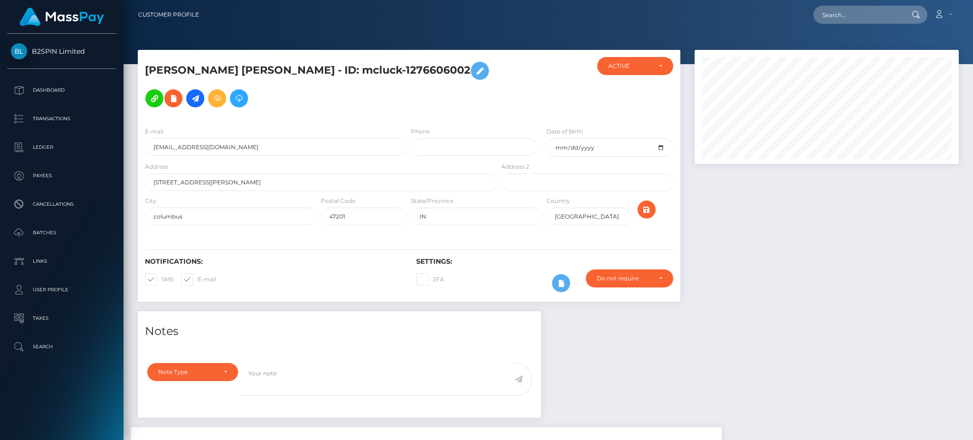
scroll to position [114, 264]
click at [793, 257] on div at bounding box center [827, 180] width 278 height 261
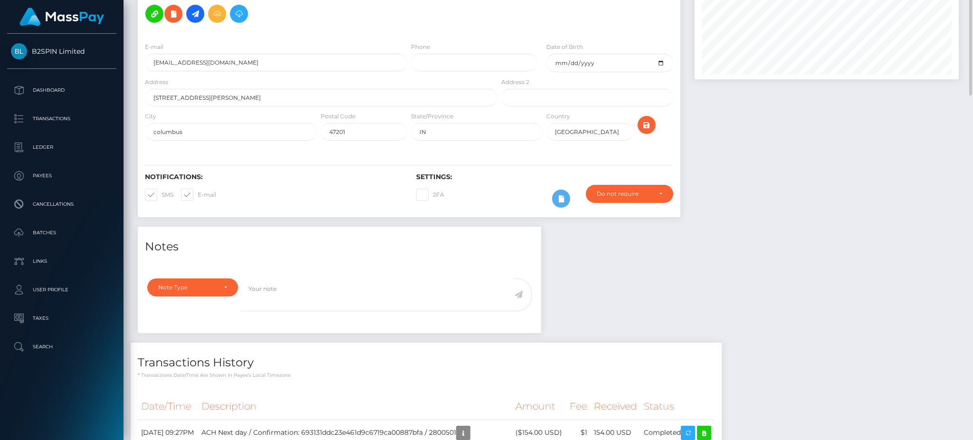
scroll to position [0, 0]
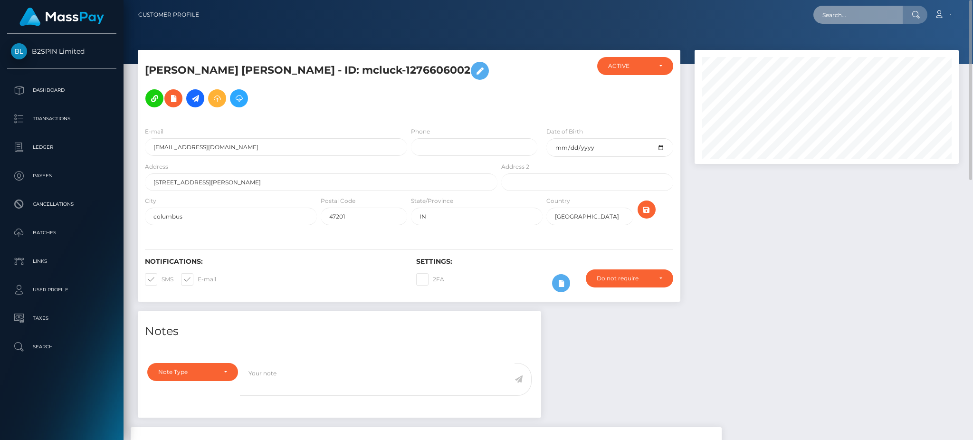
click at [855, 18] on input "text" at bounding box center [857, 15] width 89 height 18
paste input "3214852"
drag, startPoint x: 867, startPoint y: 14, endPoint x: 785, endPoint y: 14, distance: 82.2
click at [785, 14] on div "3214852 Loading... Loading... Account Edit Profile Logout" at bounding box center [583, 15] width 752 height 20
paste input "1169831959"
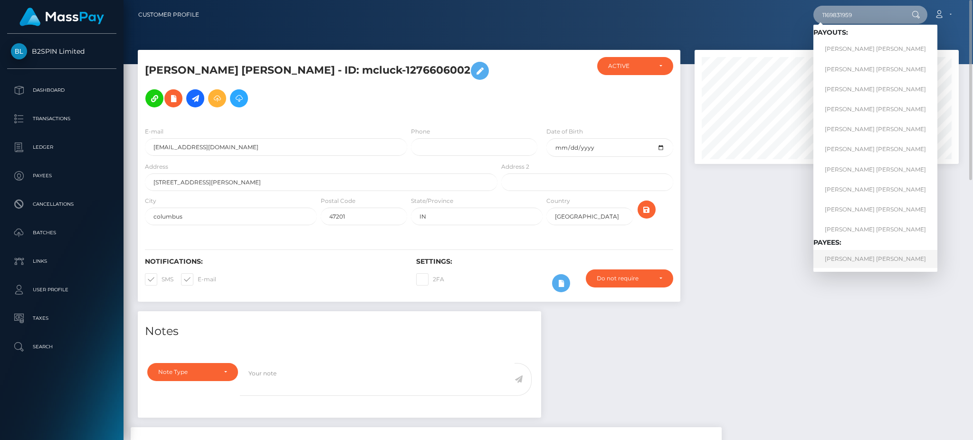
type input "1169831959"
click at [845, 263] on link "KENNETH ANDREW DAVIS" at bounding box center [875, 259] width 124 height 18
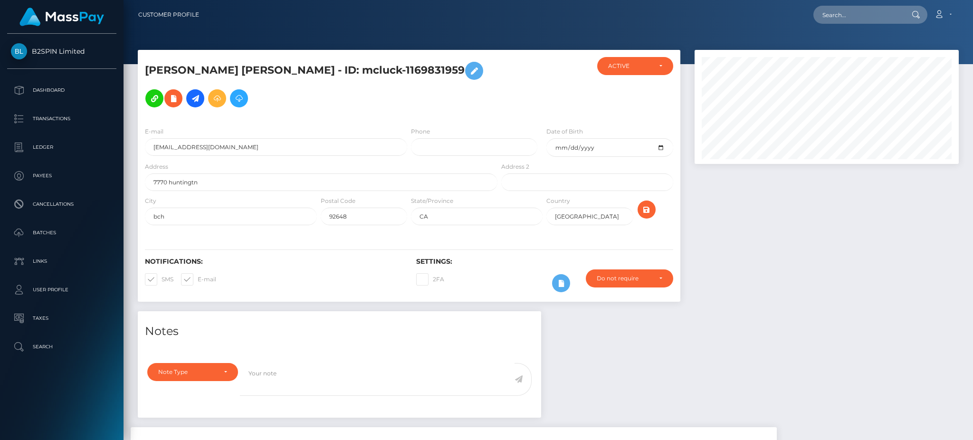
click at [858, 268] on div at bounding box center [827, 180] width 278 height 261
click at [849, 19] on input "text" at bounding box center [857, 15] width 89 height 18
paste input "3214849"
click at [866, 13] on input "3214849" at bounding box center [857, 15] width 89 height 18
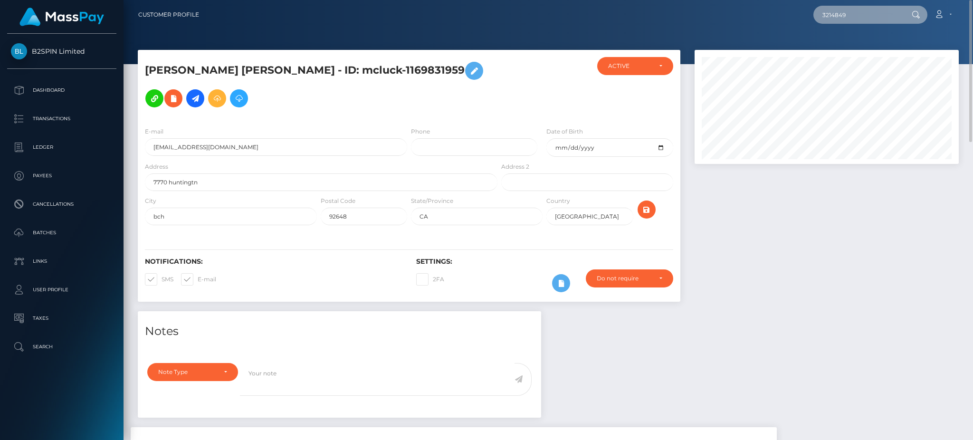
click at [866, 13] on input "3214849" at bounding box center [857, 15] width 89 height 18
paste input "1957362386"
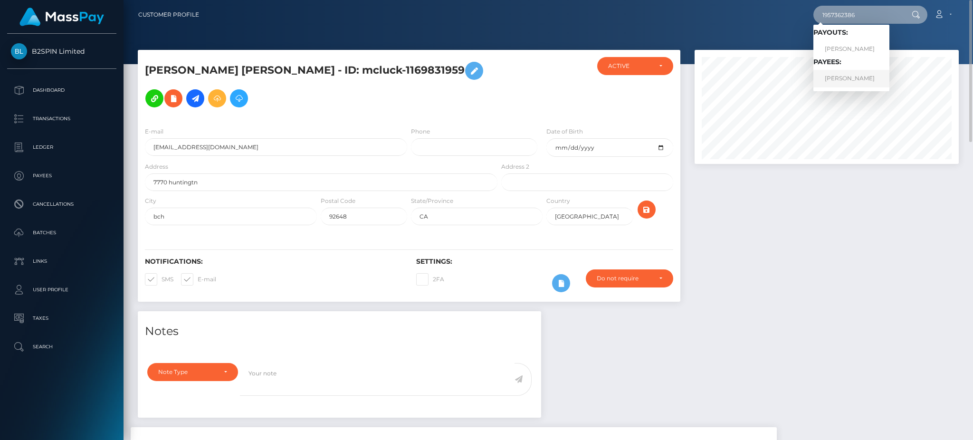
type input "1957362386"
click at [841, 84] on link "TERESA LYNN PAYTON" at bounding box center [851, 79] width 76 height 18
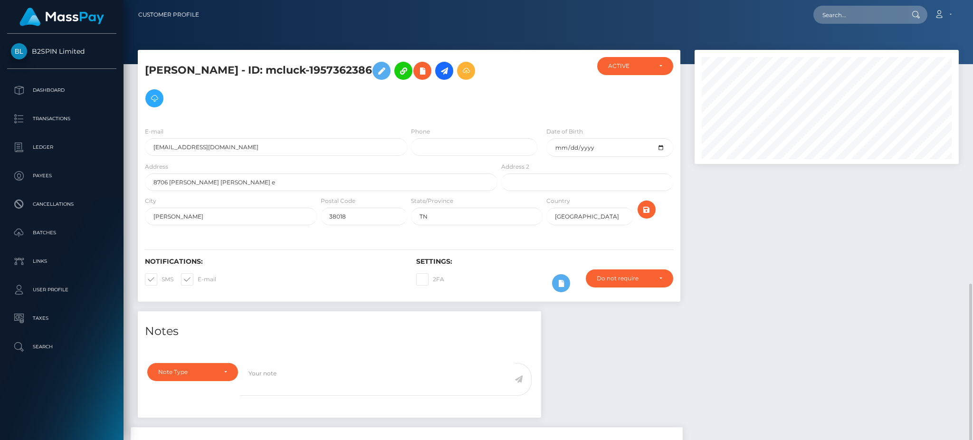
scroll to position [164, 0]
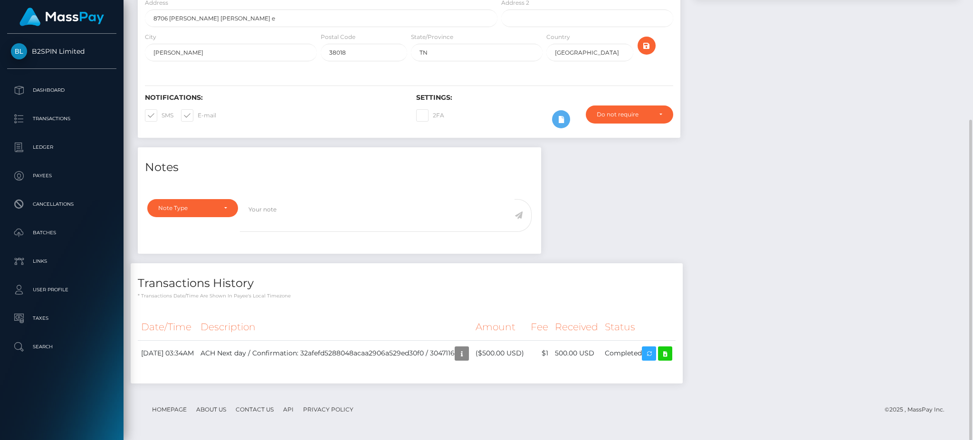
click at [772, 192] on div "Notes Note Type Compliance Clear Compliance General Note Type" at bounding box center [548, 270] width 835 height 246
click at [841, 194] on div "Notes Note Type Compliance Clear Compliance General Note Type" at bounding box center [548, 270] width 835 height 246
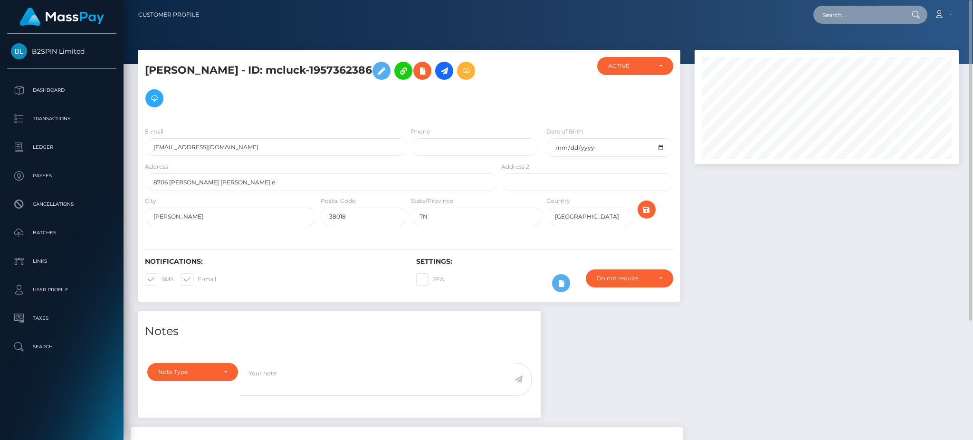
click at [842, 11] on input "text" at bounding box center [857, 15] width 89 height 18
paste input "3214540"
drag, startPoint x: 874, startPoint y: 15, endPoint x: 781, endPoint y: 15, distance: 93.1
click at [781, 15] on div "3214540 Loading... Loading... Account Edit Profile Logout" at bounding box center [583, 15] width 752 height 20
paste input "1112464986"
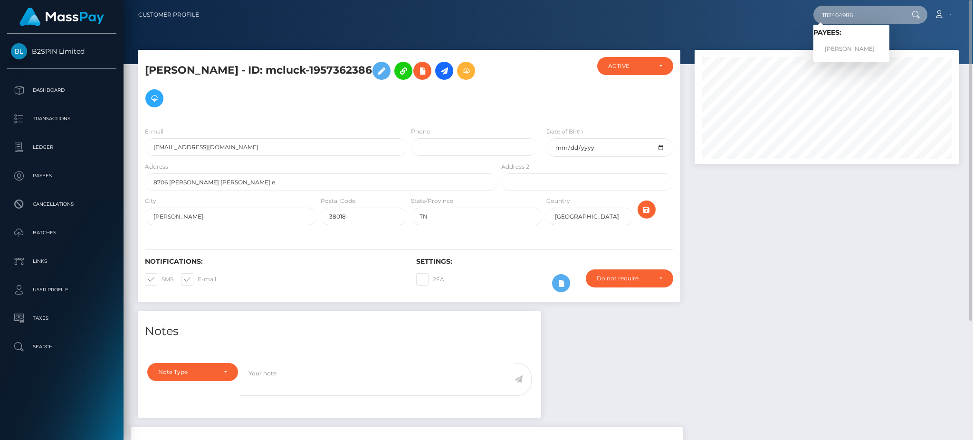
type input "1112464986"
drag, startPoint x: 851, startPoint y: 56, endPoint x: 854, endPoint y: 48, distance: 8.7
click at [854, 48] on link "FRANCISCO J MARTINEZ" at bounding box center [851, 49] width 76 height 18
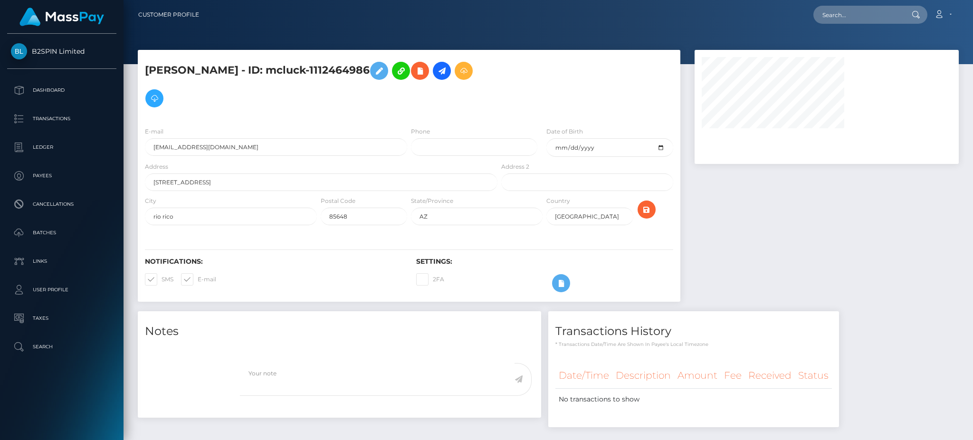
select select
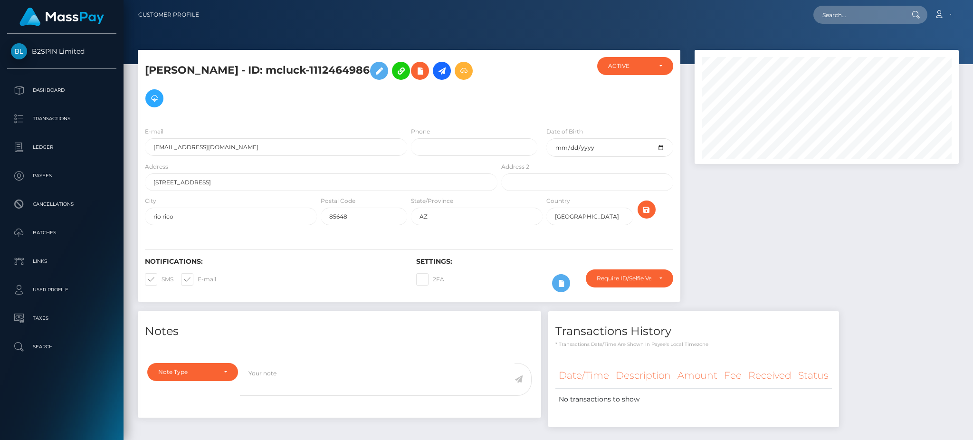
scroll to position [114, 264]
click at [838, 224] on div at bounding box center [827, 180] width 278 height 261
click at [845, 18] on input "text" at bounding box center [857, 15] width 89 height 18
paste input "3216087"
drag, startPoint x: 881, startPoint y: 15, endPoint x: 725, endPoint y: 15, distance: 156.3
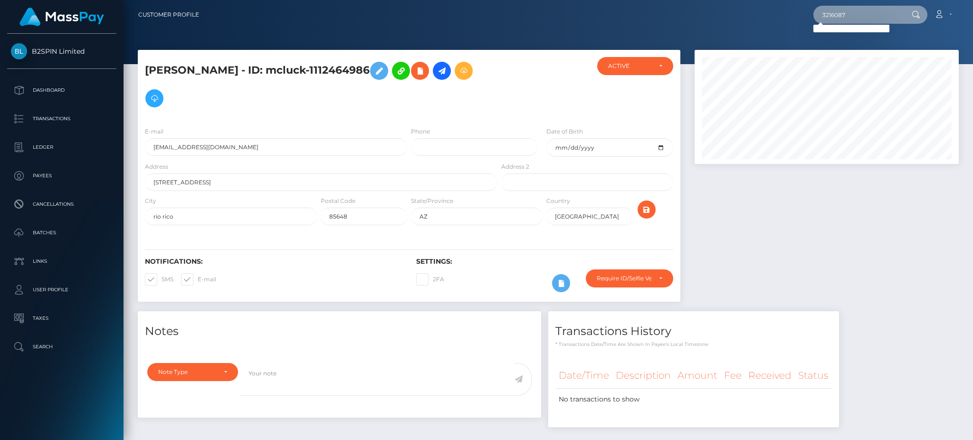
click at [725, 15] on div "3216087 Loading... Loading... Account Edit Profile Logout" at bounding box center [583, 15] width 752 height 20
paste input "1787284875"
type input "1787284875"
click at [858, 50] on link "PATRICIA RAMIREZ RODRIGUEZ" at bounding box center [851, 49] width 76 height 18
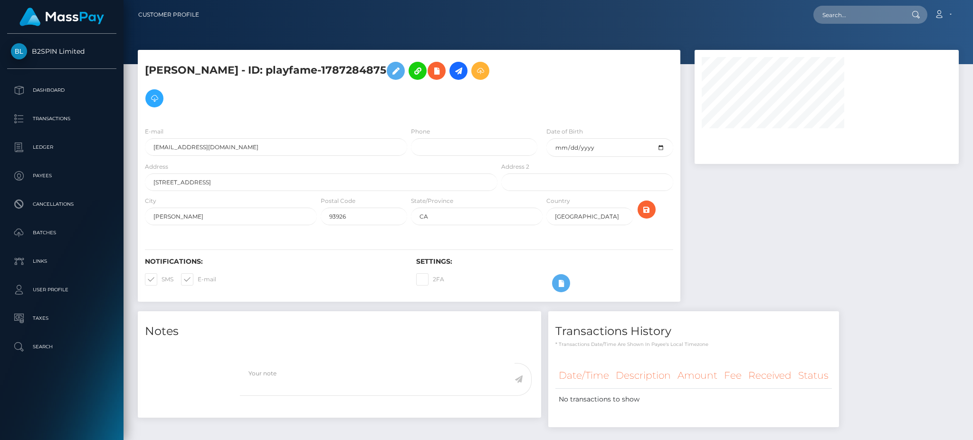
select select
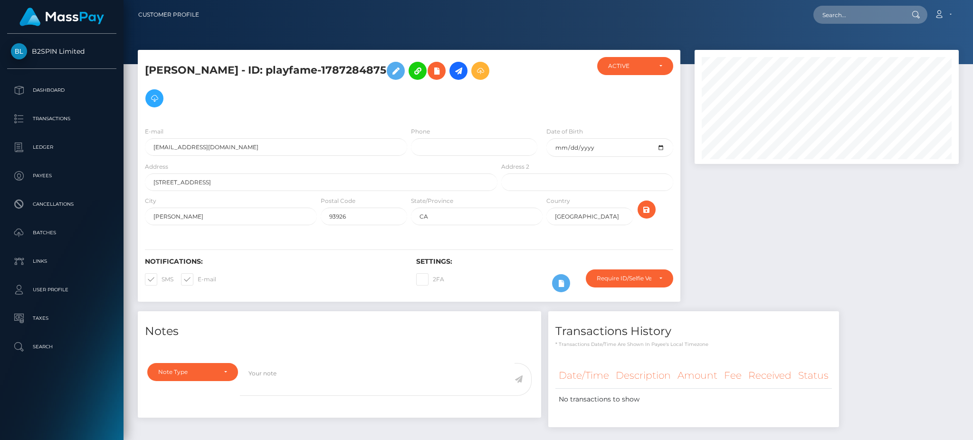
scroll to position [114, 264]
click at [830, 241] on div at bounding box center [827, 180] width 278 height 261
drag, startPoint x: 871, startPoint y: 25, endPoint x: 878, endPoint y: 15, distance: 12.3
click at [871, 24] on nav "Customer Profile Loading... Loading... Account" at bounding box center [549, 14] width 850 height 29
click at [878, 15] on input "text" at bounding box center [857, 15] width 89 height 18
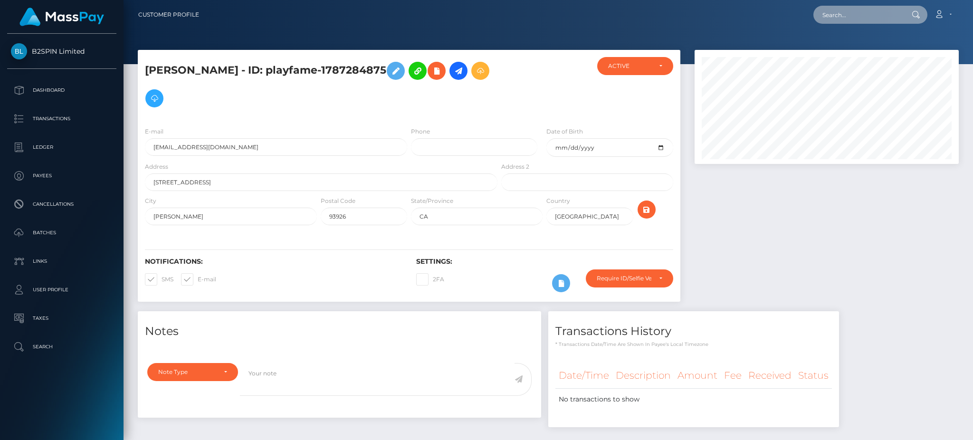
paste input "3215396"
drag, startPoint x: 865, startPoint y: 14, endPoint x: 763, endPoint y: 16, distance: 102.7
click at [763, 16] on div "3215396 Loading... Loading... Account Edit Profile Logout" at bounding box center [583, 15] width 752 height 20
paste input "127482202"
type input "1274822026"
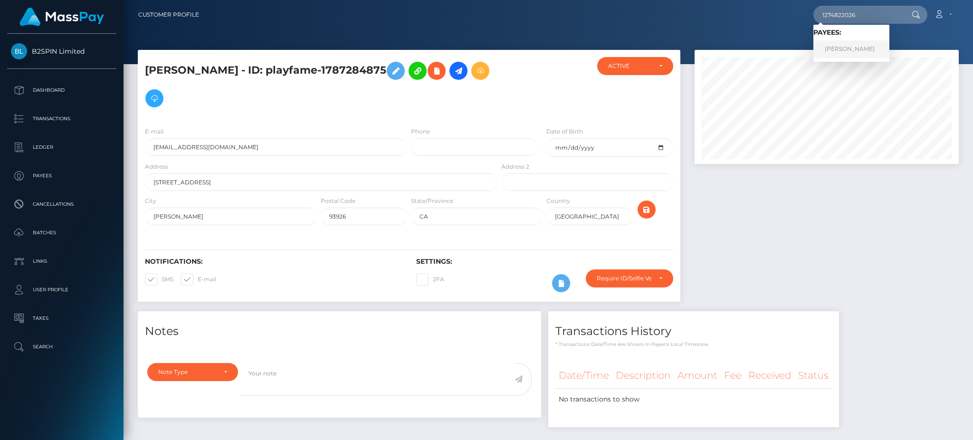
click at [855, 52] on link "RITA A JOHNSON" at bounding box center [851, 49] width 76 height 18
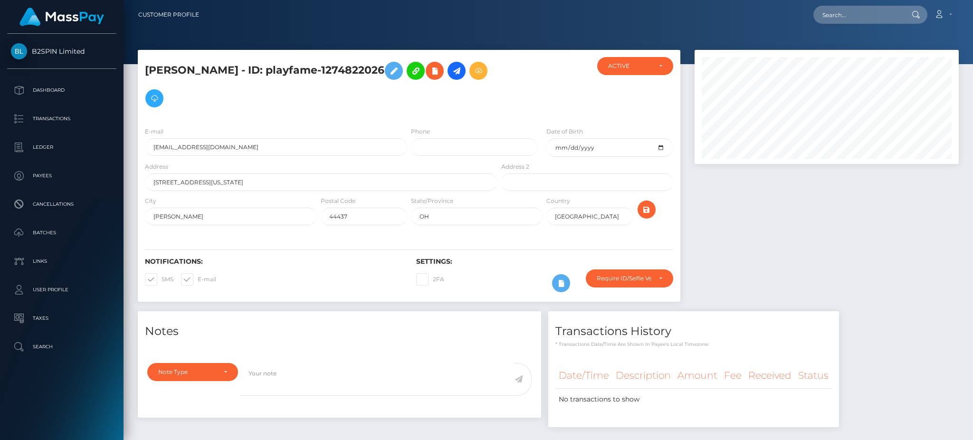
scroll to position [114, 264]
click at [852, 21] on input "text" at bounding box center [857, 15] width 89 height 18
paste input "3214972"
drag, startPoint x: 863, startPoint y: 19, endPoint x: 787, endPoint y: 14, distance: 75.7
click at [787, 14] on div "3214972 Loading... Loading... Account Edit Profile Logout" at bounding box center [583, 15] width 752 height 20
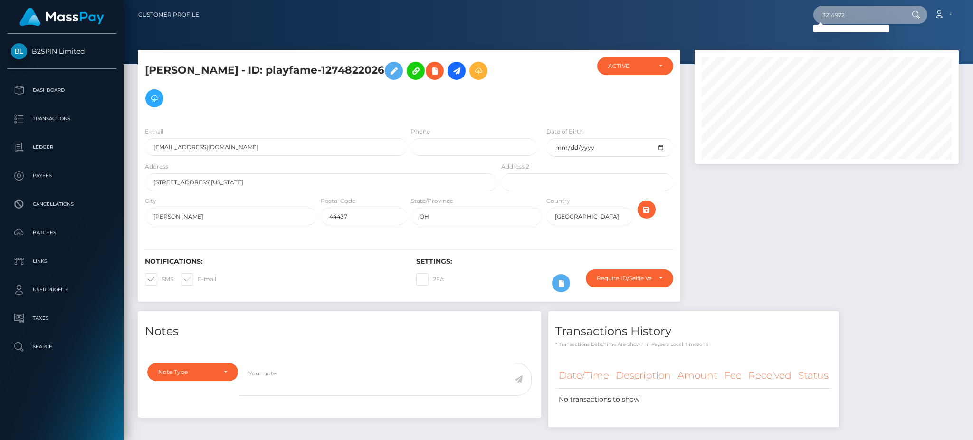
paste input "1667613336"
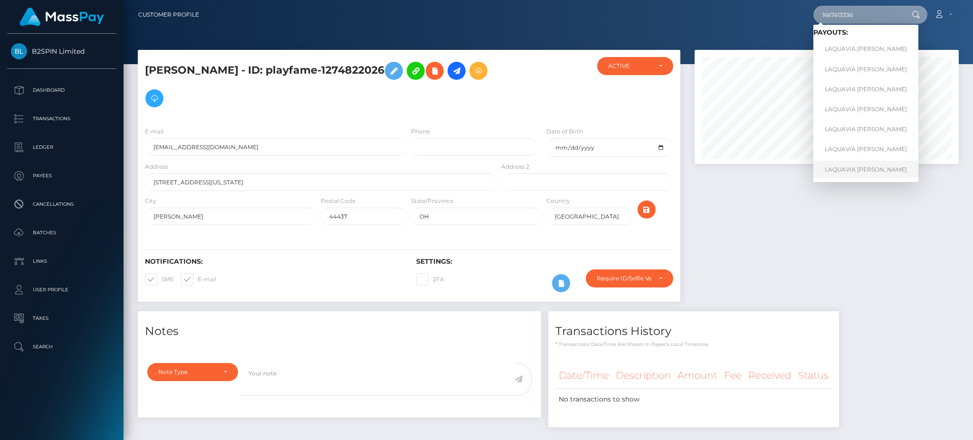
type input "1667613336"
click at [852, 171] on link "LAQUAVIA NICOLE HARDIN" at bounding box center [865, 170] width 105 height 18
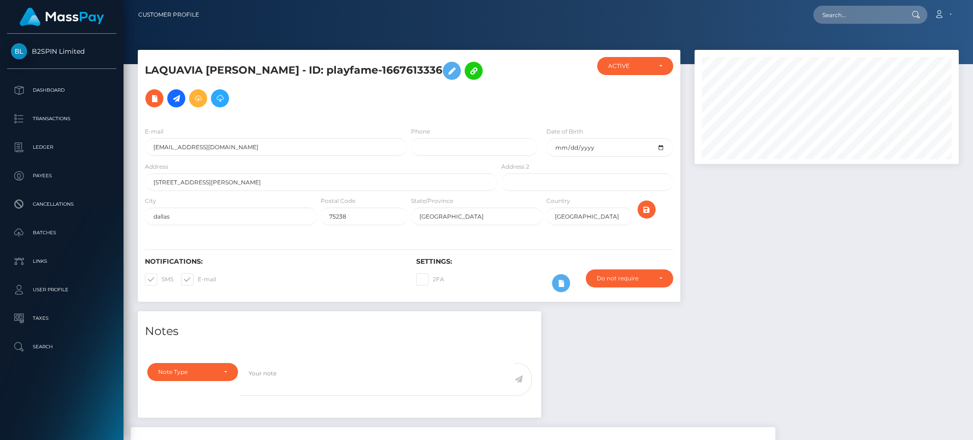
click at [753, 229] on div at bounding box center [827, 180] width 278 height 261
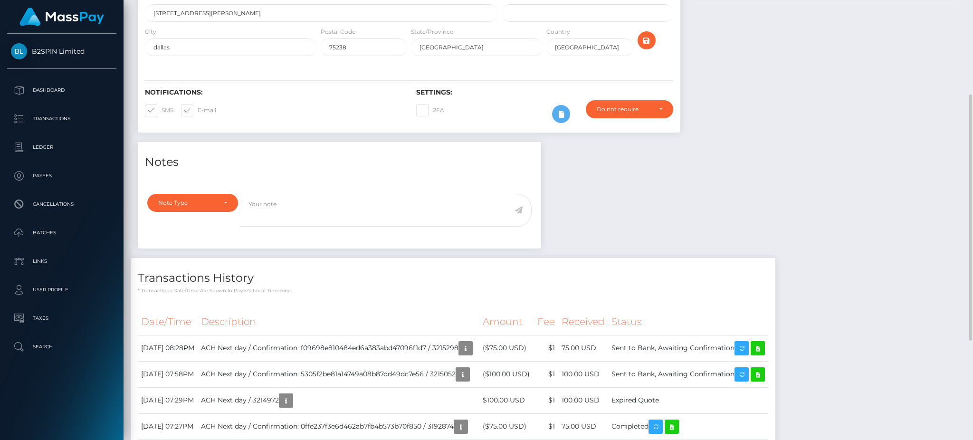
scroll to position [114, 264]
click at [661, 403] on td "Expired Quote" at bounding box center [688, 400] width 160 height 26
copy tbody "Expired Quote"
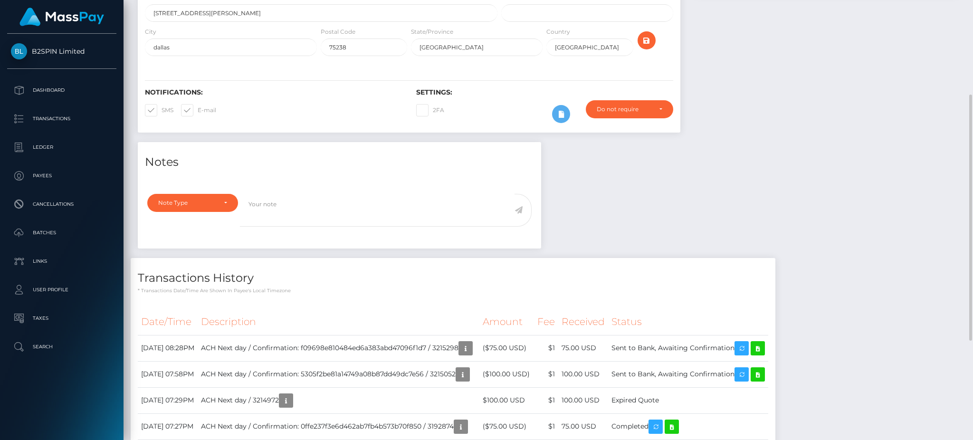
scroll to position [0, 0]
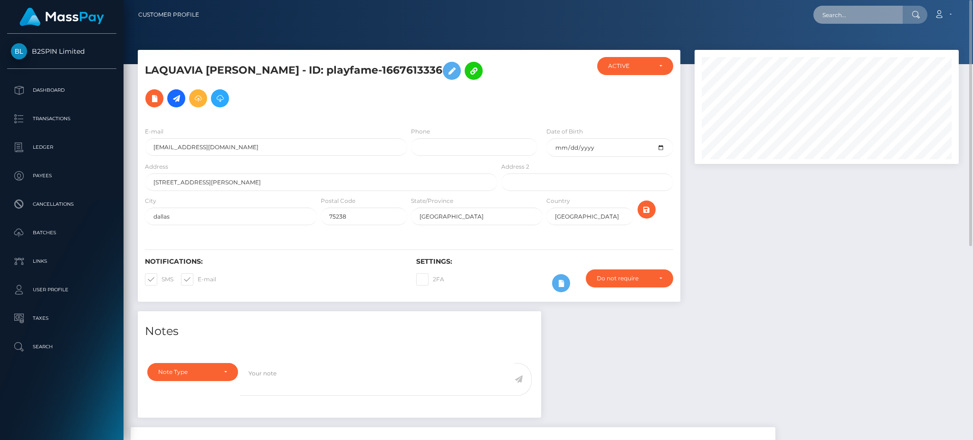
click at [851, 17] on input "text" at bounding box center [857, 15] width 89 height 18
paste input "3214957"
drag, startPoint x: 871, startPoint y: 12, endPoint x: 787, endPoint y: 20, distance: 84.5
click at [787, 20] on div "3214957 Loading... Loading... Account Edit Profile Logout" at bounding box center [583, 15] width 752 height 20
paste input "1846104010"
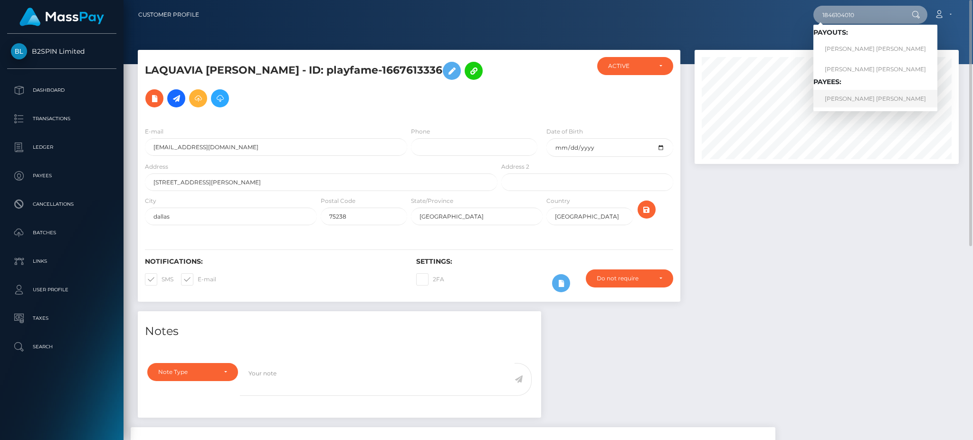
type input "1846104010"
click at [863, 99] on link "PATRICK MICHAEL CHRISTIE" at bounding box center [875, 99] width 124 height 18
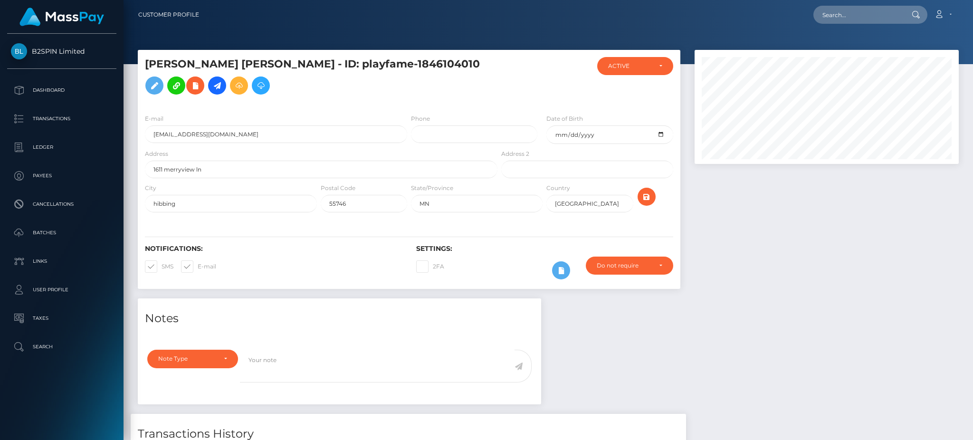
scroll to position [114, 264]
click at [762, 240] on div at bounding box center [827, 174] width 278 height 249
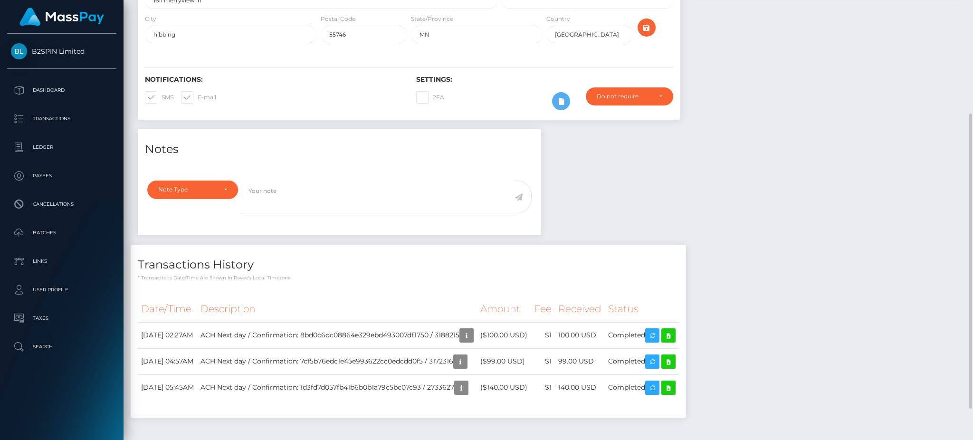
scroll to position [0, 0]
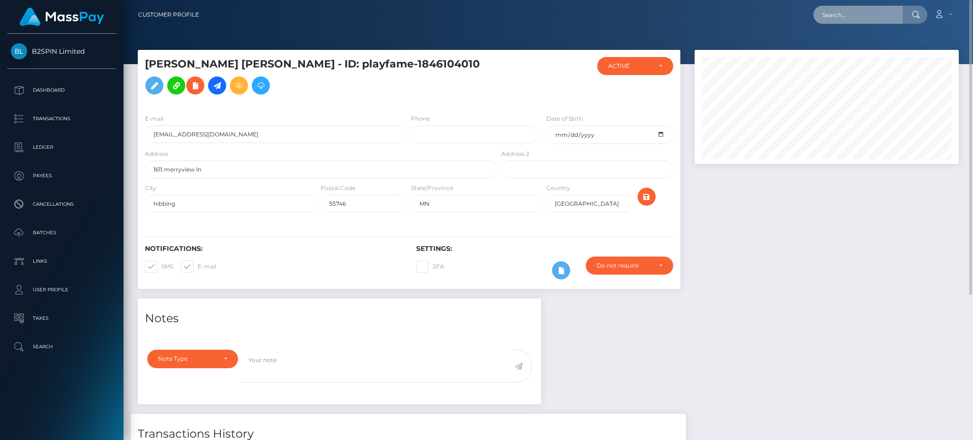
click at [852, 15] on input "text" at bounding box center [857, 15] width 89 height 18
paste input "3214954"
drag, startPoint x: 866, startPoint y: 12, endPoint x: 811, endPoint y: 12, distance: 55.1
click at [856, 12] on input "3214954" at bounding box center [857, 15] width 89 height 18
drag, startPoint x: 811, startPoint y: 12, endPoint x: 769, endPoint y: 14, distance: 41.9
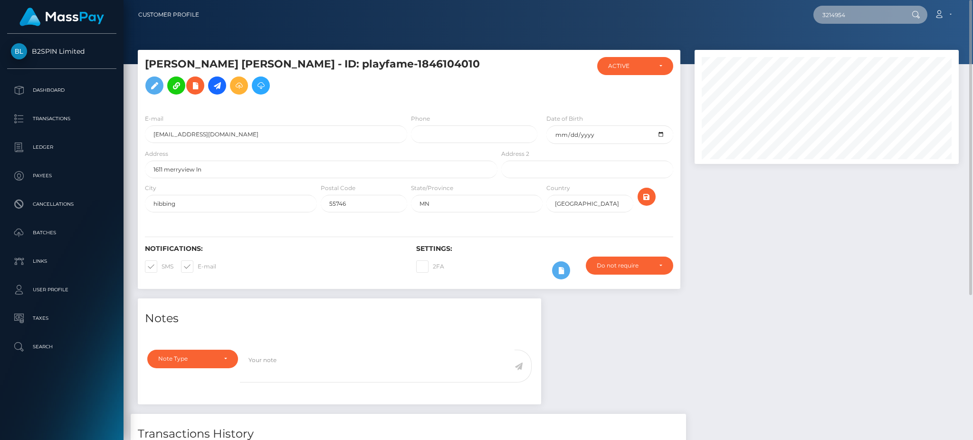
click at [769, 14] on div "3214954 Loading... Loading... Account Edit Profile Logout" at bounding box center [583, 15] width 752 height 20
paste input "2010051266"
click at [867, 18] on input "2010051266954" at bounding box center [857, 15] width 89 height 18
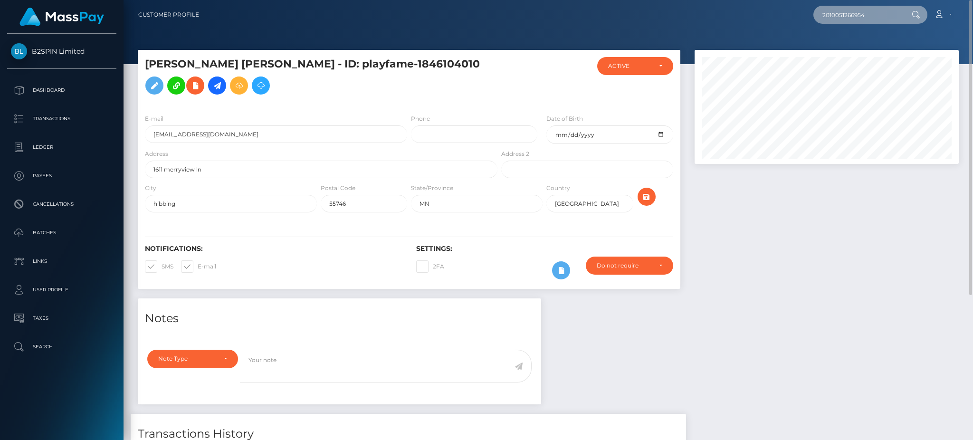
paste input "text"
type input "2010051266"
drag, startPoint x: 834, startPoint y: 51, endPoint x: 842, endPoint y: 46, distance: 9.4
click at [842, 46] on link "AMANDA STROUPE ROGERS" at bounding box center [851, 49] width 76 height 18
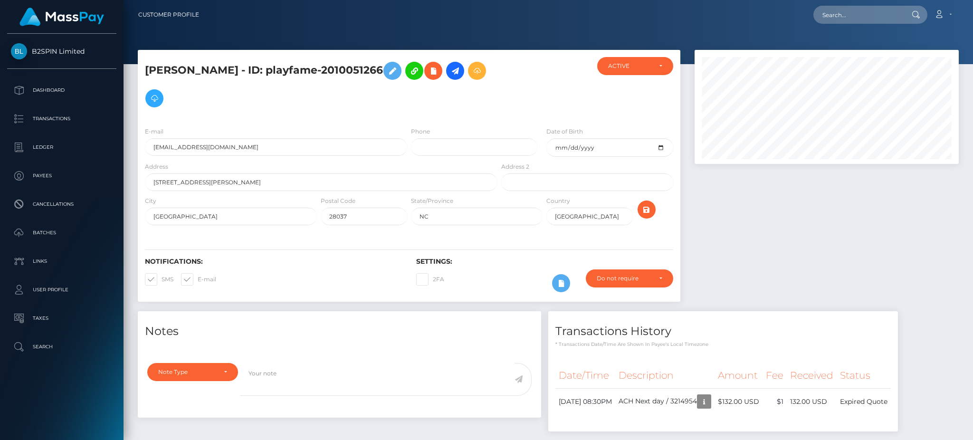
scroll to position [114, 264]
click at [837, 185] on div at bounding box center [827, 180] width 278 height 261
click at [891, 406] on td "Expired Quote" at bounding box center [864, 402] width 54 height 26
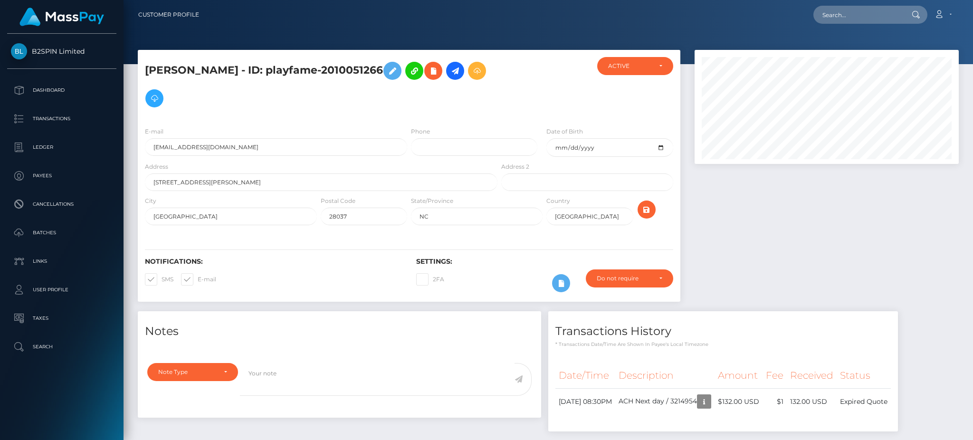
copy div "Expired Quote"
click at [860, 20] on input "text" at bounding box center [857, 15] width 89 height 18
paste input "3214922"
click at [858, 16] on input "3214922" at bounding box center [857, 15] width 89 height 18
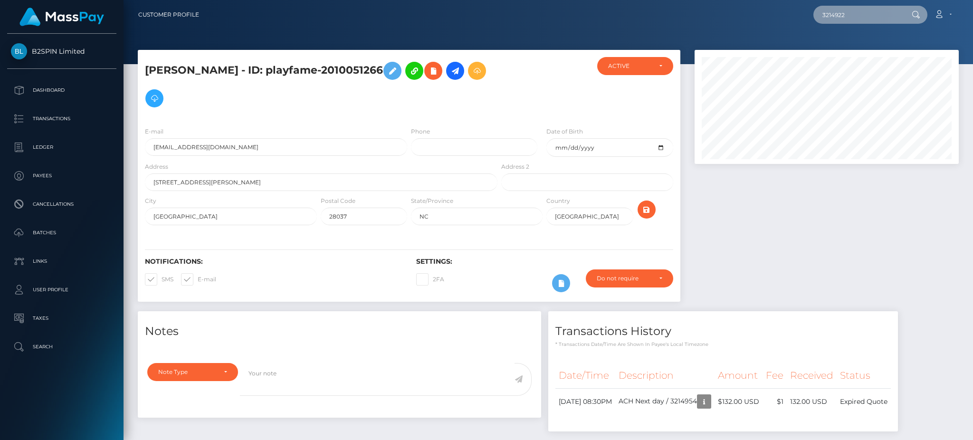
click at [858, 16] on input "3214922" at bounding box center [857, 15] width 89 height 18
paste input "1598607788"
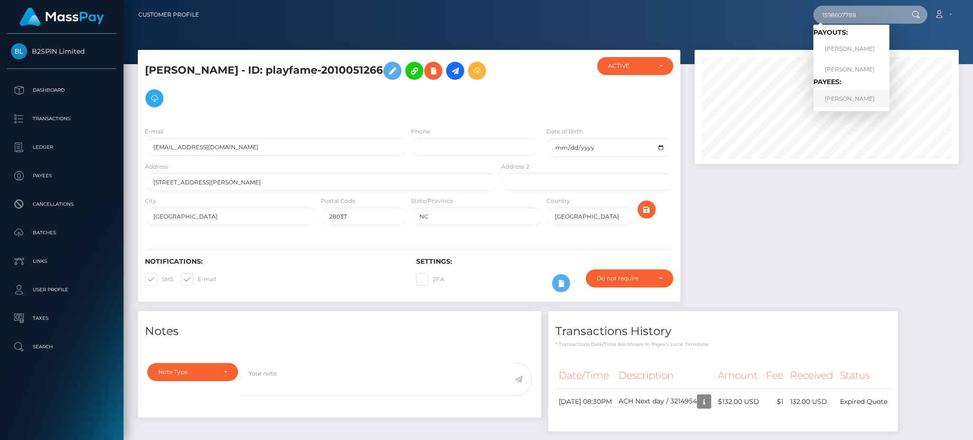
type input "1598607788"
click at [848, 104] on link "SHANNON KERRIE WHITTAKER" at bounding box center [851, 99] width 76 height 18
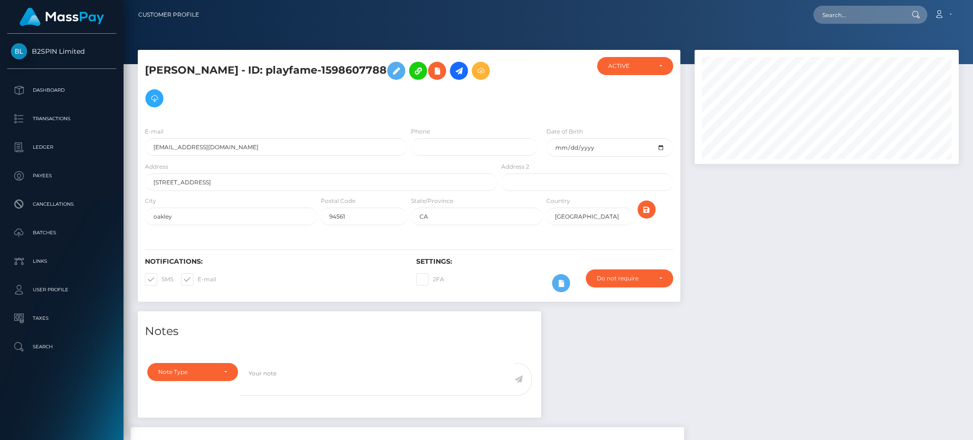
scroll to position [114, 264]
click at [733, 294] on div at bounding box center [827, 180] width 278 height 261
click at [871, 16] on input "text" at bounding box center [857, 15] width 89 height 18
paste input "3214912"
drag, startPoint x: 861, startPoint y: 14, endPoint x: 738, endPoint y: 14, distance: 122.6
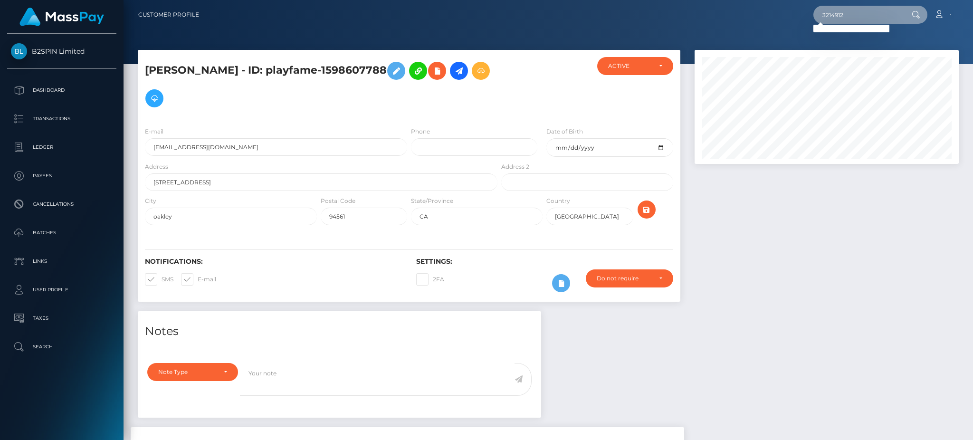
click at [738, 14] on div "3214912 Loading... Loading... Account Edit Profile Logout" at bounding box center [583, 15] width 752 height 20
paste input "1717685764"
type input "1717685764"
click at [847, 52] on link "BEVERLY ANN MOWRY" at bounding box center [851, 49] width 76 height 18
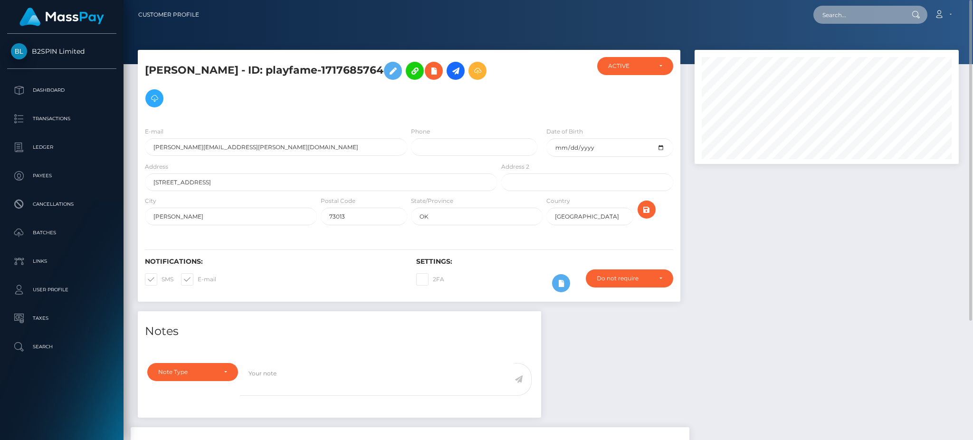
click at [854, 10] on input "text" at bounding box center [857, 15] width 89 height 18
paste input "3214901"
drag, startPoint x: 869, startPoint y: 14, endPoint x: 707, endPoint y: 14, distance: 161.6
click at [707, 14] on div "3214901 Loading... Loading... Account Edit Profile Logout" at bounding box center [583, 15] width 752 height 20
paste input "1396355564"
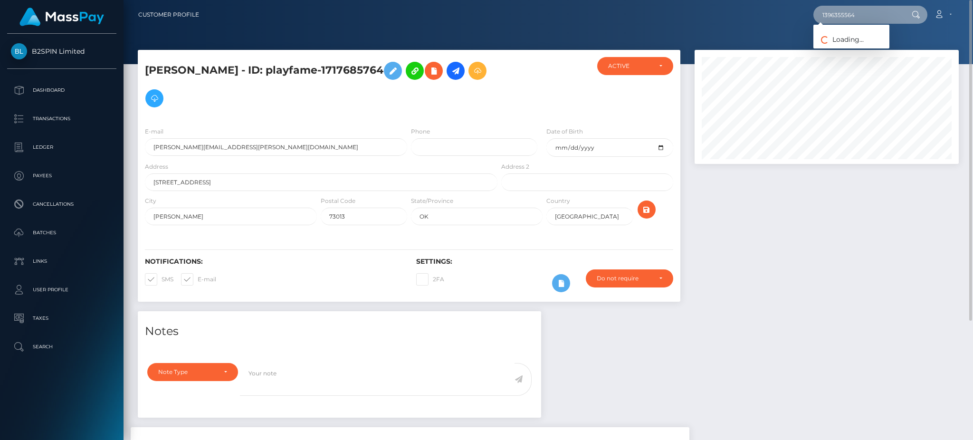
type input "1396355564"
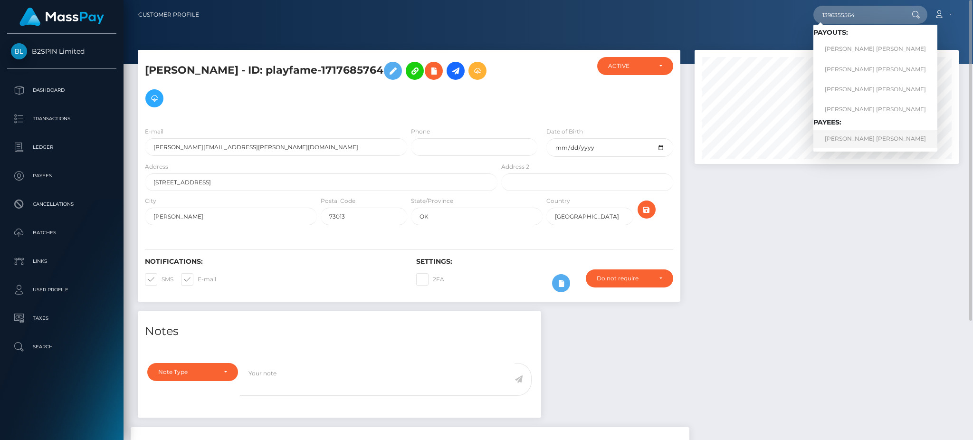
click at [854, 139] on link "ANDREA CALLAS FREDERICK" at bounding box center [875, 139] width 124 height 18
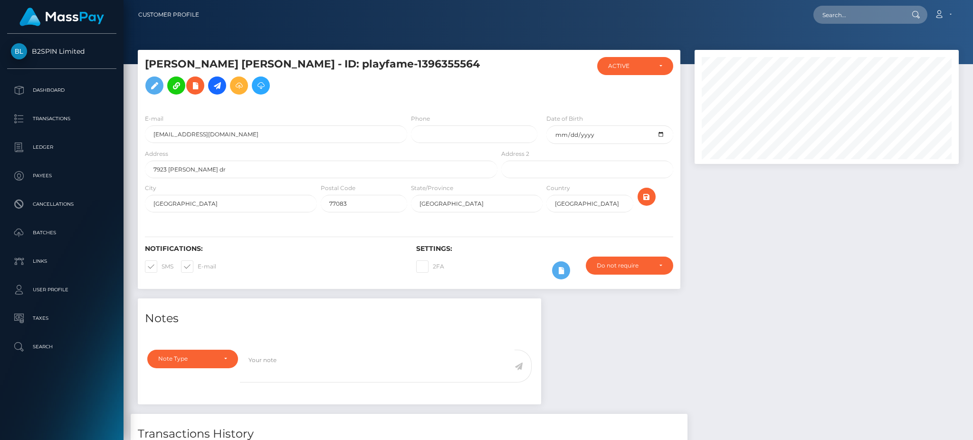
scroll to position [114, 264]
click at [840, 261] on div at bounding box center [827, 174] width 278 height 249
click at [871, 16] on input "text" at bounding box center [857, 15] width 89 height 18
paste input "3214887"
drag, startPoint x: 879, startPoint y: 20, endPoint x: 794, endPoint y: 23, distance: 85.6
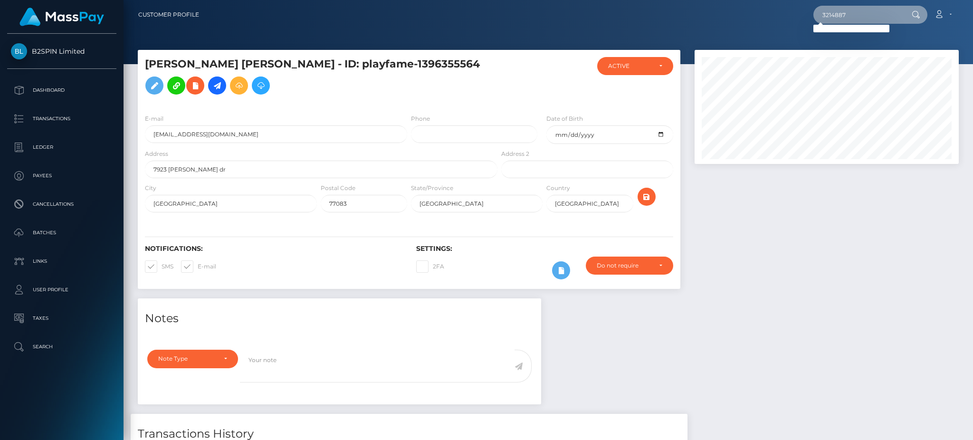
click at [794, 23] on div "3214887 Loading... Loading... Account Edit Profile Logout" at bounding box center [583, 15] width 752 height 20
paste input "1838128018"
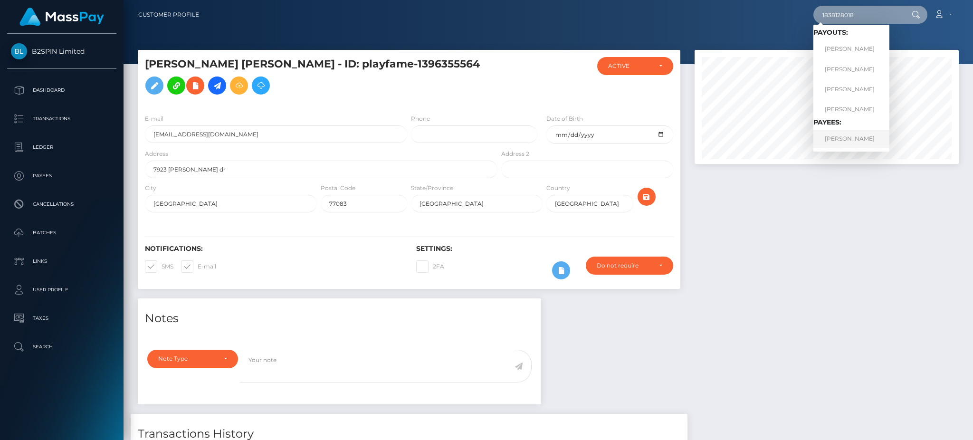
type input "1838128018"
click at [855, 133] on link "[PERSON_NAME]" at bounding box center [851, 139] width 76 height 18
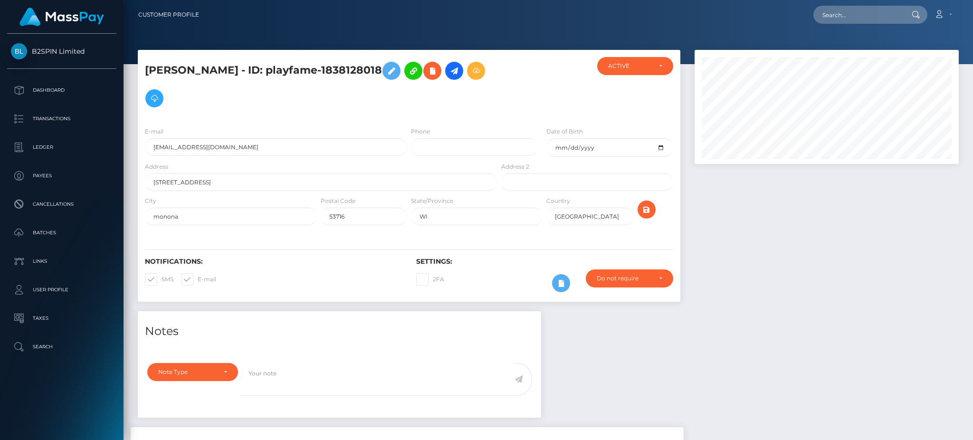
scroll to position [114, 264]
click at [847, 249] on div at bounding box center [827, 180] width 278 height 261
click at [829, 15] on input "text" at bounding box center [857, 15] width 89 height 18
paste input "3214871"
drag, startPoint x: 869, startPoint y: 14, endPoint x: 797, endPoint y: 18, distance: 71.4
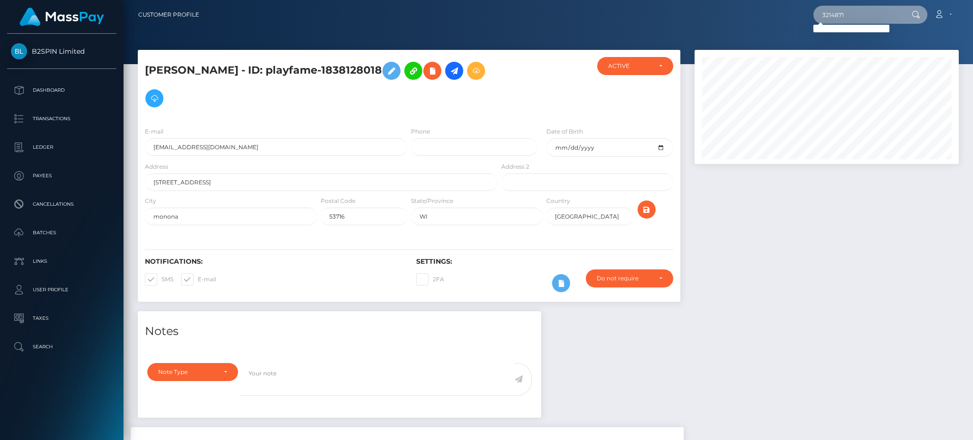
click at [797, 18] on div "3214871 Loading... Loading... Account Edit Profile Logout" at bounding box center [583, 15] width 752 height 20
paste input "1539836574"
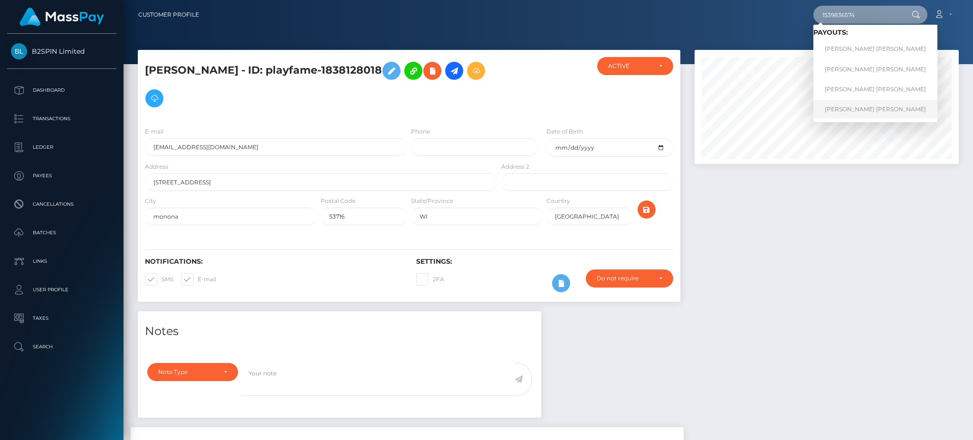
type input "1539836574"
click at [855, 106] on link "[PERSON_NAME] [PERSON_NAME]" at bounding box center [875, 109] width 124 height 18
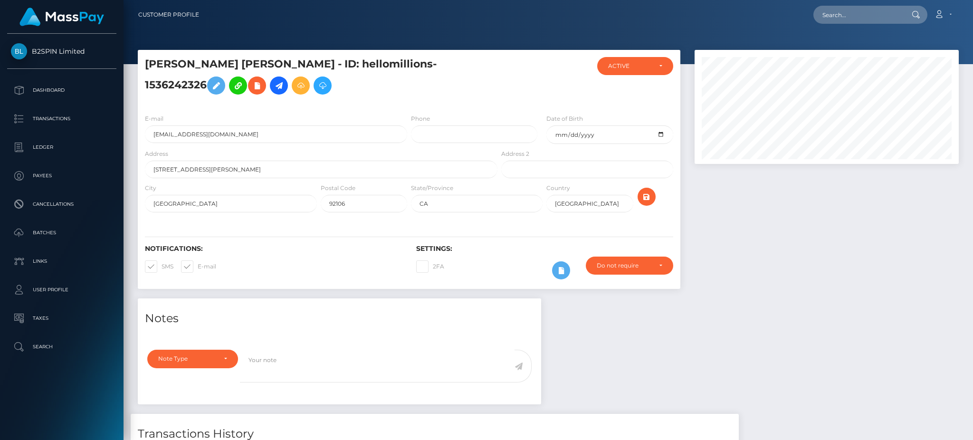
scroll to position [114, 264]
click at [737, 250] on div at bounding box center [827, 174] width 278 height 249
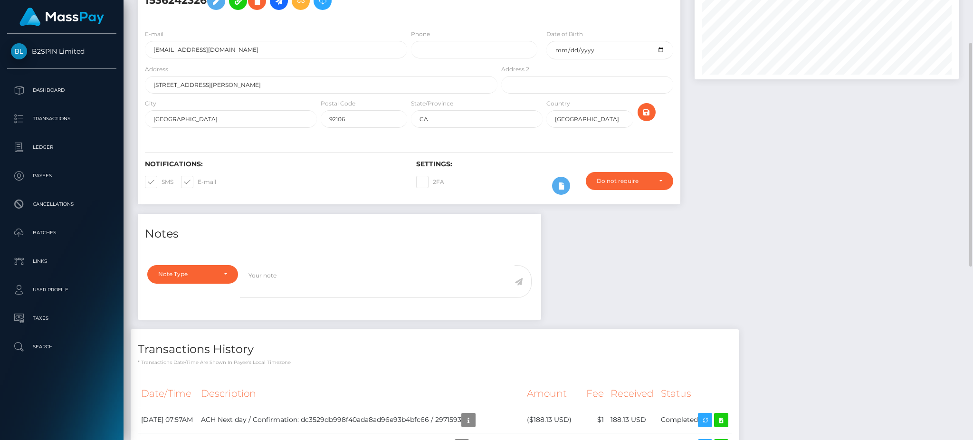
scroll to position [0, 0]
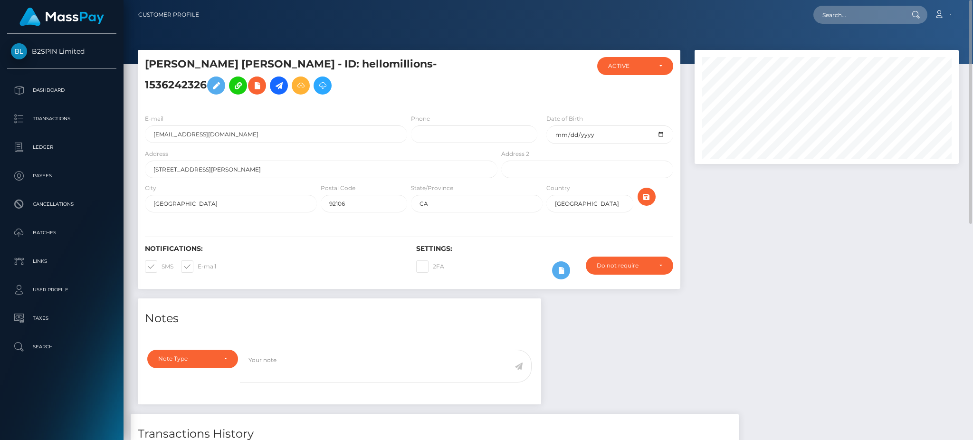
click at [903, 11] on div at bounding box center [915, 15] width 25 height 18
click at [884, 11] on input "text" at bounding box center [857, 15] width 89 height 18
paste input "3214865"
drag, startPoint x: 881, startPoint y: 4, endPoint x: 860, endPoint y: 5, distance: 21.4
click at [860, 5] on nav "Customer Profile 3214865 Loading... Loading... Account" at bounding box center [549, 14] width 850 height 29
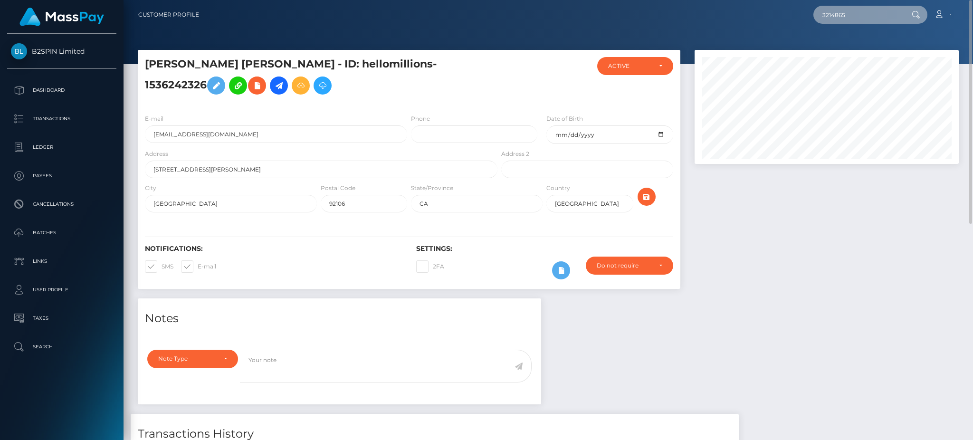
drag, startPoint x: 866, startPoint y: 20, endPoint x: 757, endPoint y: 20, distance: 108.3
click at [757, 20] on div "3214865 Loading... Loading... Account Edit Profile Logout" at bounding box center [583, 15] width 752 height 20
paste input "191231024"
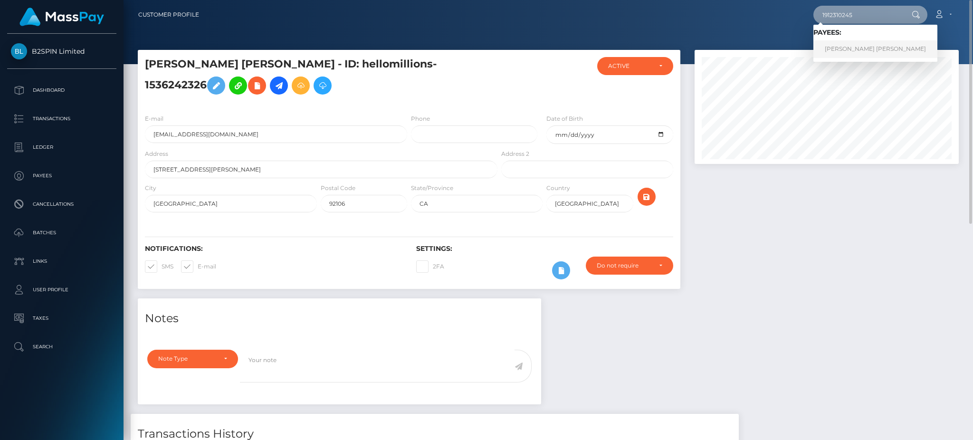
type input "1912310245"
click at [849, 55] on link "[PERSON_NAME] [PERSON_NAME]" at bounding box center [875, 49] width 124 height 18
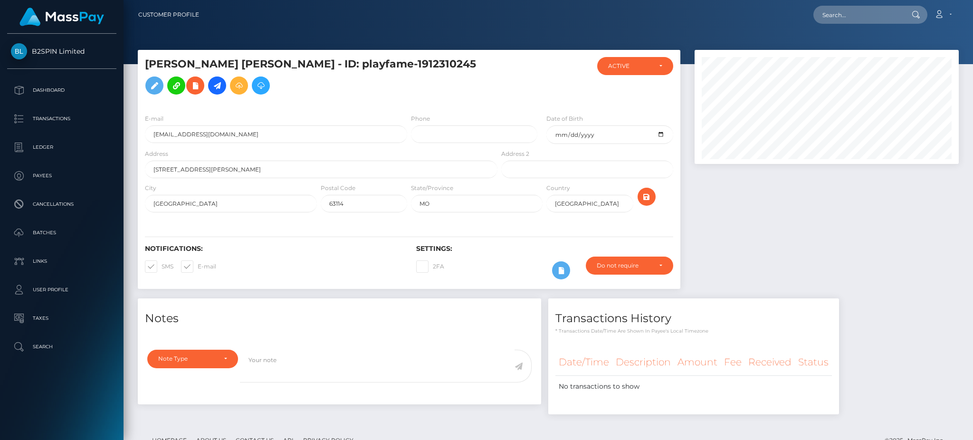
scroll to position [114, 264]
click at [871, 11] on input "text" at bounding box center [857, 15] width 89 height 18
paste input "3214863"
click at [879, 11] on input "3214863" at bounding box center [857, 15] width 89 height 18
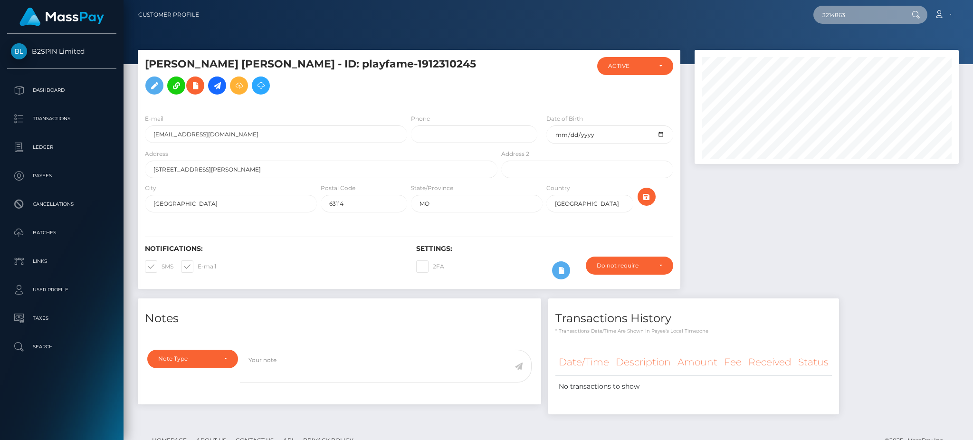
click at [879, 11] on input "3214863" at bounding box center [857, 15] width 89 height 18
paste input "1957458401"
type input "1957458401"
click at [854, 47] on link "CYNTHIA EDITH FELTY" at bounding box center [851, 49] width 76 height 18
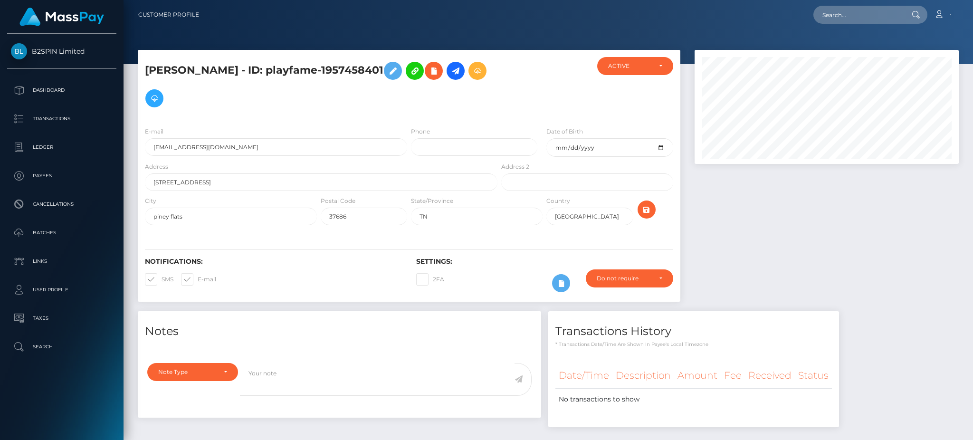
scroll to position [114, 264]
click at [773, 218] on div at bounding box center [827, 180] width 278 height 261
click at [860, 23] on input "text" at bounding box center [857, 15] width 89 height 18
paste input "3214862"
drag, startPoint x: 870, startPoint y: 19, endPoint x: 747, endPoint y: 0, distance: 123.9
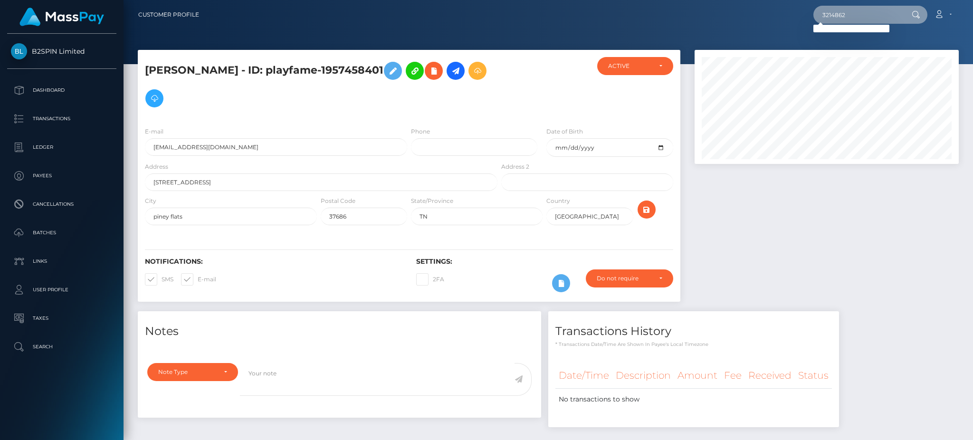
click at [747, 0] on nav "Customer Profile 3214862 Loading... Loading... Account" at bounding box center [549, 14] width 850 height 29
paste input "1639070585"
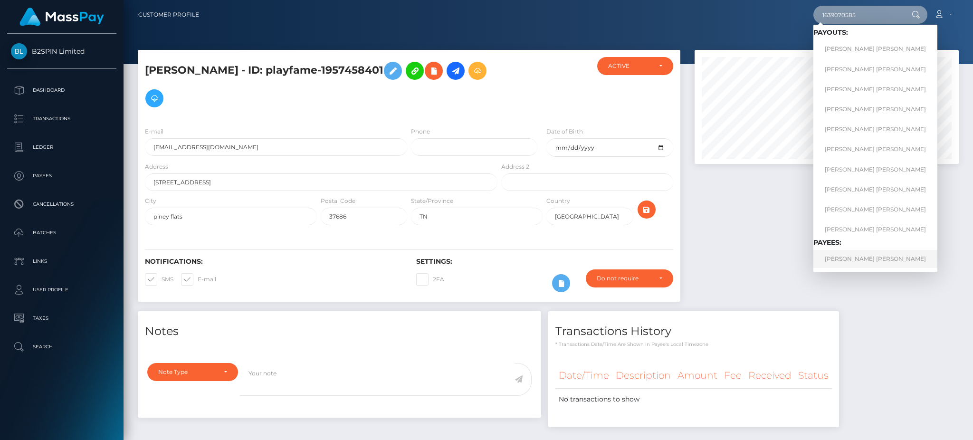
type input "1639070585"
click at [845, 257] on link "TRENT SHANE TEMPLETON" at bounding box center [875, 259] width 124 height 18
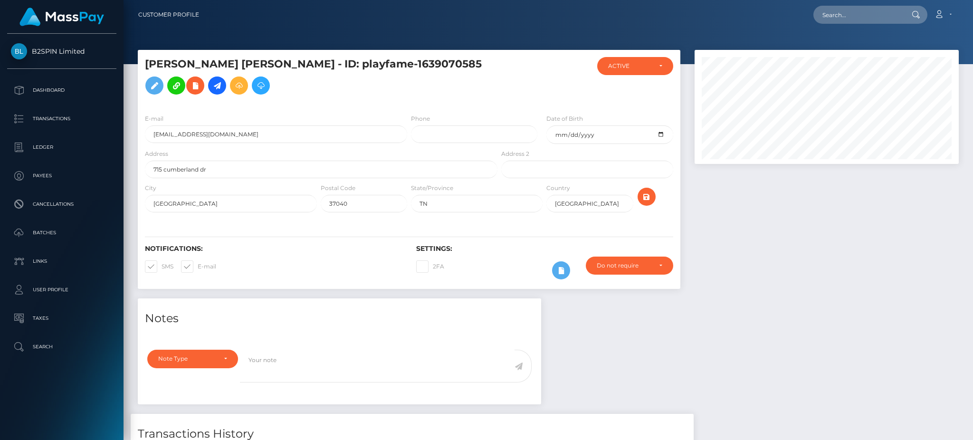
scroll to position [114, 264]
